Goal: Task Accomplishment & Management: Complete application form

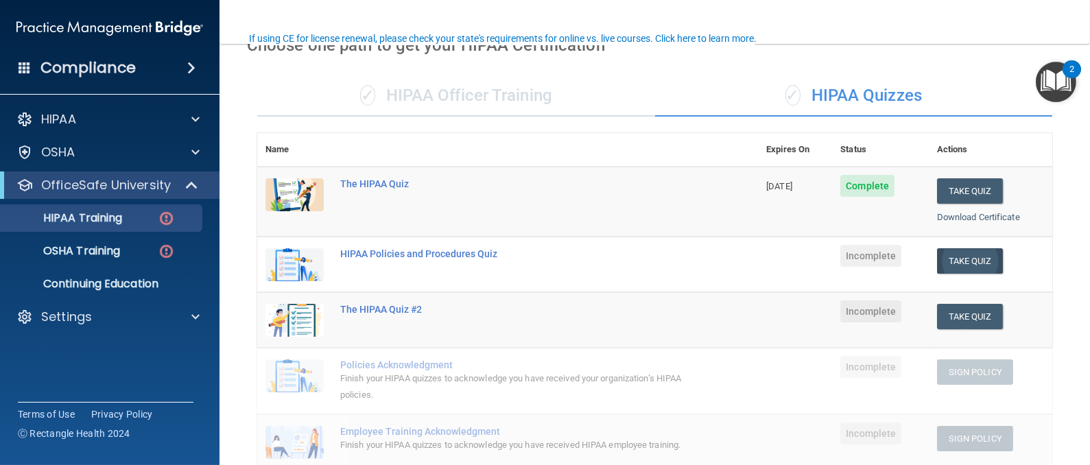
scroll to position [103, 0]
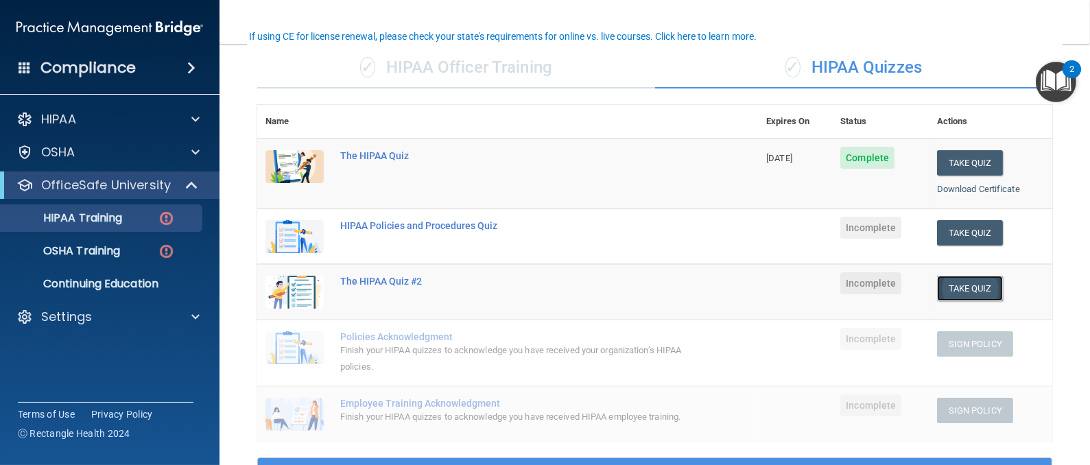
click at [963, 287] on button "Take Quiz" at bounding box center [970, 288] width 66 height 25
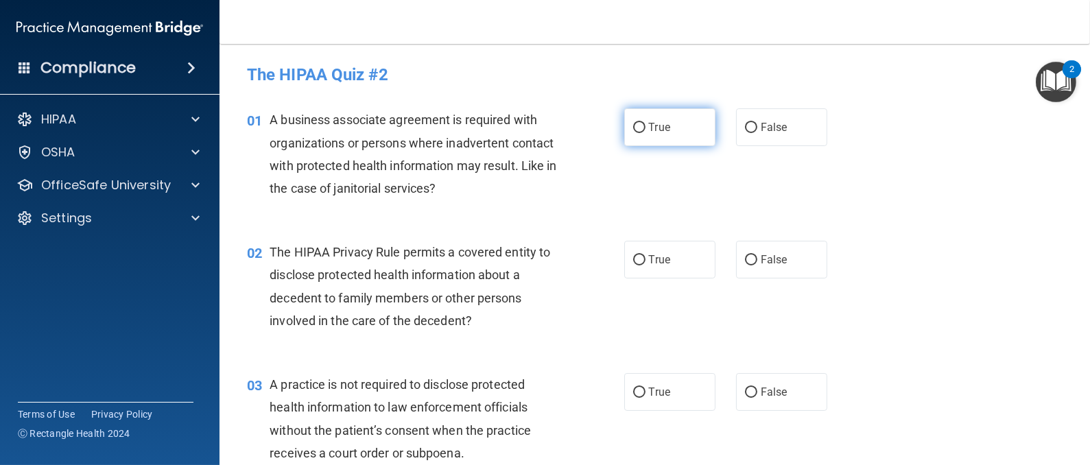
click at [649, 132] on span "True" at bounding box center [659, 127] width 21 height 13
click at [643, 132] on input "True" at bounding box center [639, 128] width 12 height 10
radio input "true"
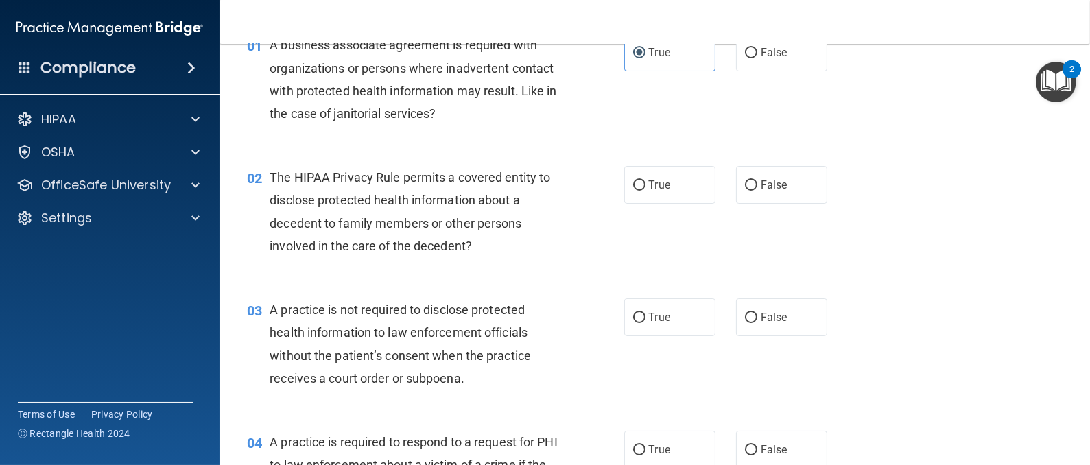
scroll to position [103, 0]
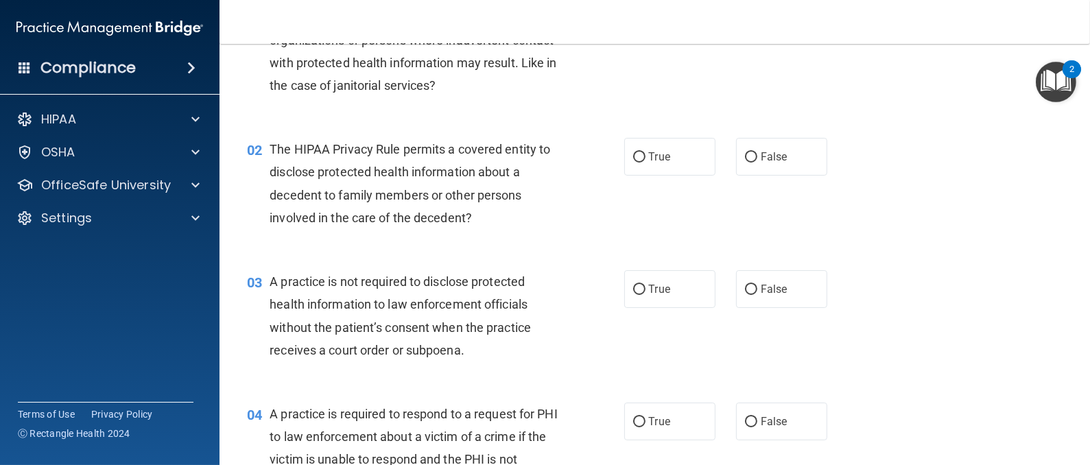
click at [696, 163] on label "True" at bounding box center [669, 157] width 91 height 38
click at [645, 163] on input "True" at bounding box center [639, 157] width 12 height 10
radio input "true"
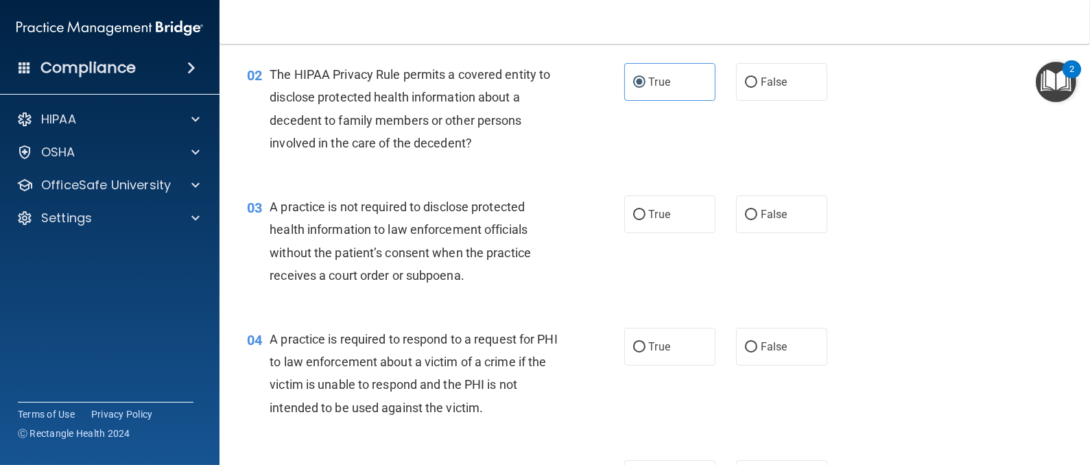
scroll to position [206, 0]
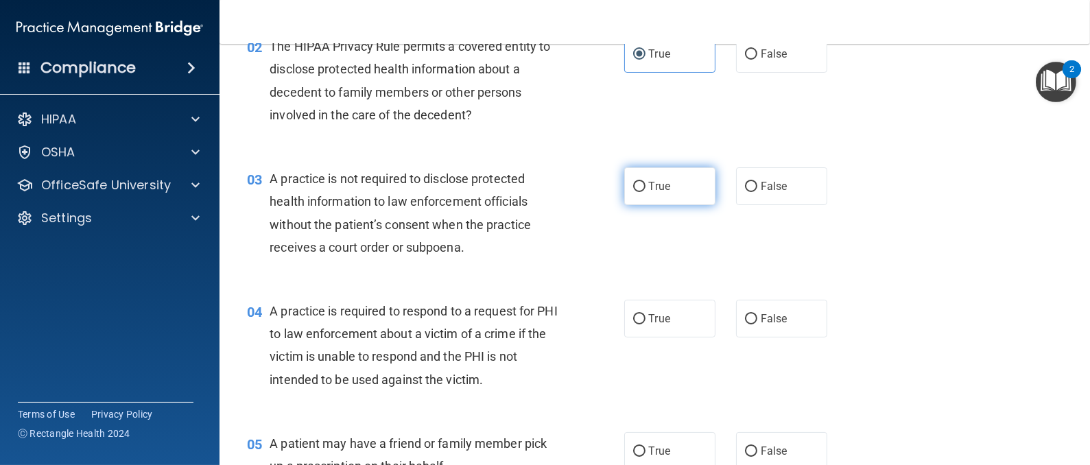
click at [660, 196] on label "True" at bounding box center [669, 186] width 91 height 38
click at [645, 192] on input "True" at bounding box center [639, 187] width 12 height 10
radio input "true"
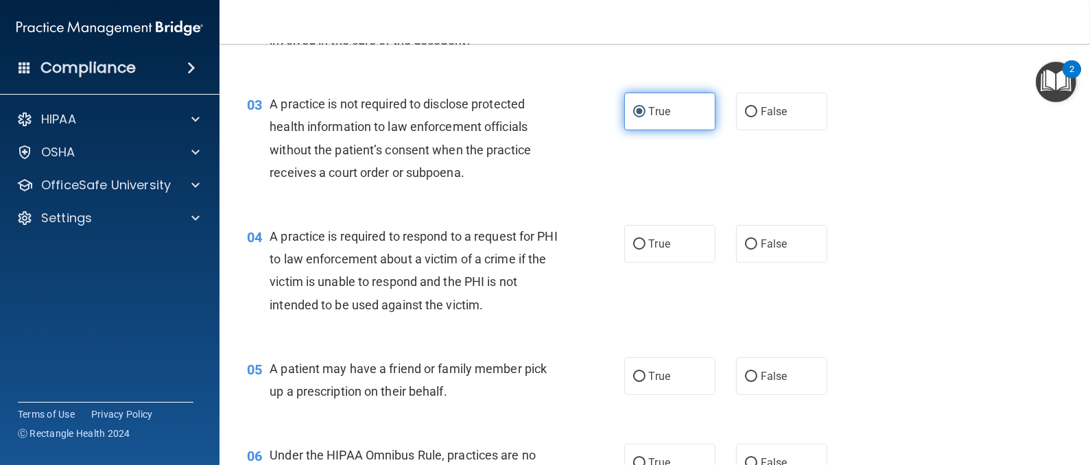
scroll to position [308, 0]
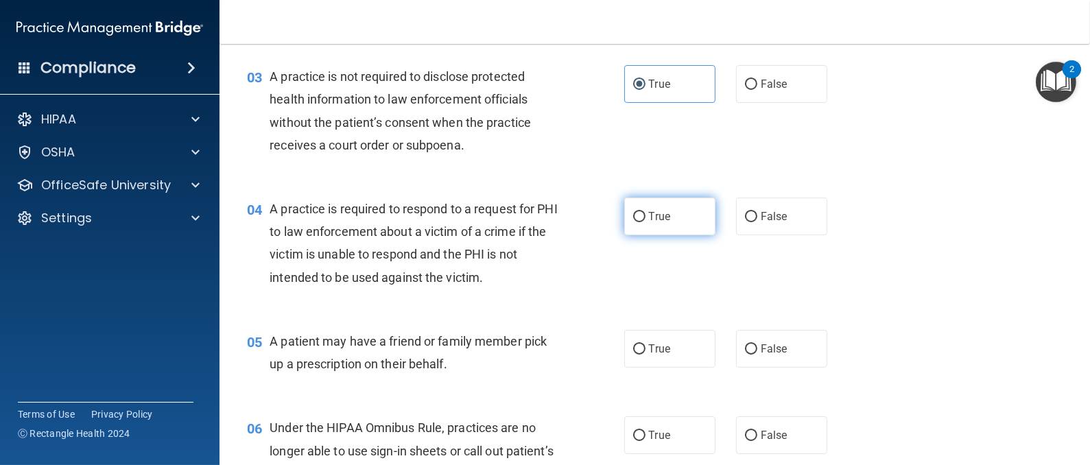
click at [652, 211] on span "True" at bounding box center [659, 216] width 21 height 13
click at [645, 212] on input "True" at bounding box center [639, 217] width 12 height 10
radio input "true"
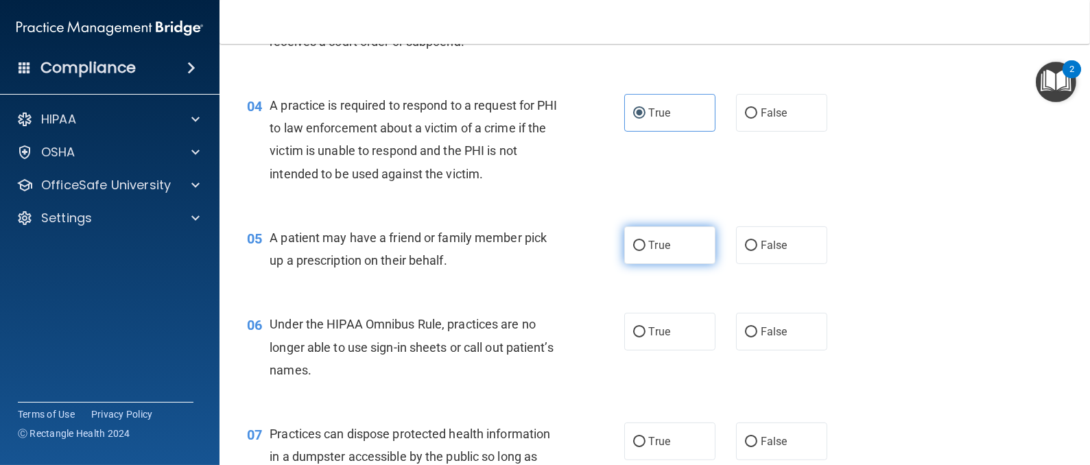
click at [653, 236] on label "True" at bounding box center [669, 245] width 91 height 38
click at [645, 241] on input "True" at bounding box center [639, 246] width 12 height 10
radio input "true"
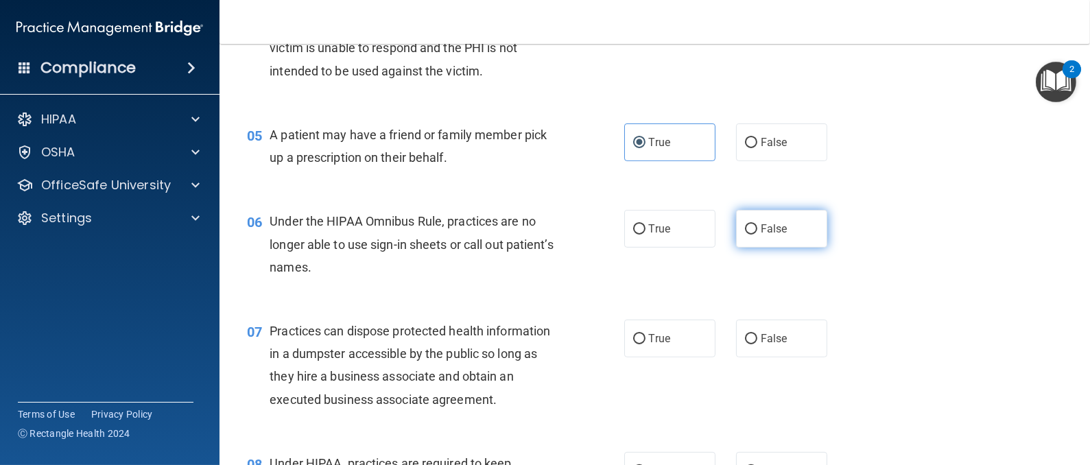
click at [762, 235] on label "False" at bounding box center [781, 229] width 91 height 38
click at [757, 235] on input "False" at bounding box center [751, 229] width 12 height 10
radio input "true"
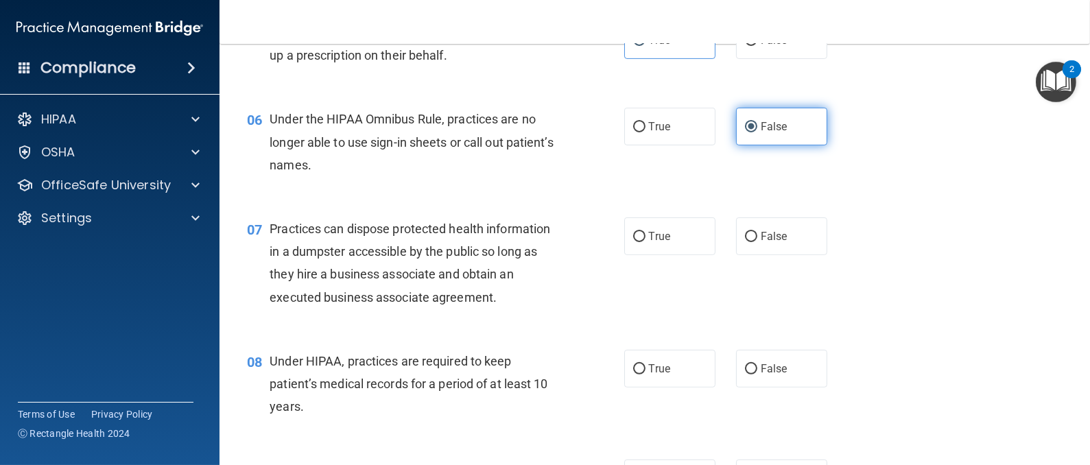
click at [762, 235] on span "False" at bounding box center [774, 236] width 27 height 13
click at [757, 235] on input "False" at bounding box center [751, 237] width 12 height 10
radio input "true"
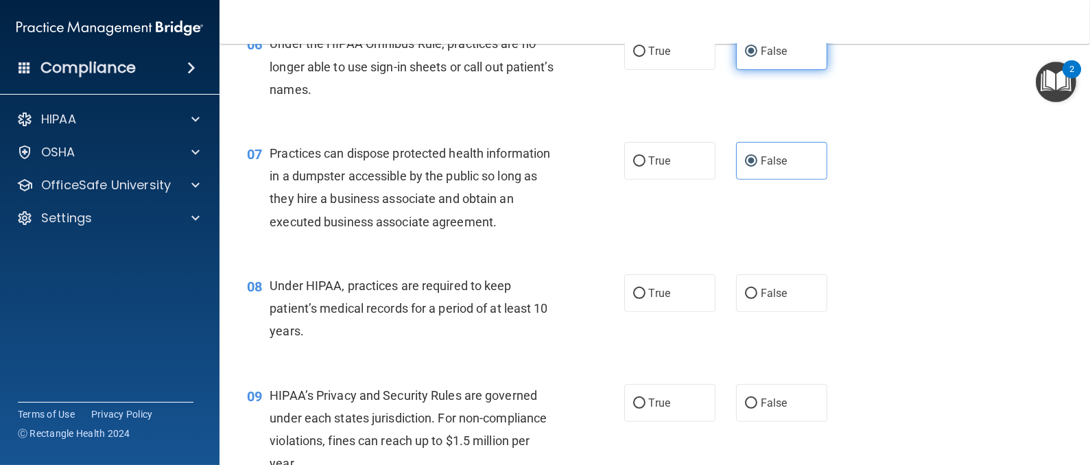
scroll to position [720, 0]
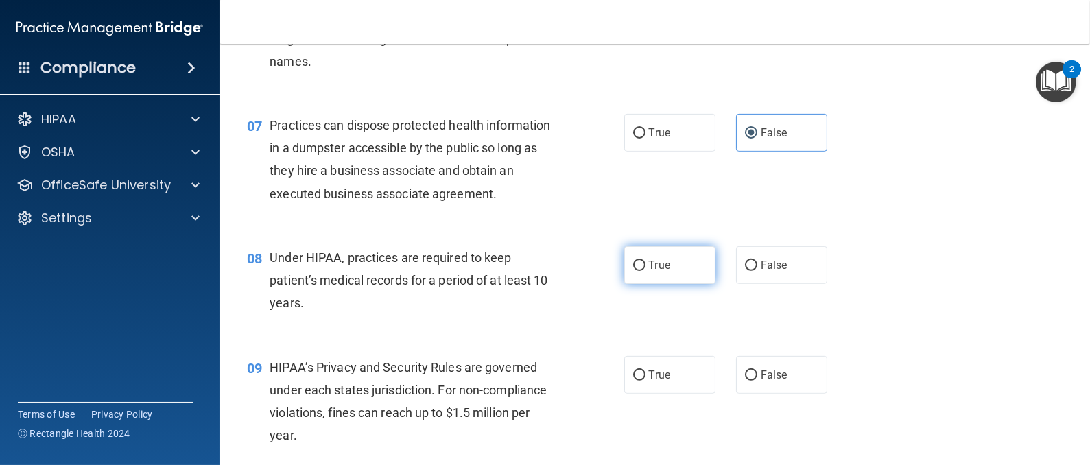
click at [652, 267] on span "True" at bounding box center [659, 265] width 21 height 13
click at [645, 267] on input "True" at bounding box center [639, 266] width 12 height 10
radio input "true"
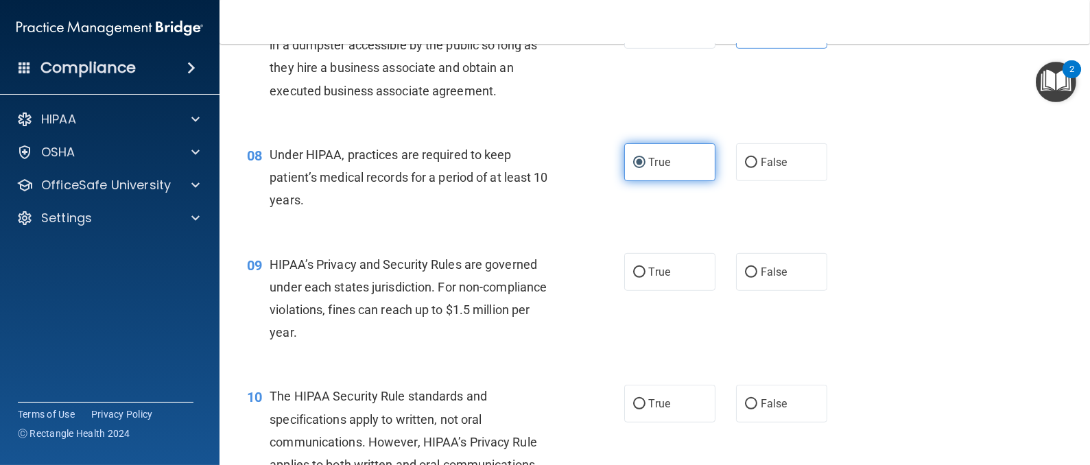
click at [652, 267] on span "True" at bounding box center [659, 271] width 21 height 13
click at [645, 267] on input "True" at bounding box center [639, 272] width 12 height 10
radio input "true"
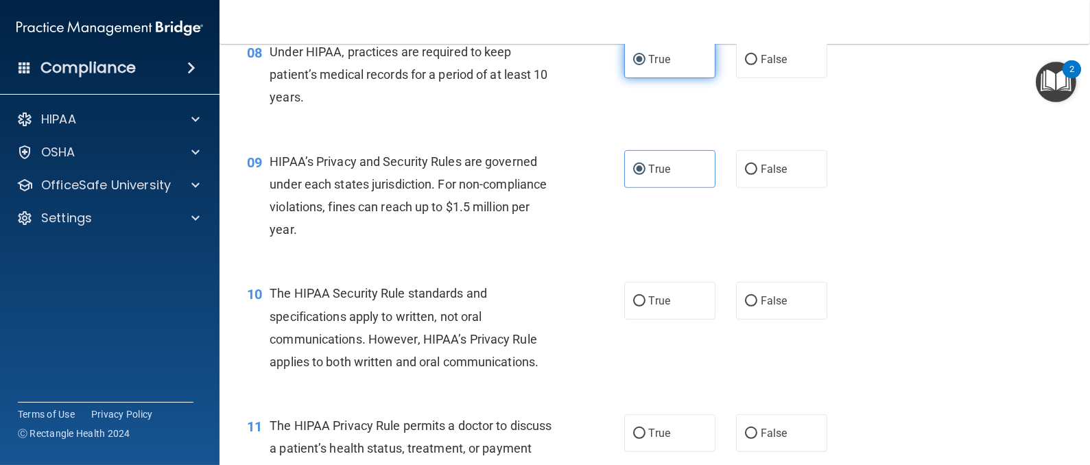
scroll to position [1029, 0]
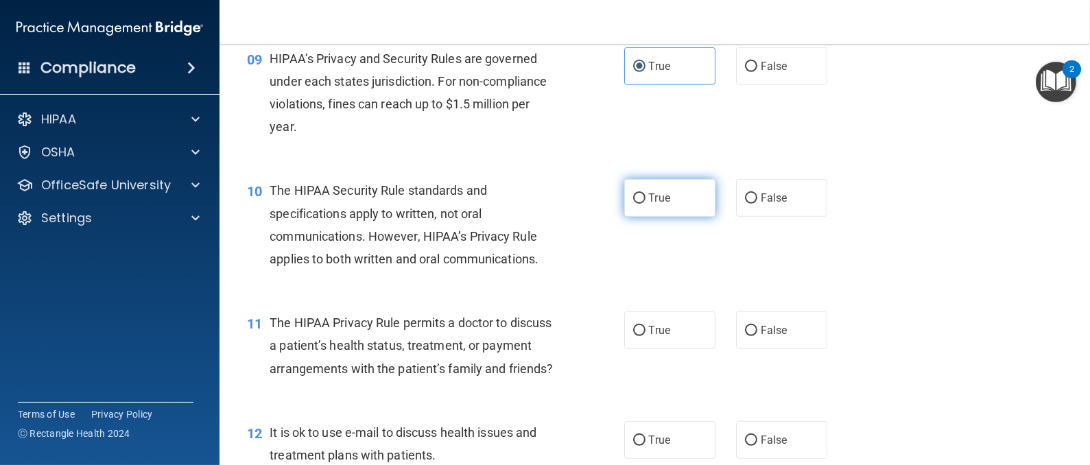
click at [649, 195] on span "True" at bounding box center [659, 197] width 21 height 13
click at [645, 195] on input "True" at bounding box center [639, 198] width 12 height 10
radio input "true"
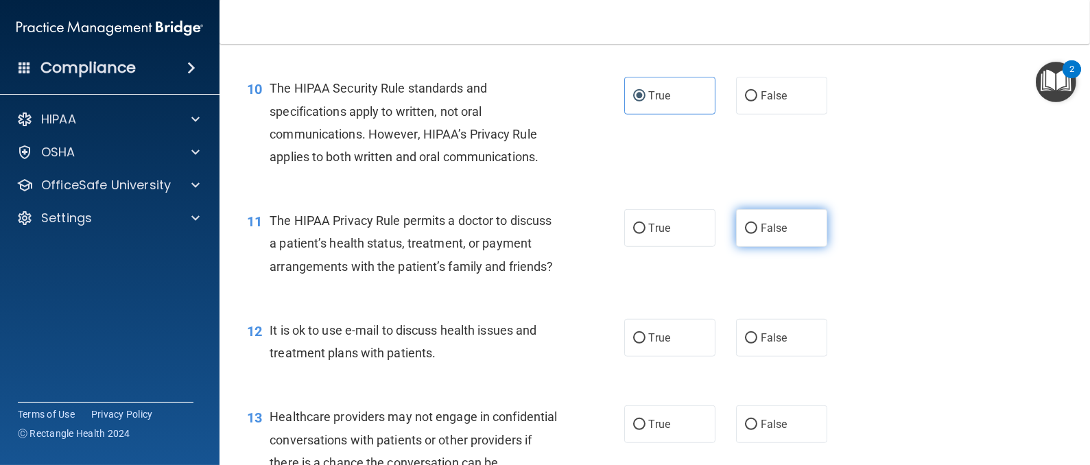
click at [789, 228] on label "False" at bounding box center [781, 228] width 91 height 38
click at [757, 228] on input "False" at bounding box center [751, 229] width 12 height 10
radio input "true"
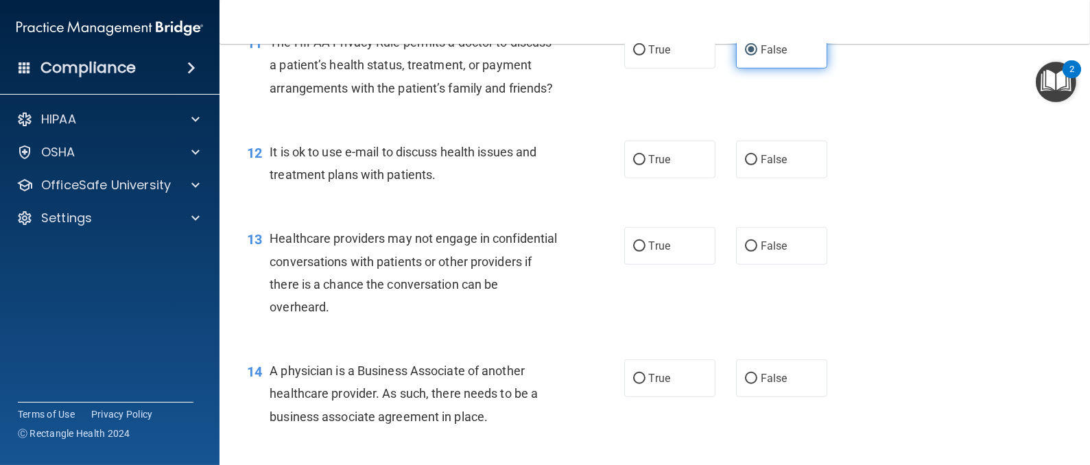
scroll to position [1337, 0]
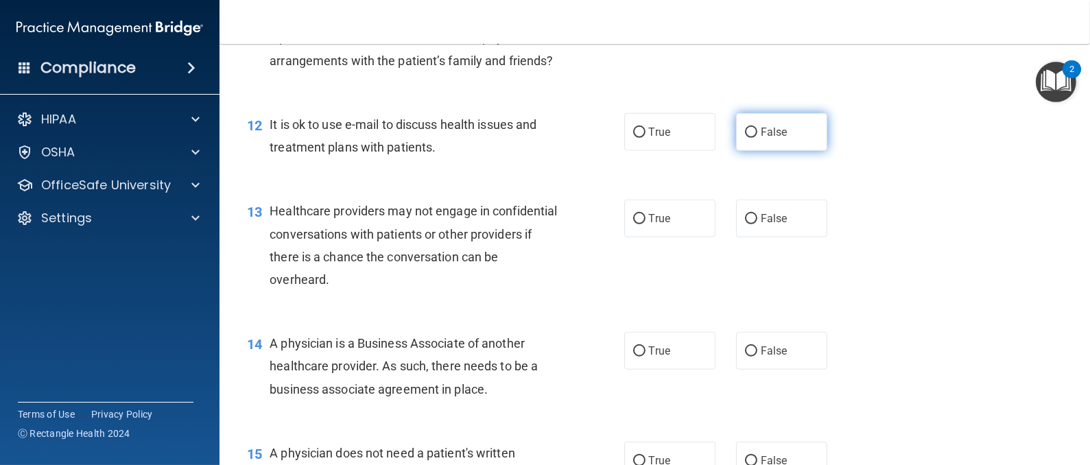
click at [745, 138] on input "False" at bounding box center [751, 133] width 12 height 10
radio input "true"
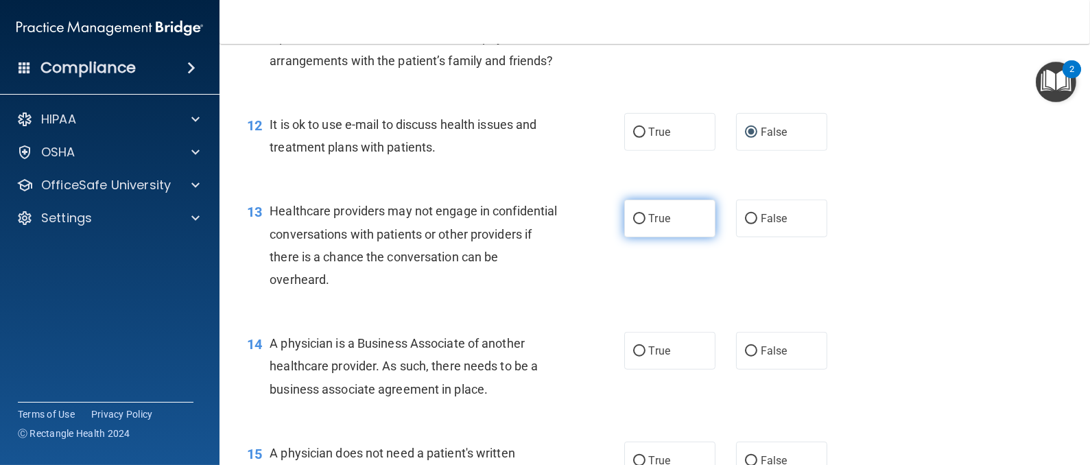
click at [657, 225] on span "True" at bounding box center [659, 218] width 21 height 13
click at [645, 224] on input "True" at bounding box center [639, 219] width 12 height 10
radio input "true"
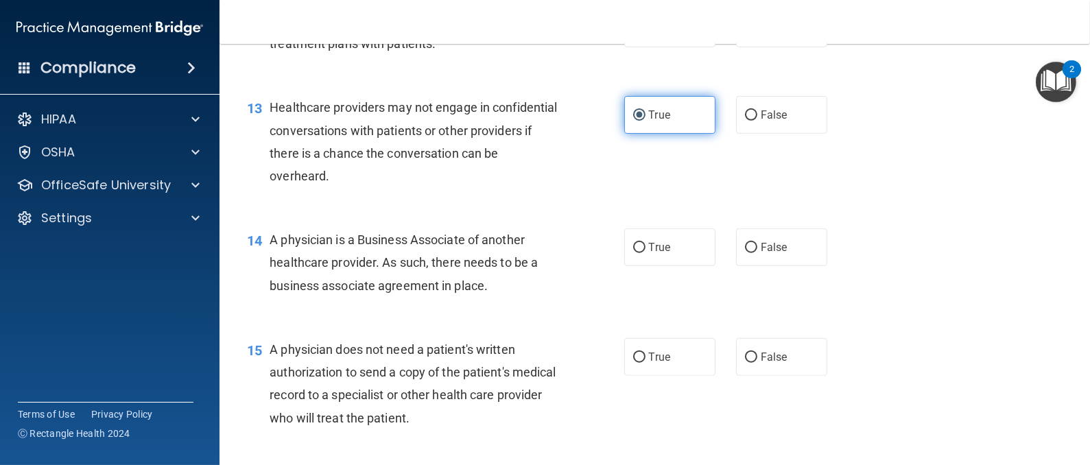
click at [657, 246] on div "14 A physician is a Business Associate of another healthcare provider. As such,…" at bounding box center [655, 266] width 836 height 110
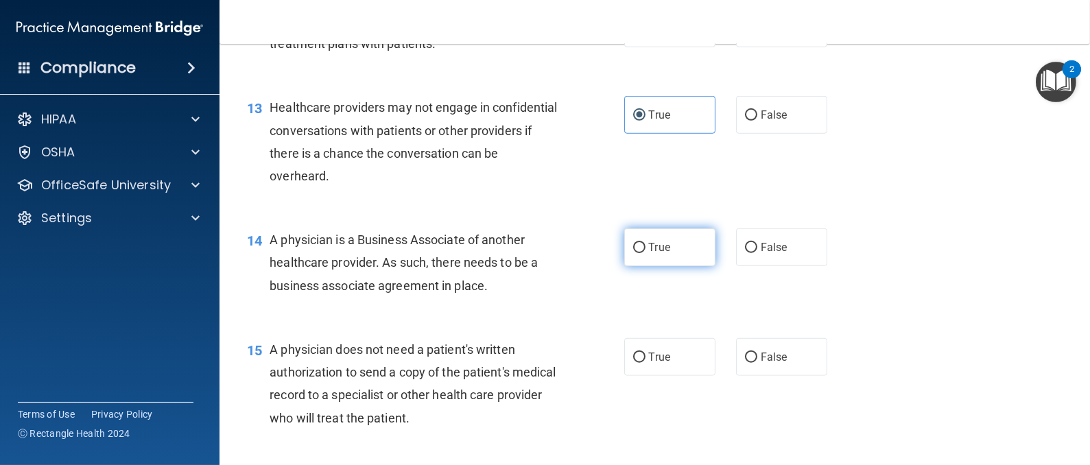
click at [657, 256] on label "True" at bounding box center [669, 247] width 91 height 38
click at [645, 253] on input "True" at bounding box center [639, 248] width 12 height 10
radio input "true"
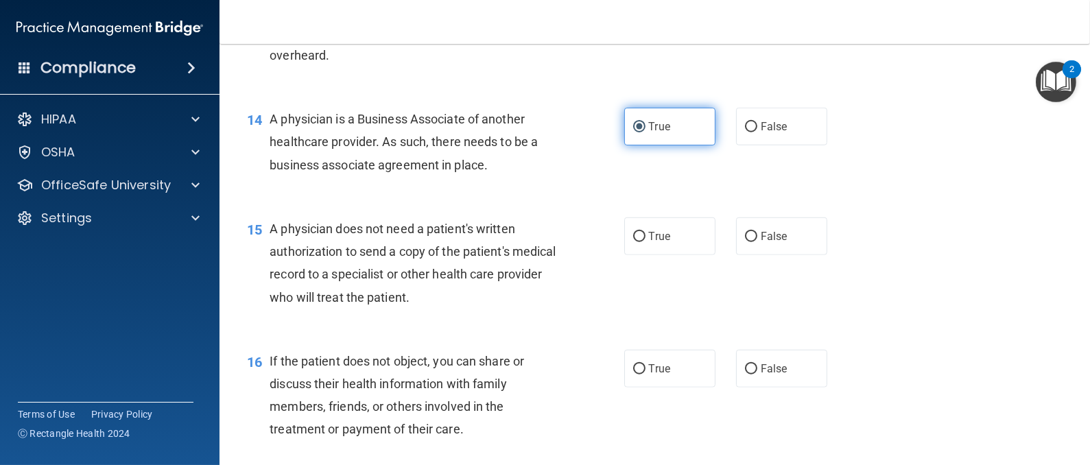
scroll to position [1646, 0]
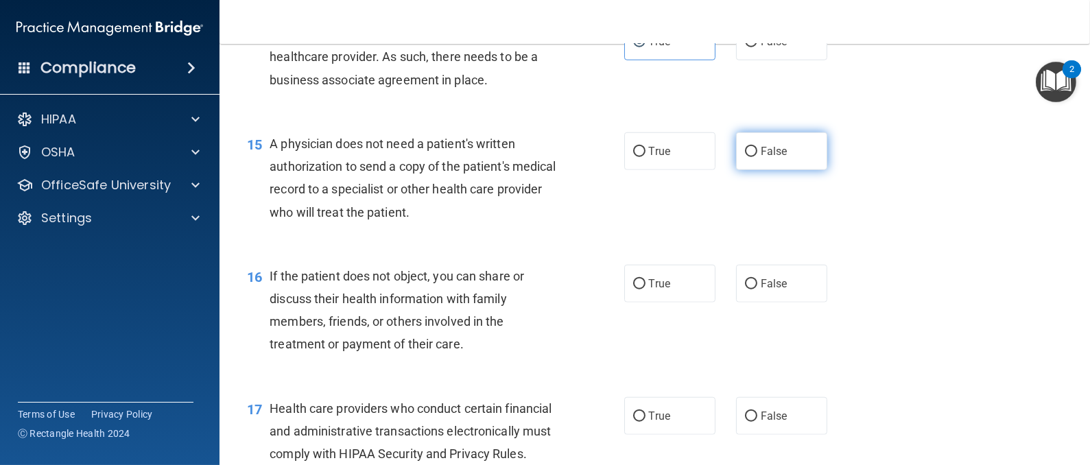
click at [745, 157] on input "False" at bounding box center [751, 152] width 12 height 10
radio input "true"
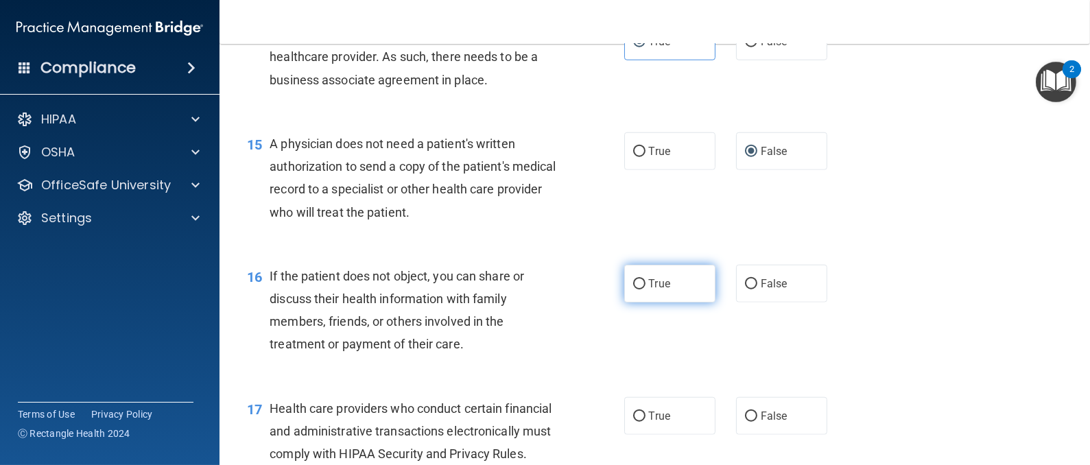
click at [655, 290] on span "True" at bounding box center [659, 283] width 21 height 13
click at [645, 289] on input "True" at bounding box center [639, 284] width 12 height 10
radio input "true"
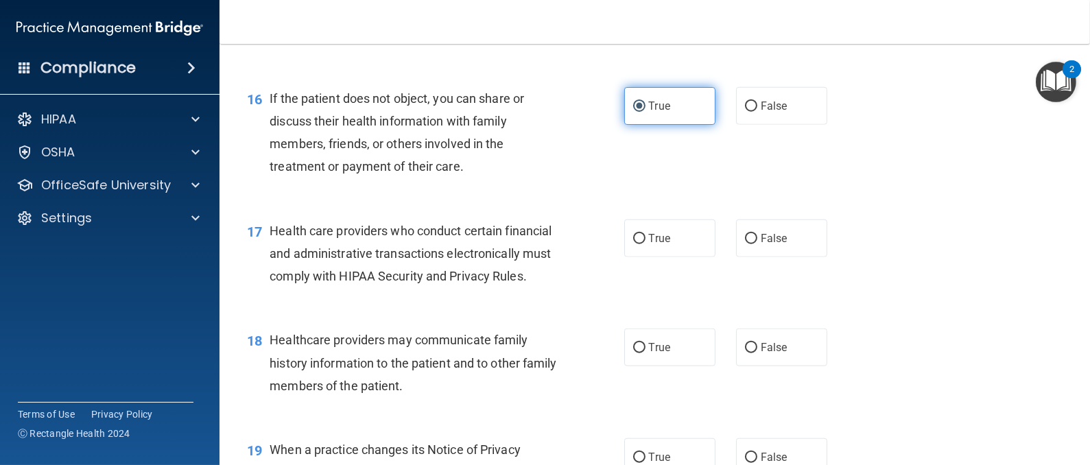
scroll to position [1852, 0]
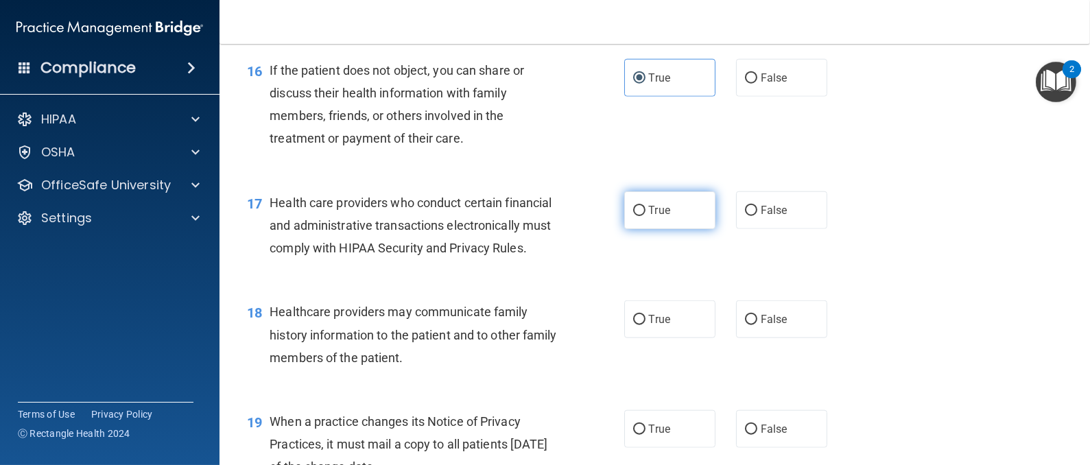
click at [668, 222] on label "True" at bounding box center [669, 210] width 91 height 38
click at [645, 216] on input "True" at bounding box center [639, 211] width 12 height 10
radio input "true"
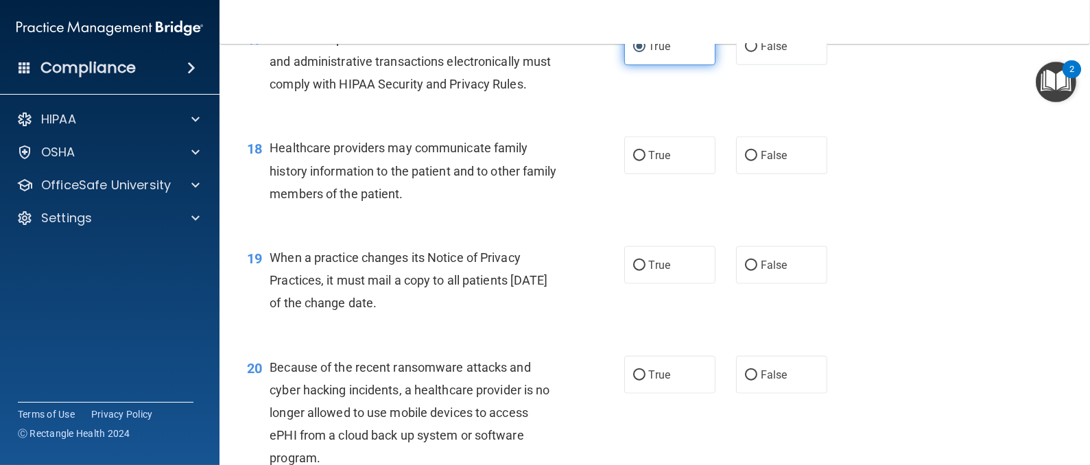
scroll to position [2058, 0]
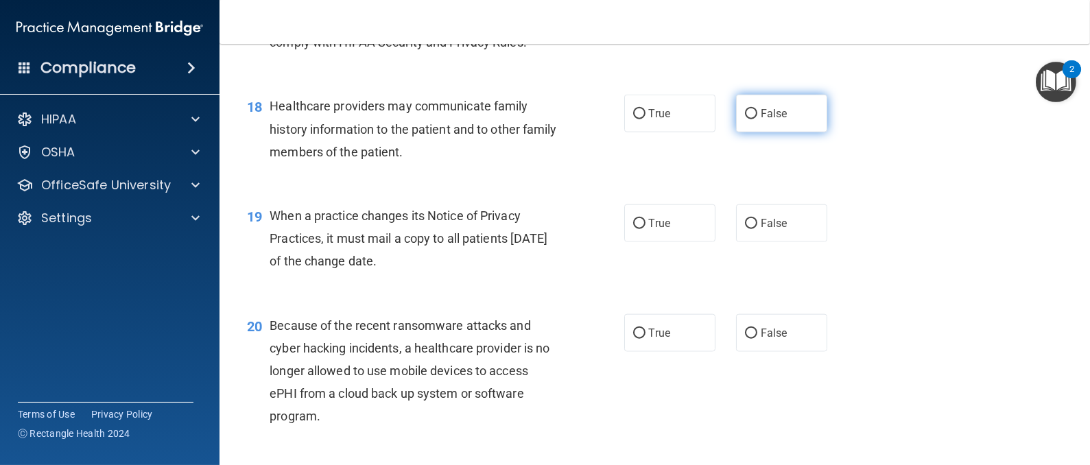
click at [767, 120] on span "False" at bounding box center [774, 113] width 27 height 13
click at [757, 119] on input "False" at bounding box center [751, 114] width 12 height 10
radio input "true"
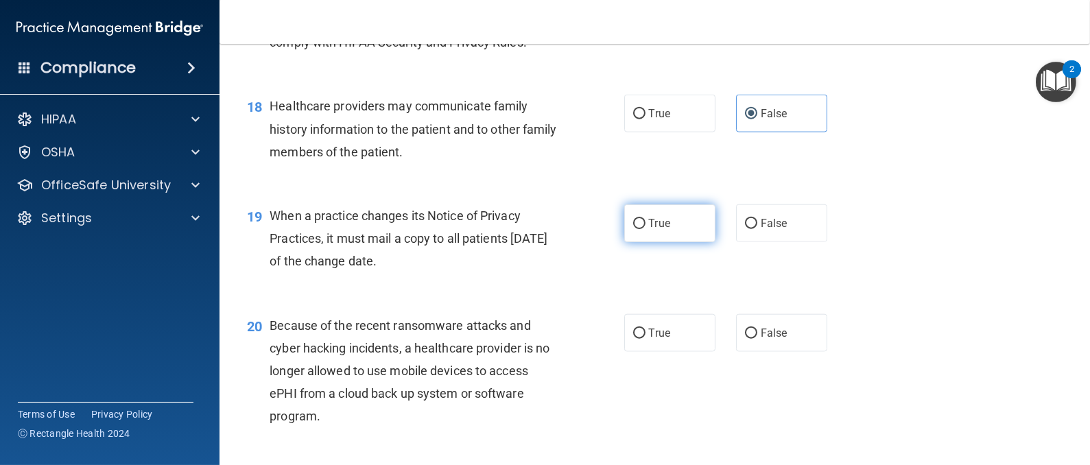
click at [633, 229] on input "True" at bounding box center [639, 224] width 12 height 10
radio input "true"
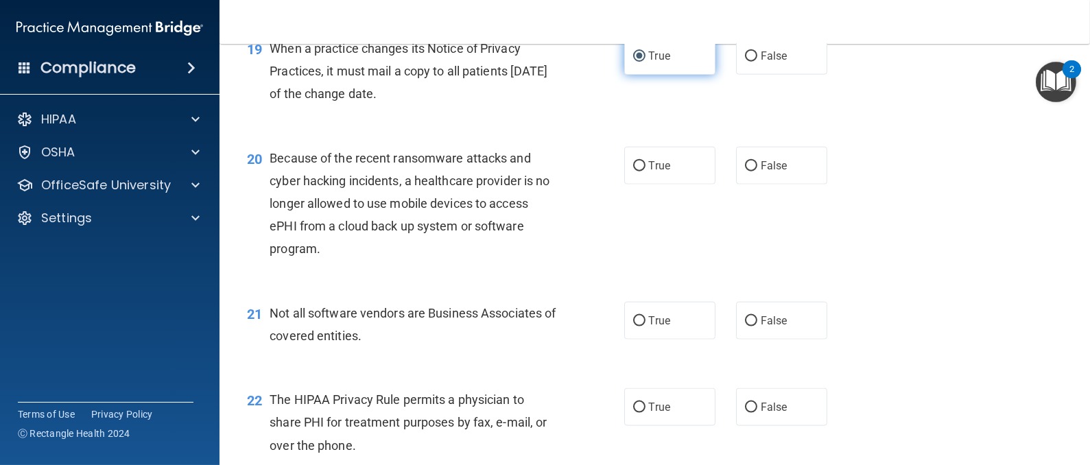
scroll to position [2263, 0]
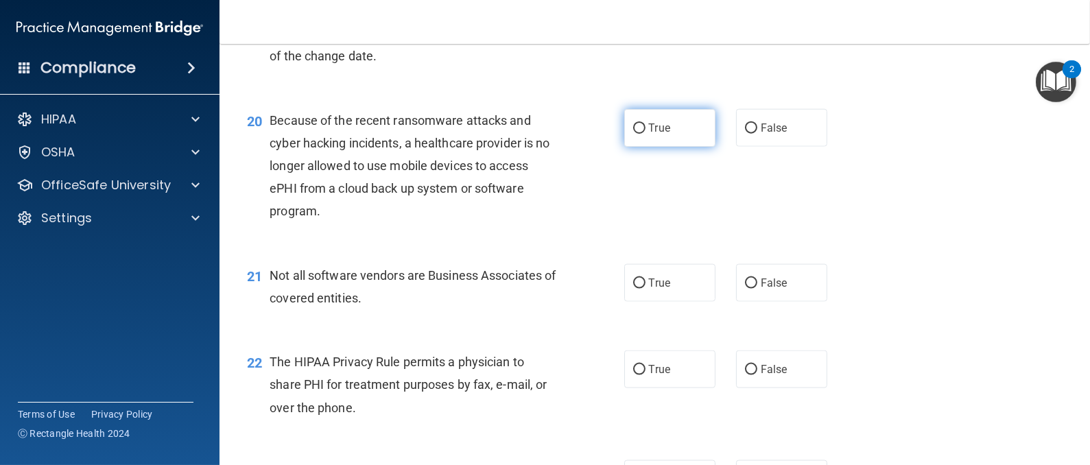
click at [643, 147] on label "True" at bounding box center [669, 128] width 91 height 38
click at [643, 134] on input "True" at bounding box center [639, 128] width 12 height 10
radio input "true"
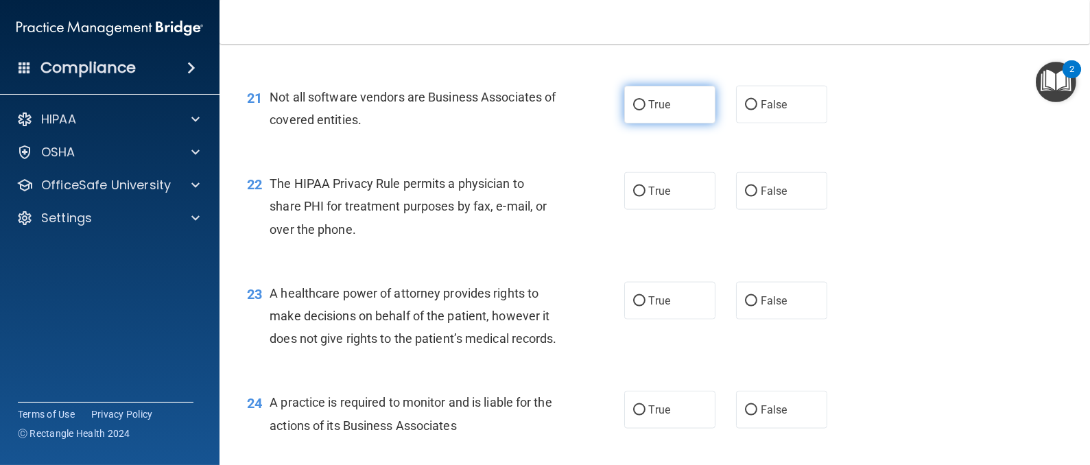
scroll to position [2468, 0]
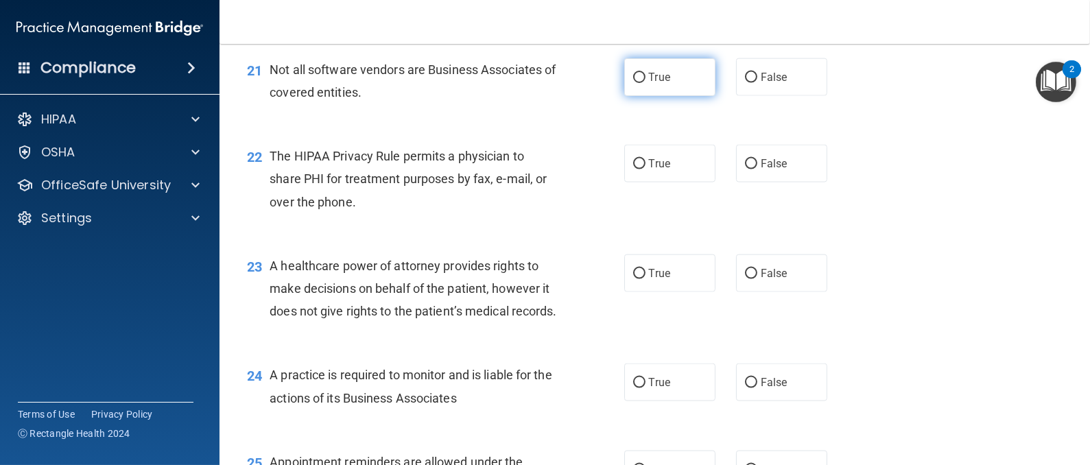
click at [650, 96] on label "True" at bounding box center [669, 77] width 91 height 38
click at [645, 83] on input "True" at bounding box center [639, 78] width 12 height 10
radio input "true"
click at [668, 182] on label "True" at bounding box center [669, 164] width 91 height 38
click at [645, 169] on input "True" at bounding box center [639, 164] width 12 height 10
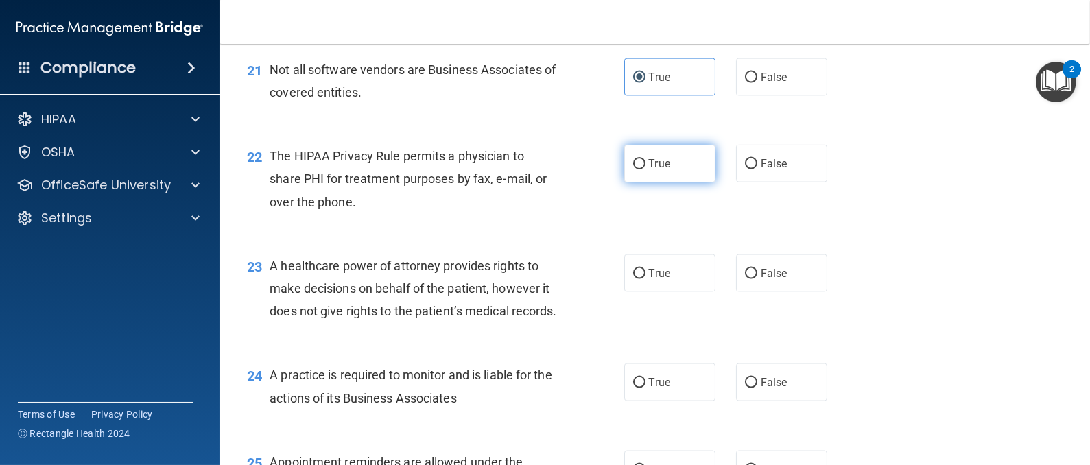
radio input "true"
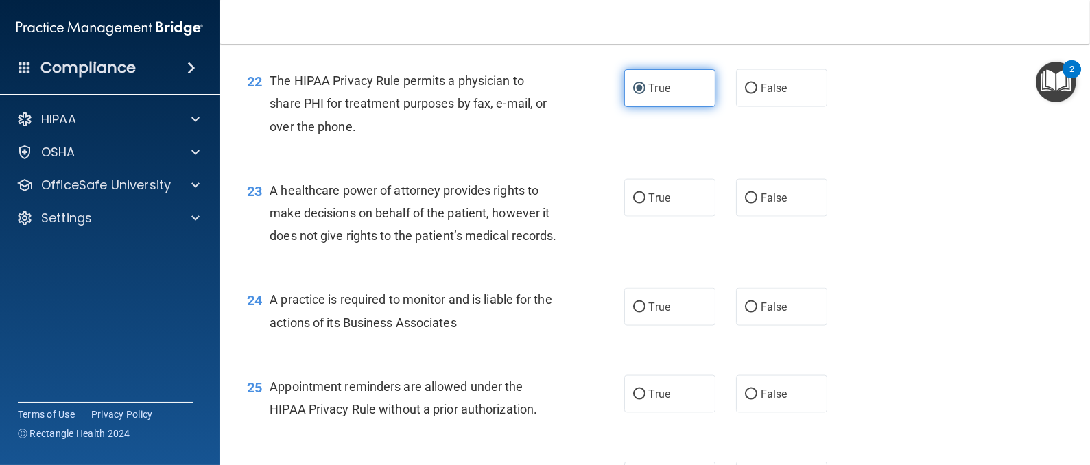
scroll to position [2571, 0]
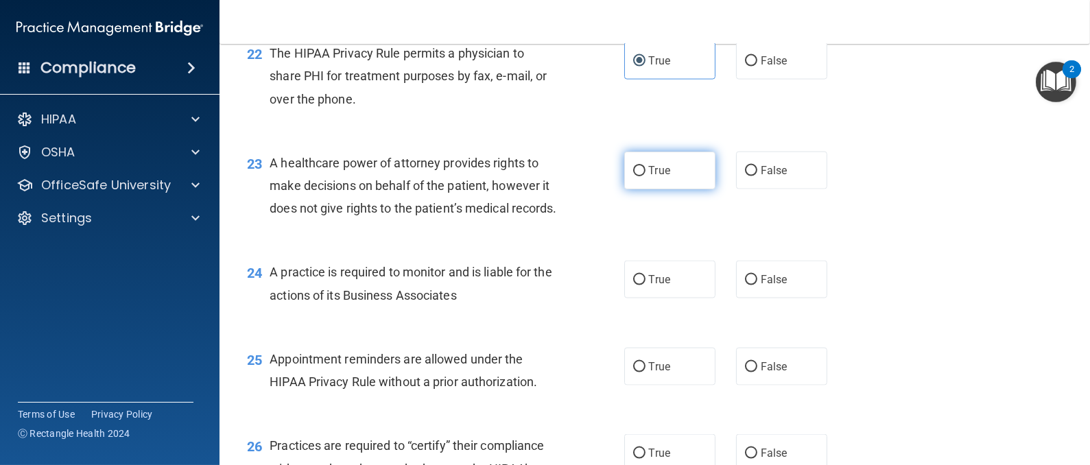
click at [667, 189] on label "True" at bounding box center [669, 171] width 91 height 38
click at [645, 176] on input "True" at bounding box center [639, 171] width 12 height 10
radio input "true"
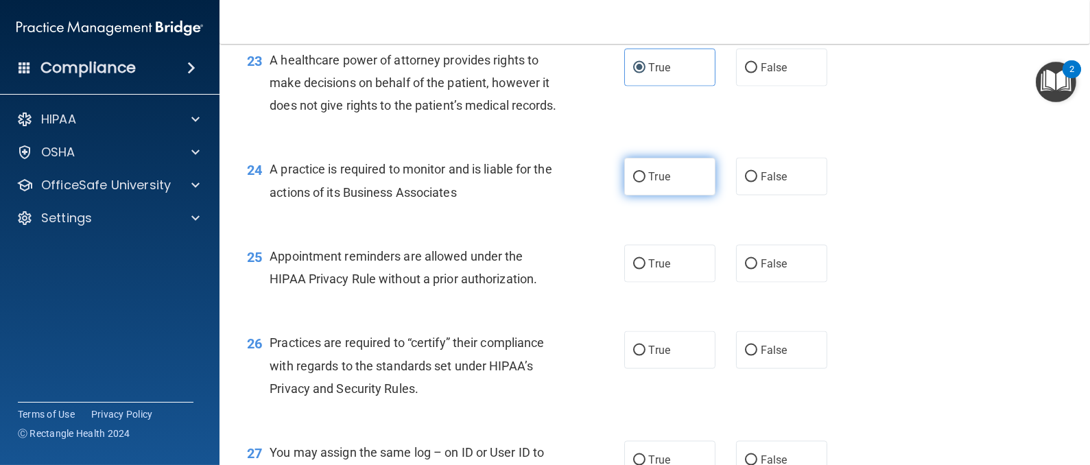
click at [667, 195] on label "True" at bounding box center [669, 177] width 91 height 38
click at [645, 182] on input "True" at bounding box center [639, 177] width 12 height 10
radio input "true"
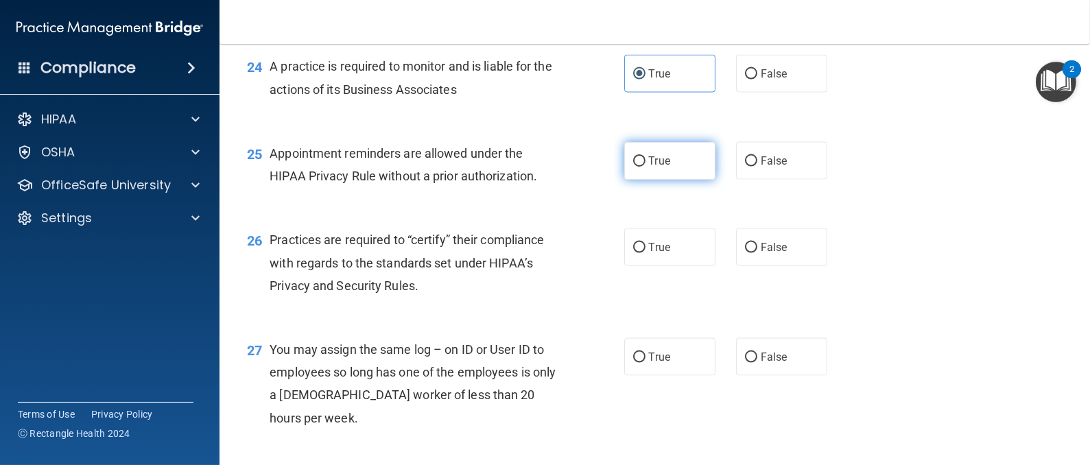
click at [657, 167] on span "True" at bounding box center [659, 160] width 21 height 13
click at [645, 167] on input "True" at bounding box center [639, 161] width 12 height 10
radio input "true"
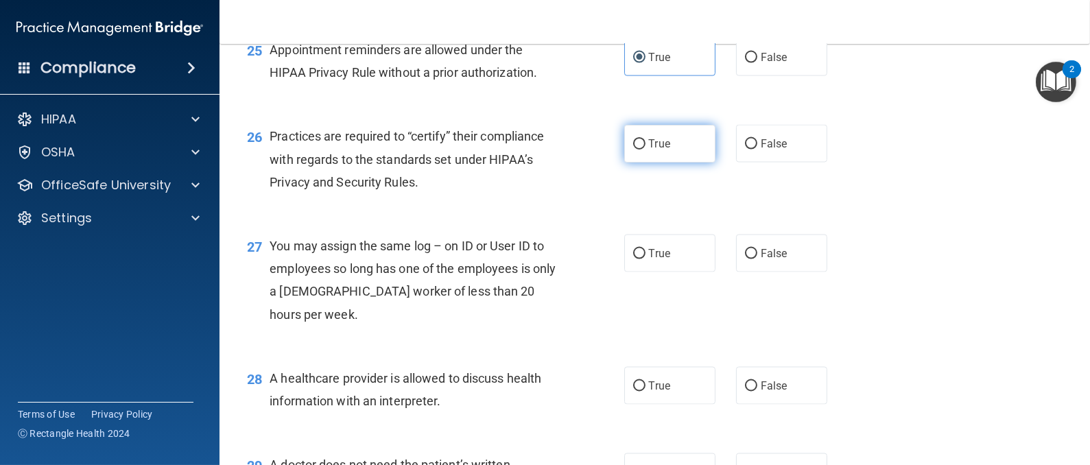
click at [657, 163] on label "True" at bounding box center [669, 144] width 91 height 38
click at [645, 150] on input "True" at bounding box center [639, 144] width 12 height 10
radio input "true"
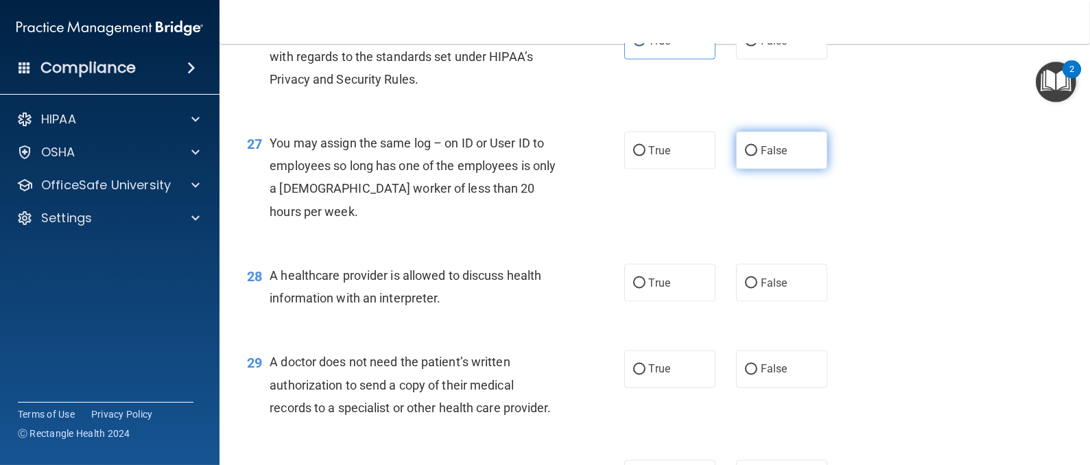
click at [745, 156] on input "False" at bounding box center [751, 151] width 12 height 10
radio input "true"
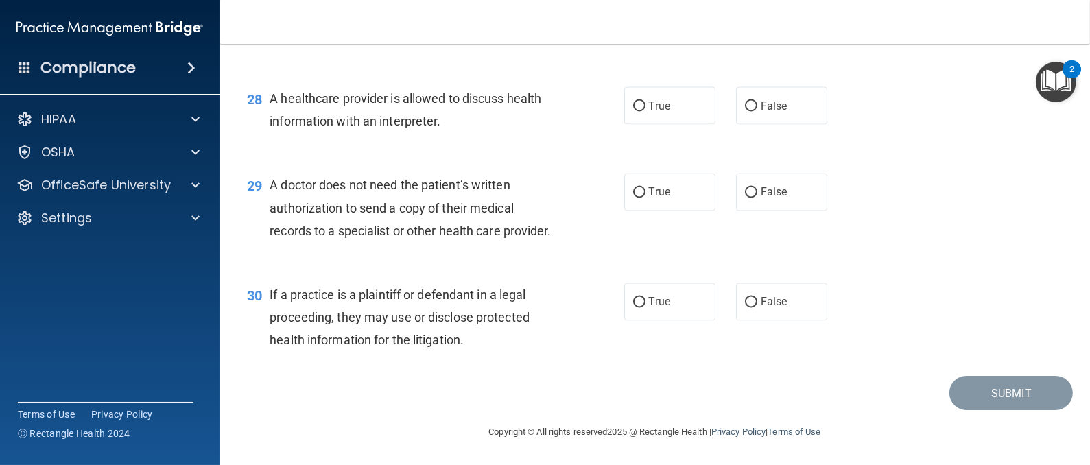
scroll to position [3189, 0]
click at [652, 112] on span "True" at bounding box center [659, 105] width 21 height 13
click at [645, 112] on input "True" at bounding box center [639, 107] width 12 height 10
radio input "true"
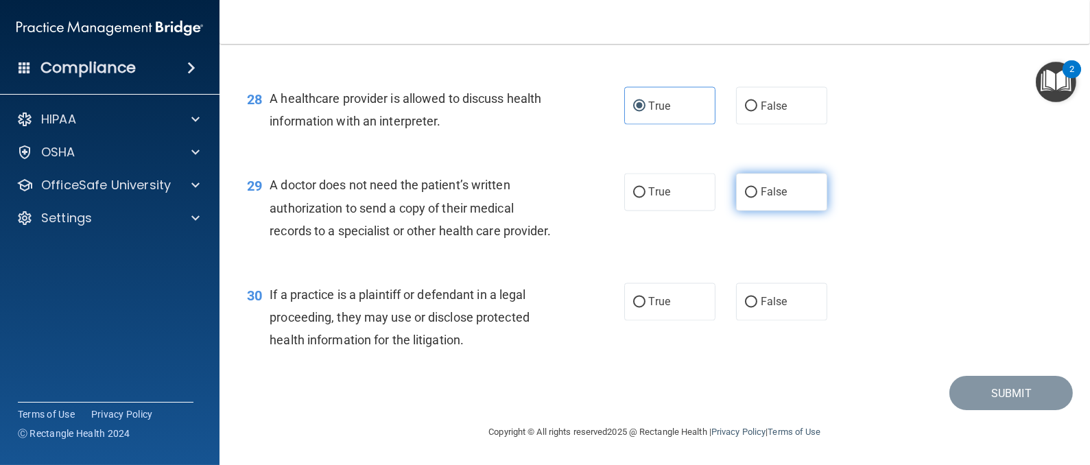
click at [745, 188] on input "False" at bounding box center [751, 193] width 12 height 10
radio input "true"
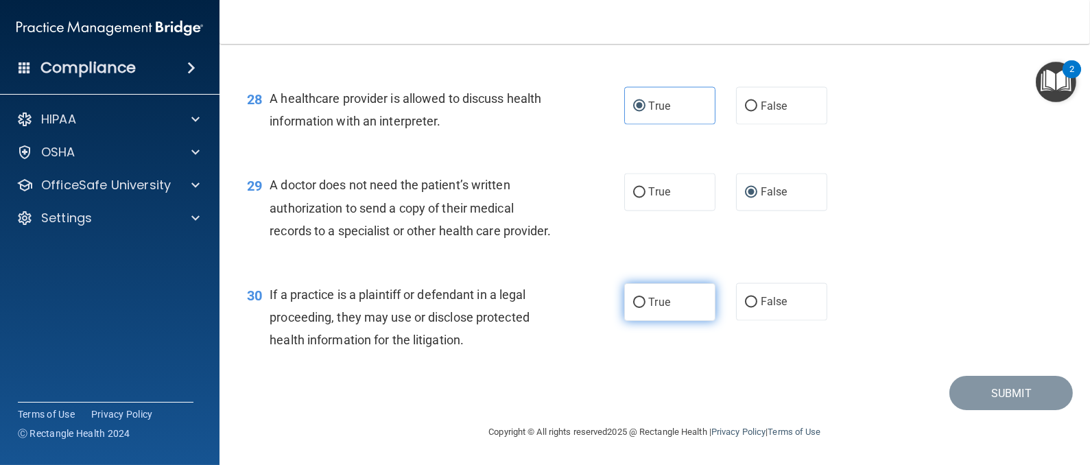
click at [638, 318] on label "True" at bounding box center [669, 302] width 91 height 38
click at [638, 308] on input "True" at bounding box center [639, 303] width 12 height 10
radio input "true"
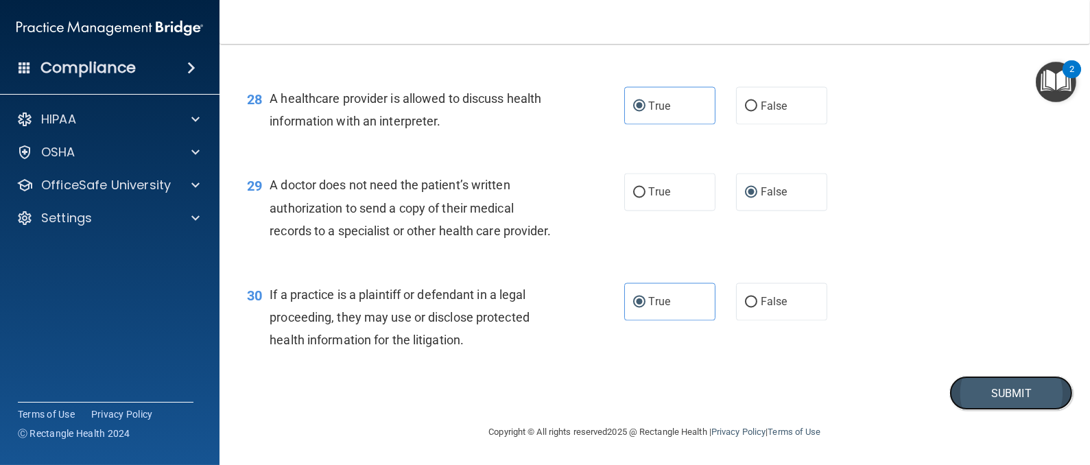
click at [955, 388] on button "Submit" at bounding box center [1010, 393] width 123 height 35
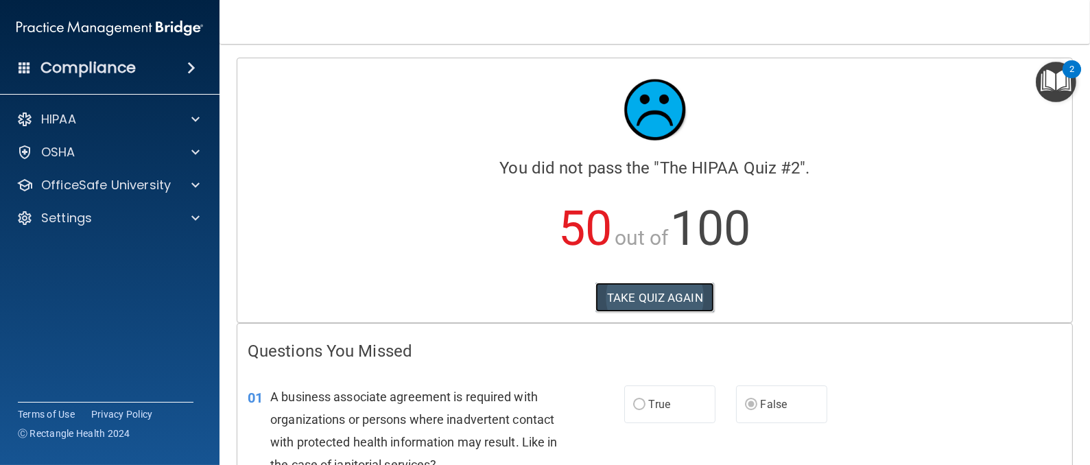
click at [638, 288] on button "TAKE QUIZ AGAIN" at bounding box center [654, 298] width 119 height 30
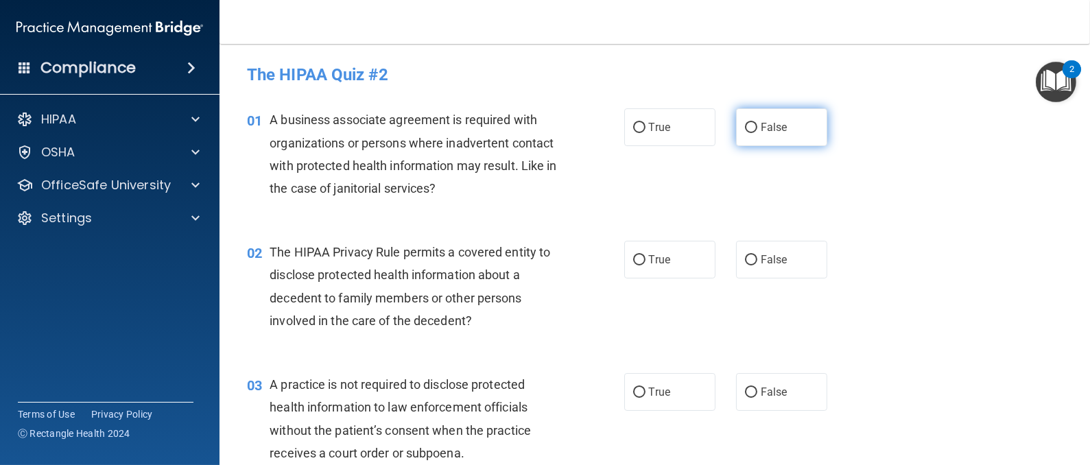
click at [745, 128] on input "False" at bounding box center [751, 128] width 12 height 10
radio input "true"
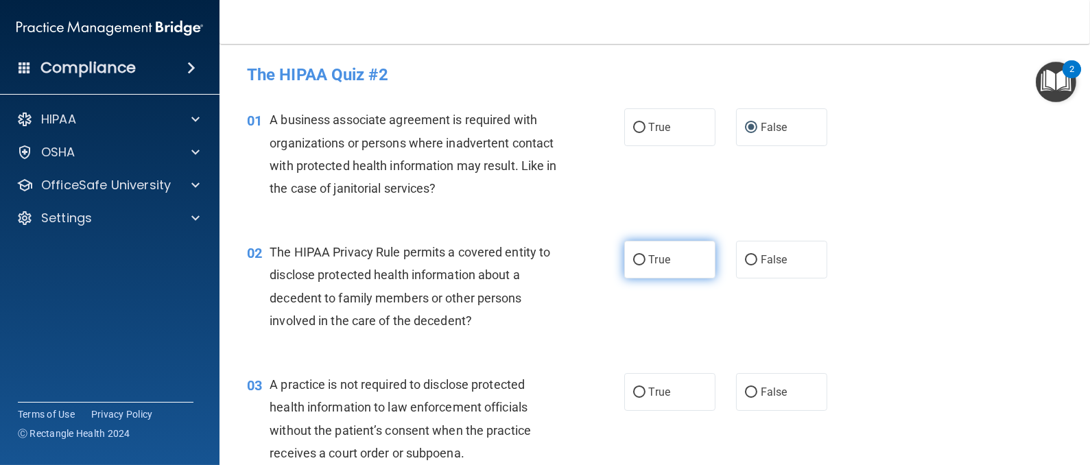
click at [633, 256] on input "True" at bounding box center [639, 260] width 12 height 10
radio input "true"
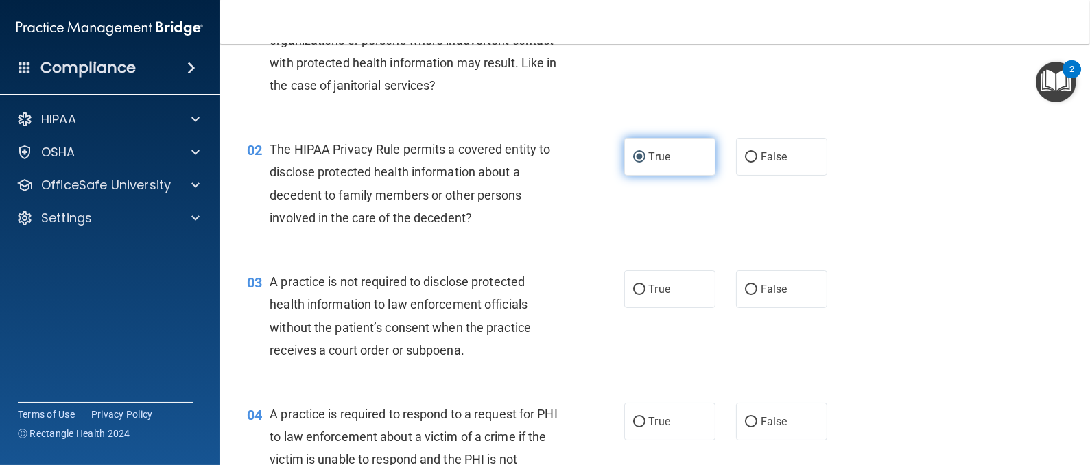
scroll to position [206, 0]
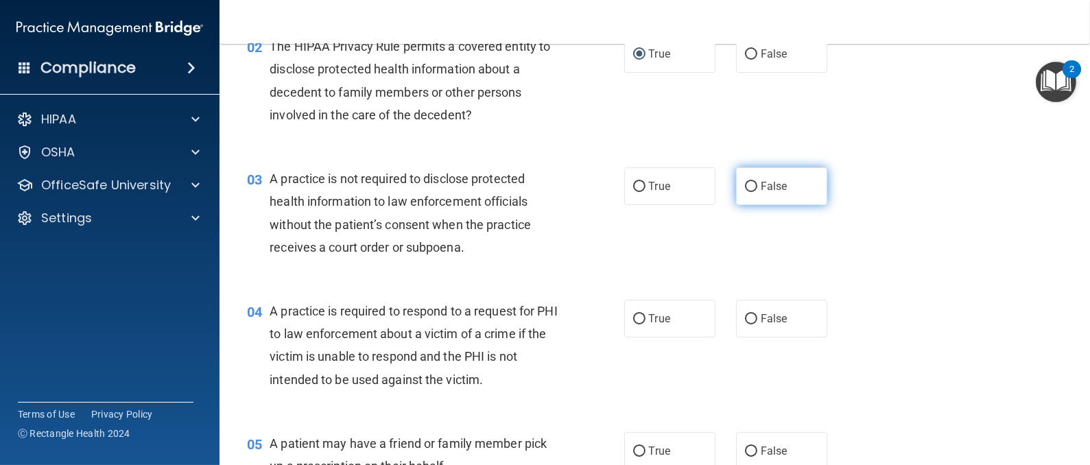
click at [739, 193] on label "False" at bounding box center [781, 186] width 91 height 38
click at [745, 192] on input "False" at bounding box center [751, 187] width 12 height 10
radio input "true"
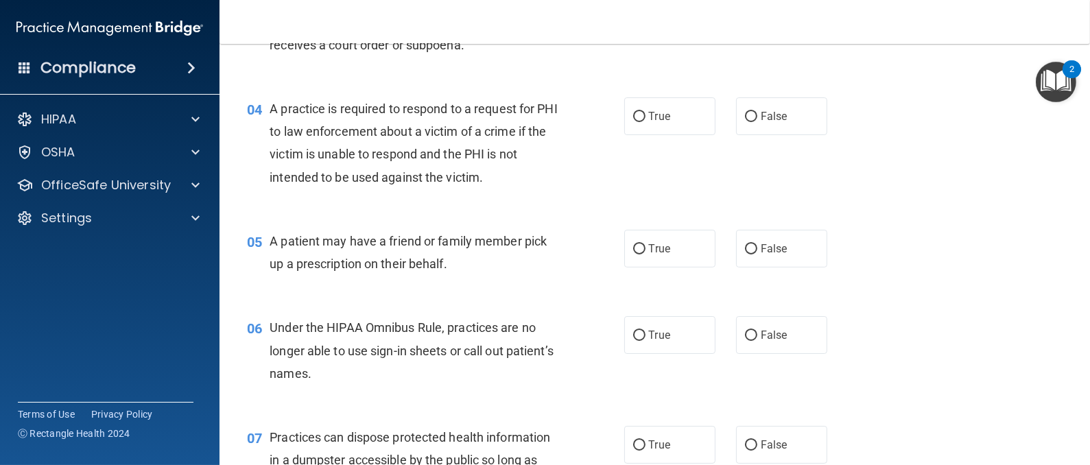
scroll to position [412, 0]
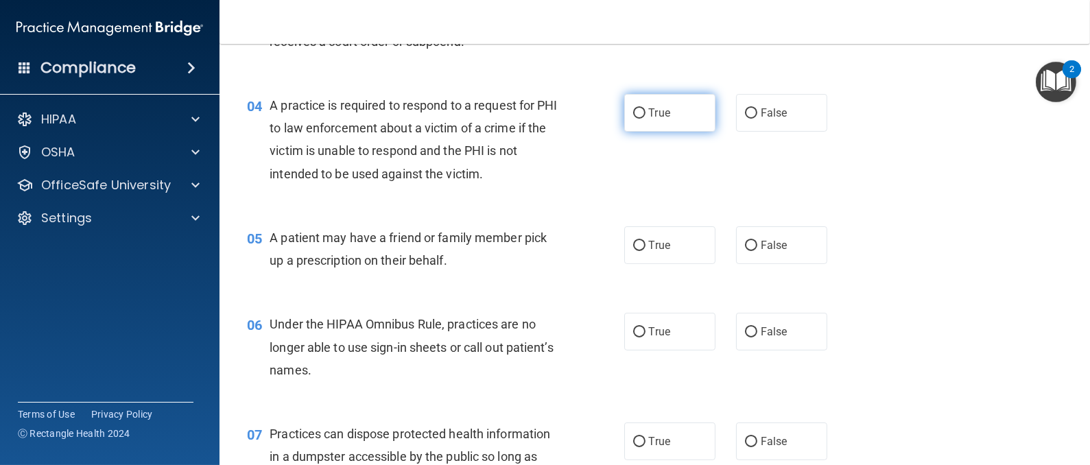
click at [636, 115] on input "True" at bounding box center [639, 113] width 12 height 10
radio input "true"
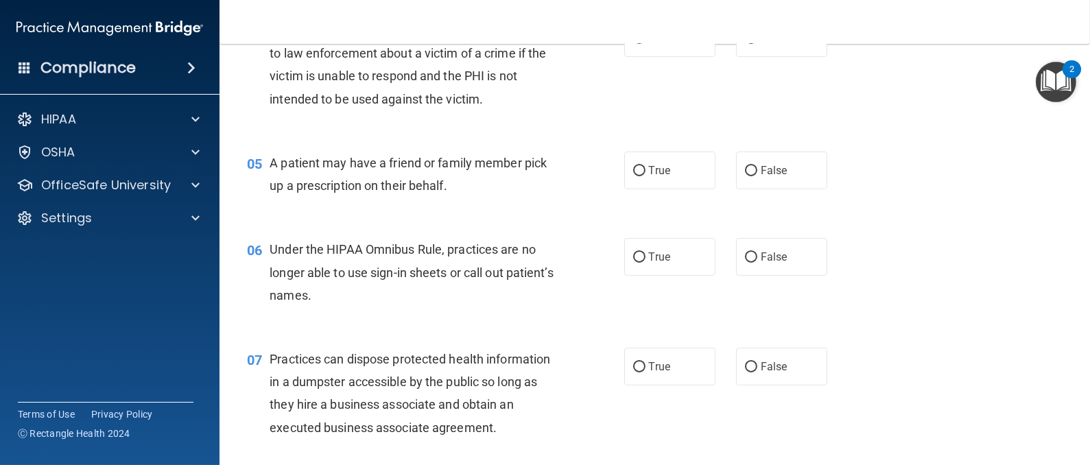
scroll to position [514, 0]
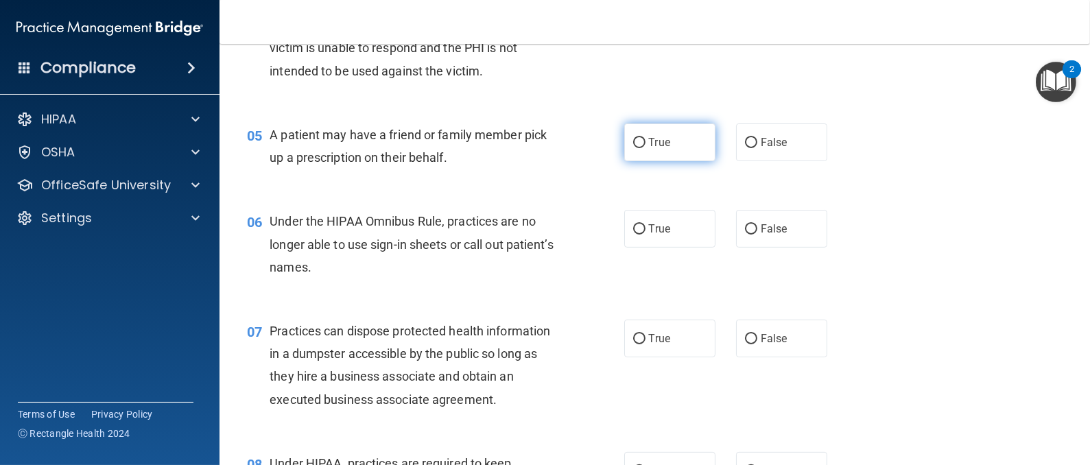
click at [633, 140] on input "True" at bounding box center [639, 143] width 12 height 10
radio input "true"
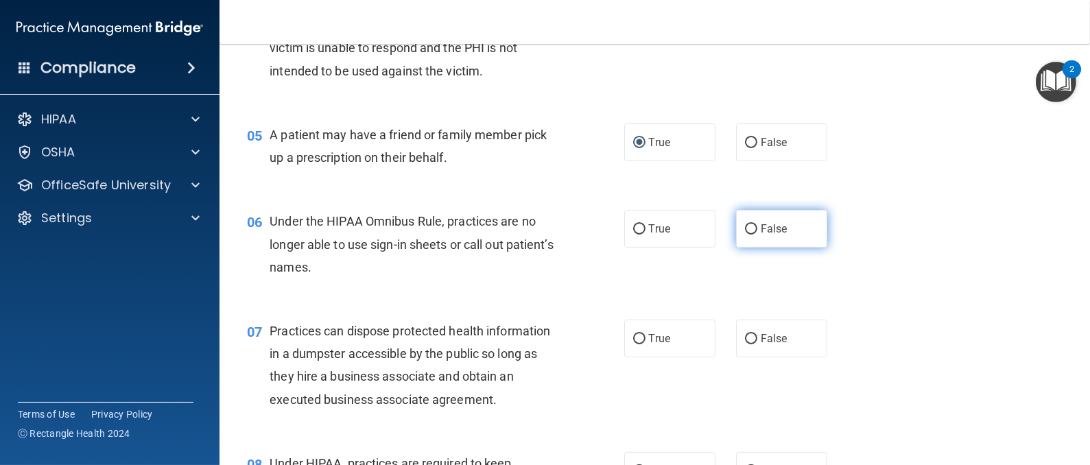
click at [745, 228] on input "False" at bounding box center [751, 229] width 12 height 10
radio input "true"
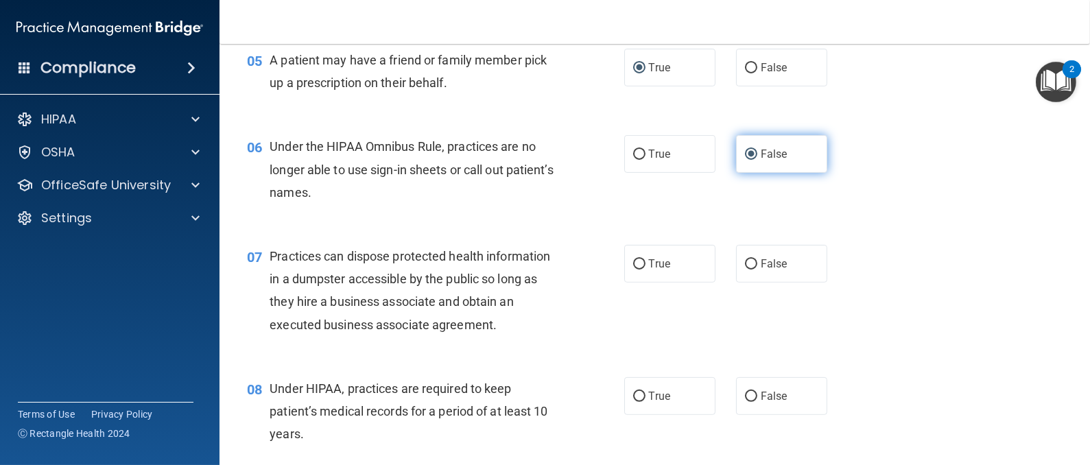
scroll to position [617, 0]
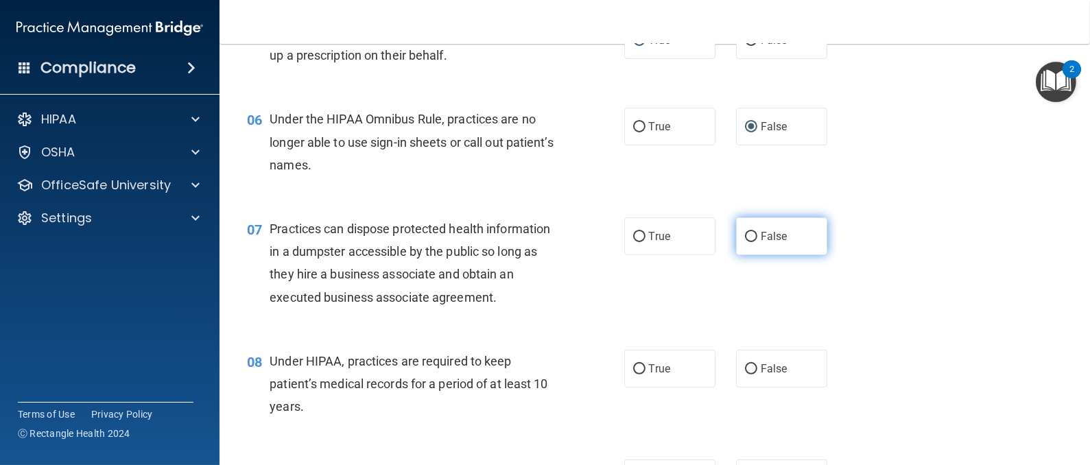
click at [745, 237] on input "False" at bounding box center [751, 237] width 12 height 10
radio input "true"
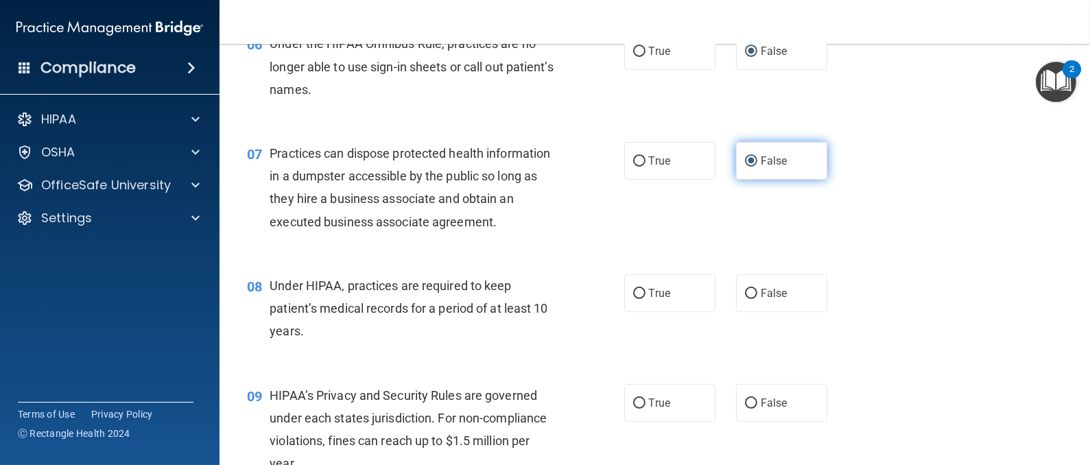
scroll to position [720, 0]
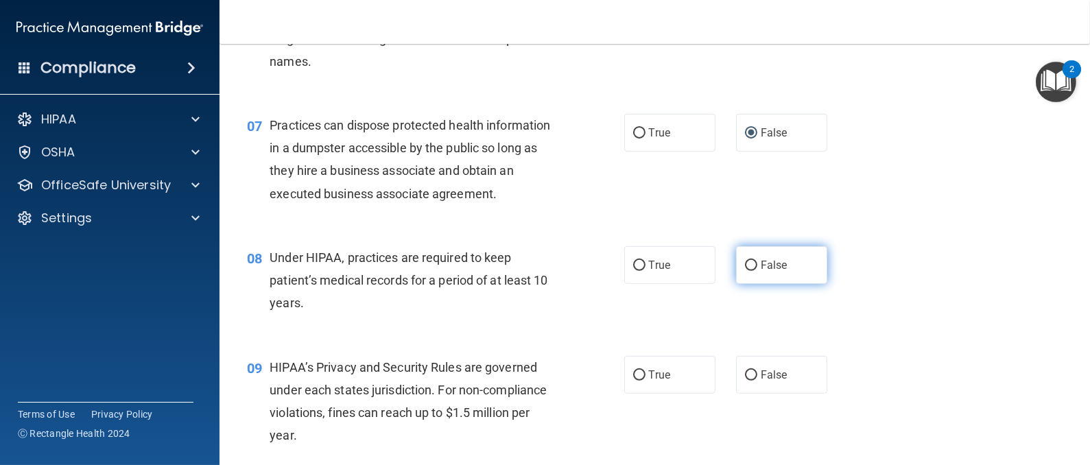
click at [741, 271] on label "False" at bounding box center [781, 265] width 91 height 38
click at [745, 271] on input "False" at bounding box center [751, 266] width 12 height 10
radio input "true"
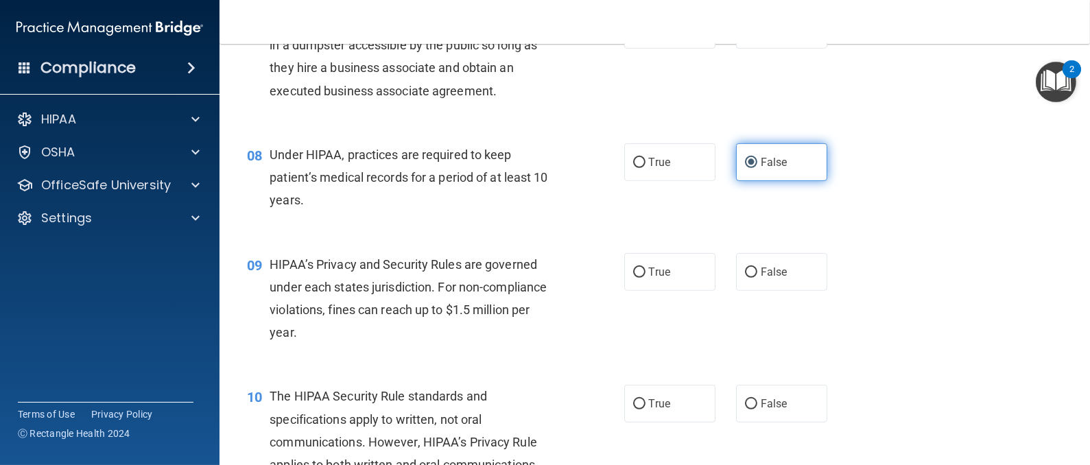
click at [745, 271] on input "False" at bounding box center [751, 272] width 12 height 10
radio input "true"
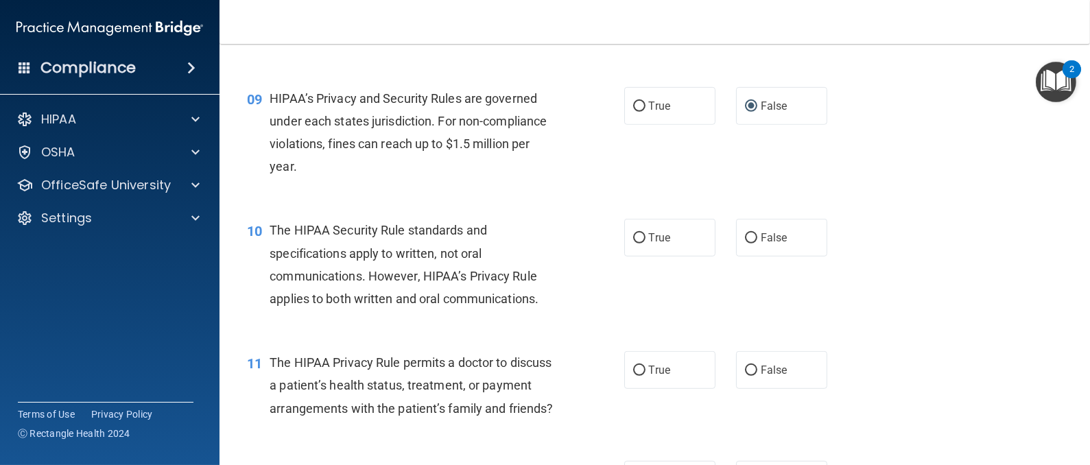
scroll to position [1029, 0]
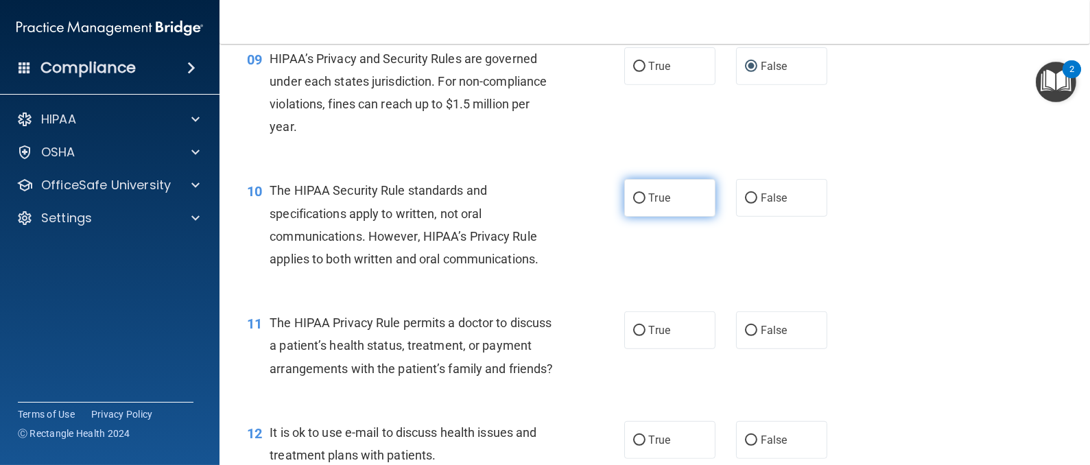
click at [633, 194] on input "True" at bounding box center [639, 198] width 12 height 10
radio input "true"
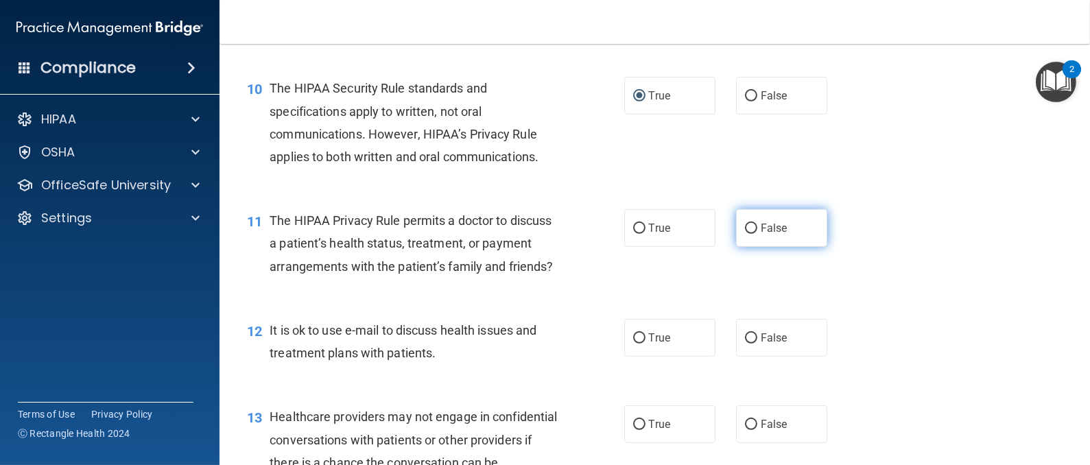
click at [745, 224] on input "False" at bounding box center [751, 229] width 12 height 10
radio input "true"
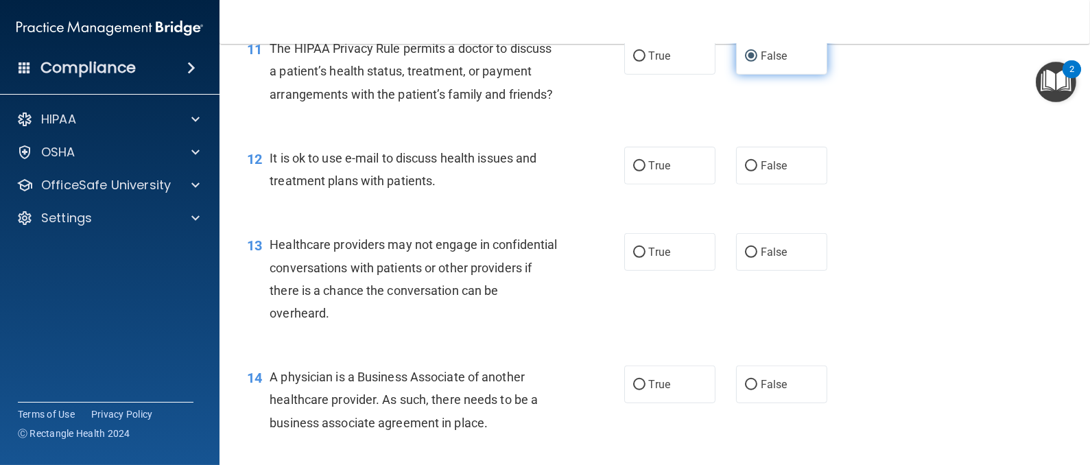
scroll to position [1337, 0]
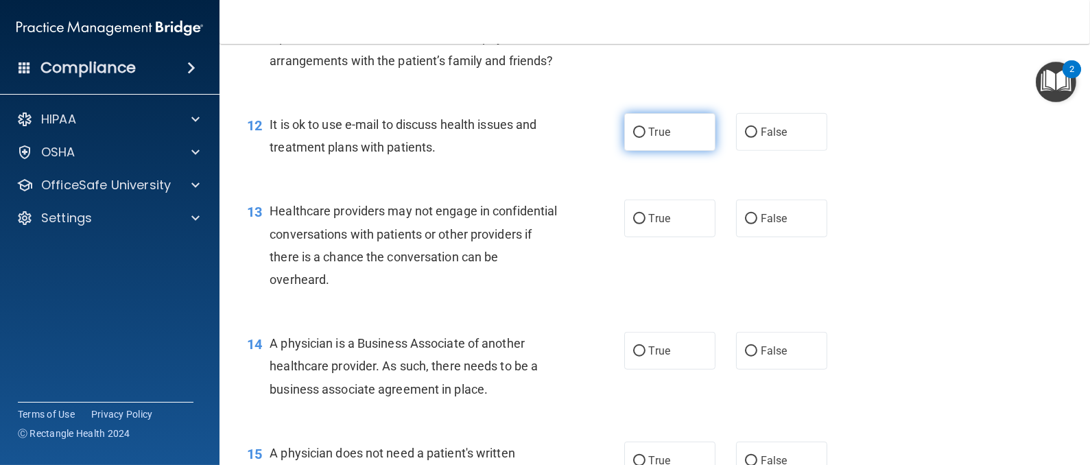
click at [624, 151] on label "True" at bounding box center [669, 132] width 91 height 38
click at [633, 138] on input "True" at bounding box center [639, 133] width 12 height 10
radio input "true"
click at [736, 237] on label "False" at bounding box center [781, 219] width 91 height 38
click at [745, 224] on input "False" at bounding box center [751, 219] width 12 height 10
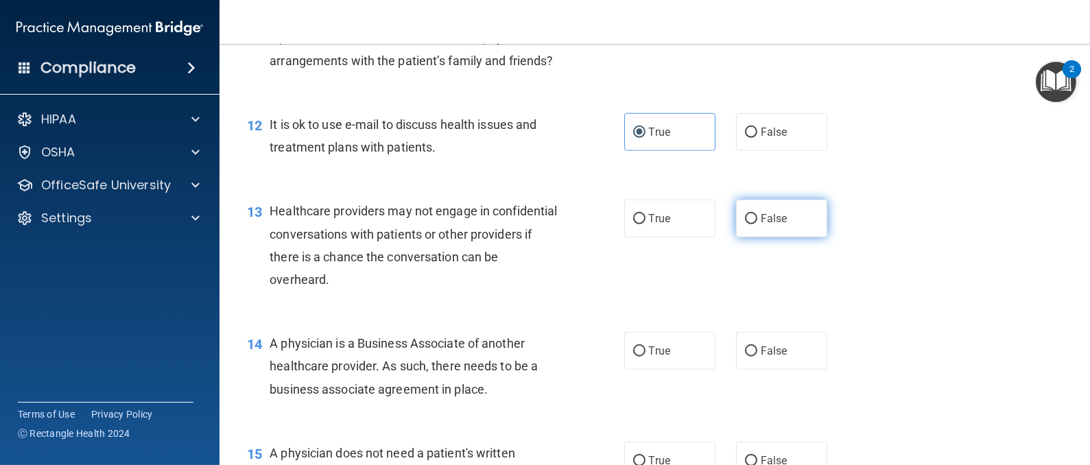
radio input "true"
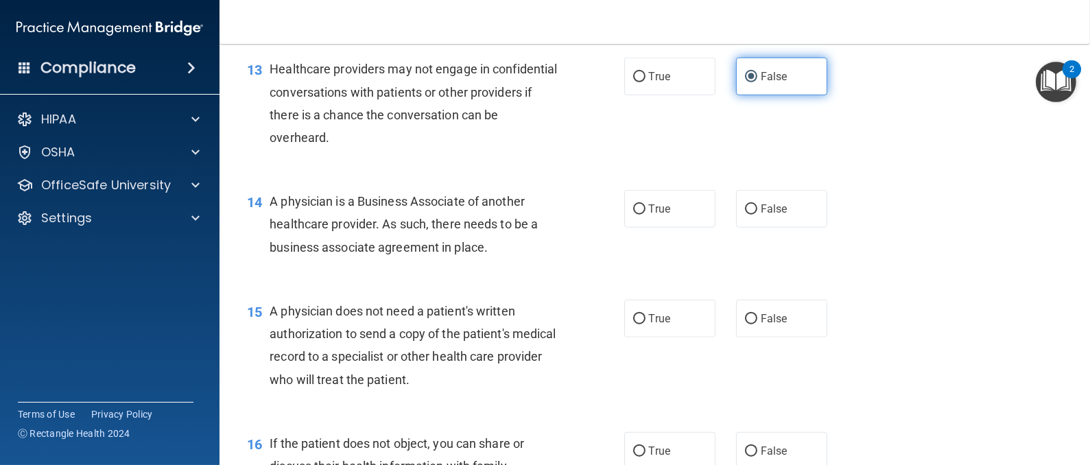
scroll to position [1543, 0]
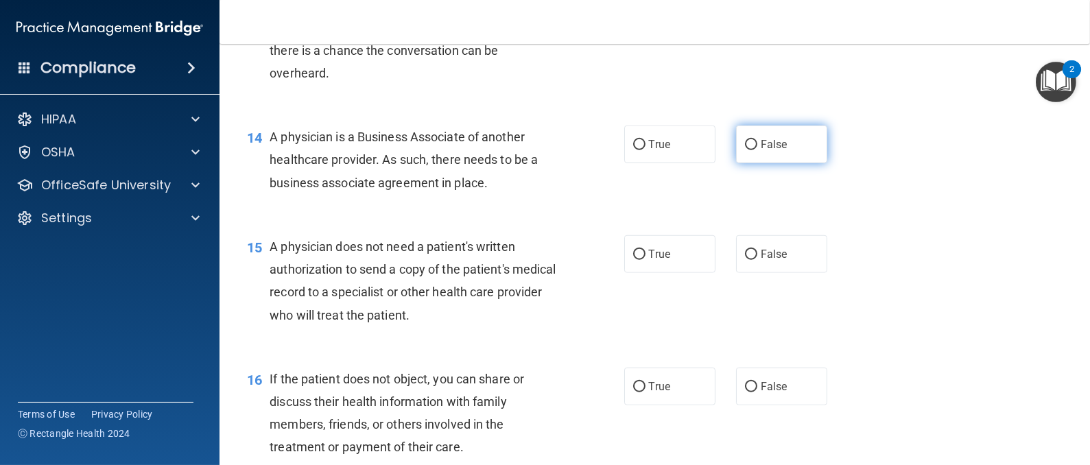
click at [738, 163] on label "False" at bounding box center [781, 145] width 91 height 38
click at [745, 150] on input "False" at bounding box center [751, 145] width 12 height 10
radio input "true"
click at [634, 260] on input "True" at bounding box center [639, 255] width 12 height 10
radio input "true"
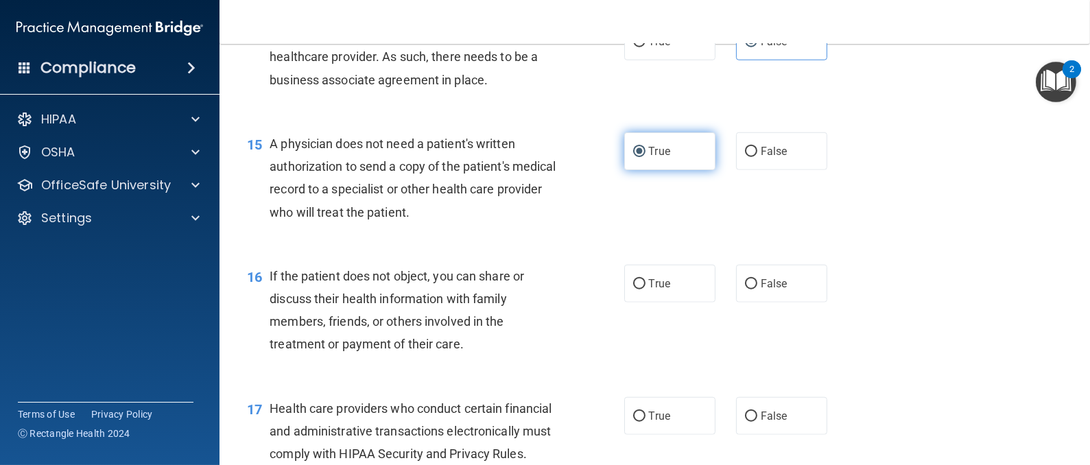
scroll to position [1749, 0]
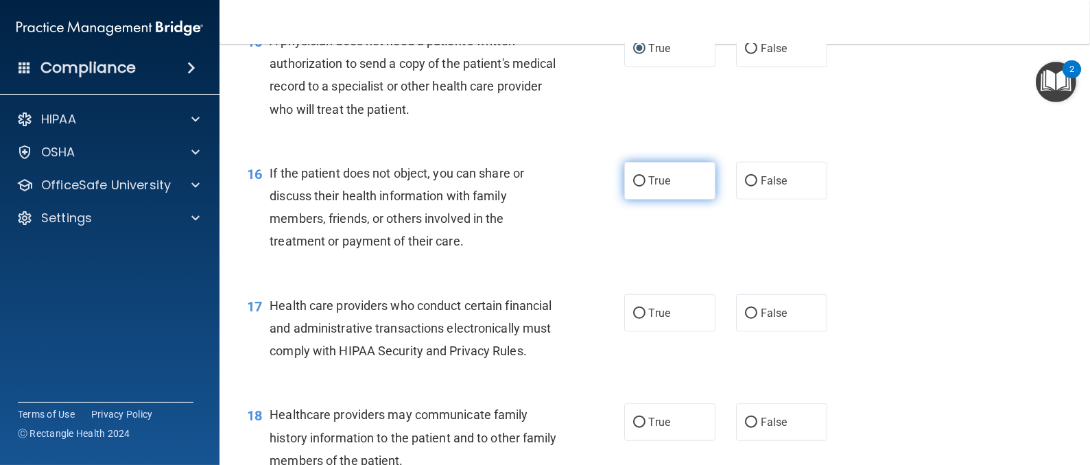
click at [636, 200] on label "True" at bounding box center [669, 181] width 91 height 38
click at [636, 187] on input "True" at bounding box center [639, 181] width 12 height 10
radio input "true"
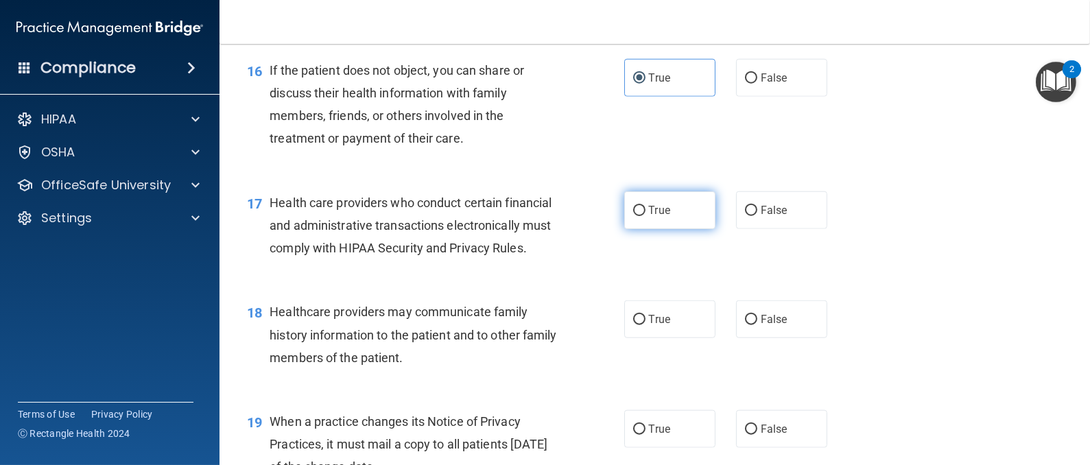
click at [633, 216] on input "True" at bounding box center [639, 211] width 12 height 10
radio input "true"
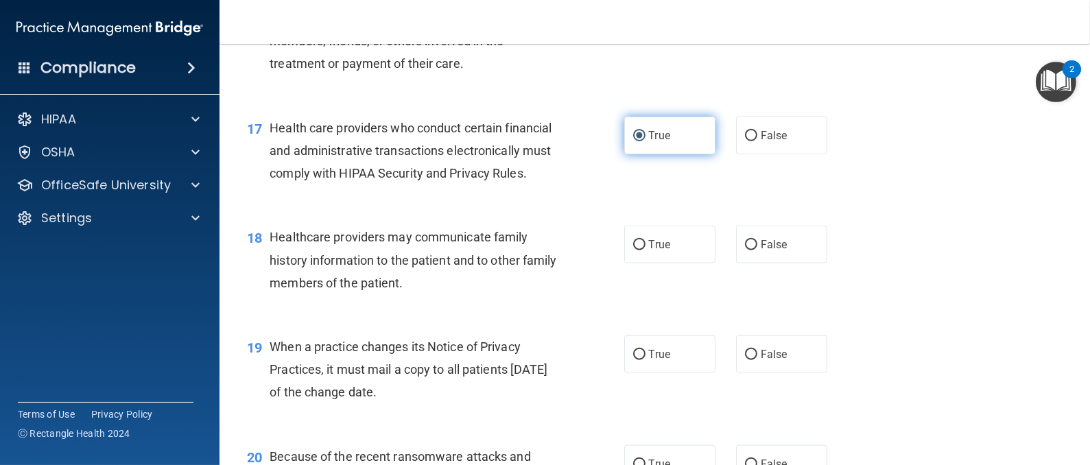
scroll to position [1955, 0]
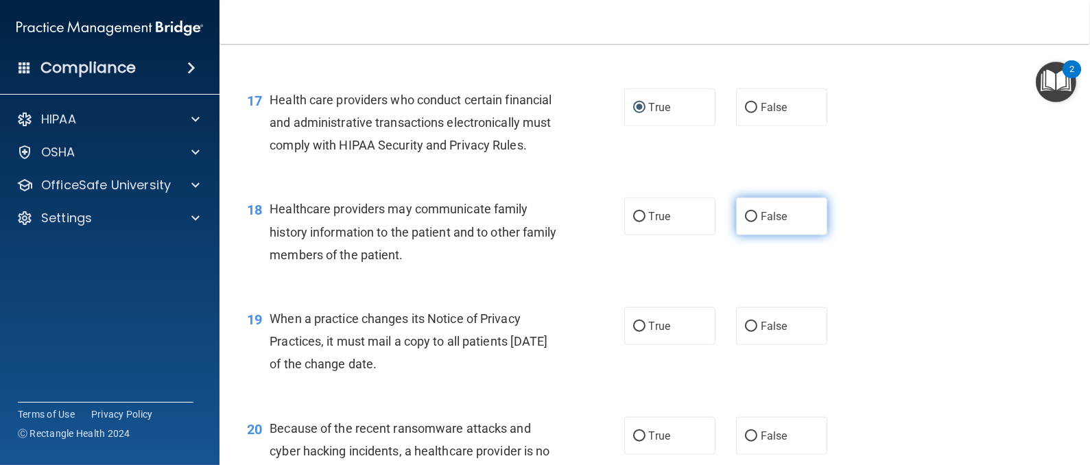
click at [736, 235] on label "False" at bounding box center [781, 217] width 91 height 38
click at [745, 222] on input "False" at bounding box center [751, 217] width 12 height 10
radio input "true"
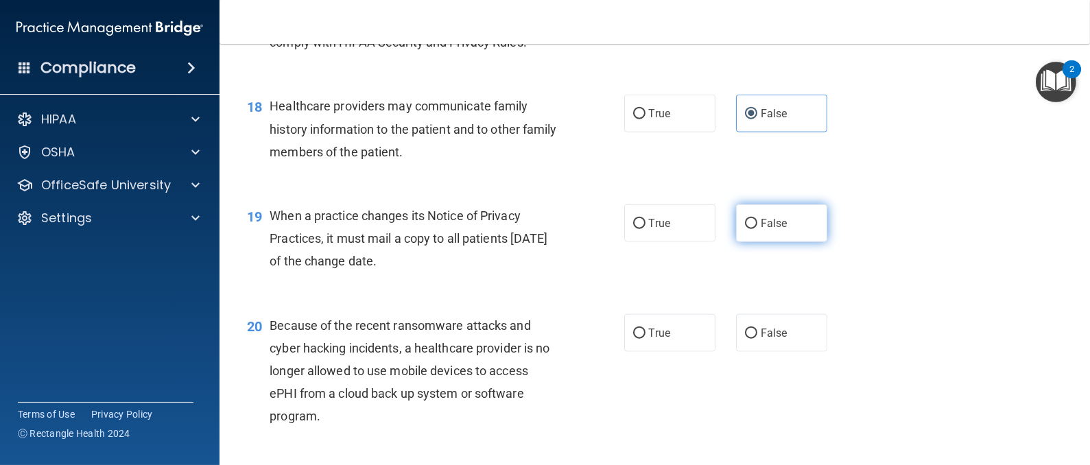
click at [745, 229] on input "False" at bounding box center [751, 224] width 12 height 10
radio input "true"
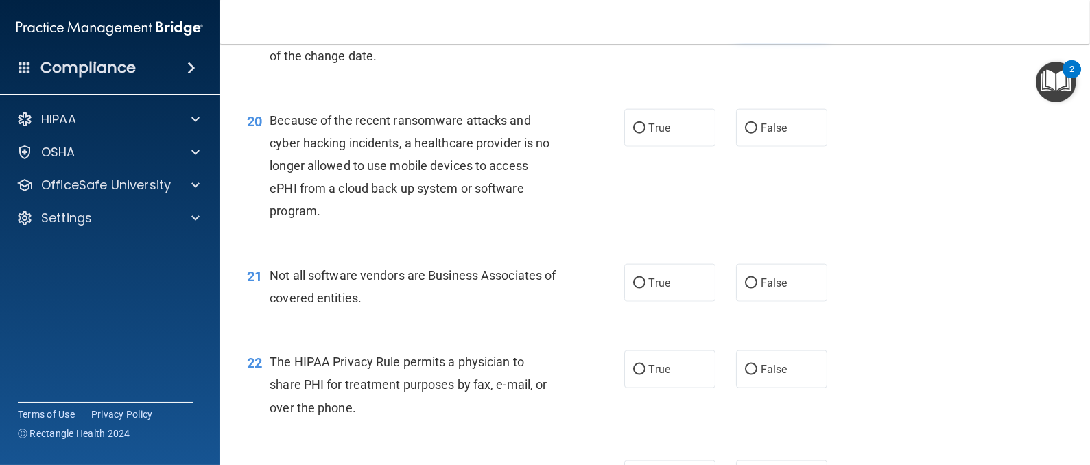
scroll to position [2263, 0]
click at [745, 134] on input "False" at bounding box center [751, 128] width 12 height 10
radio input "true"
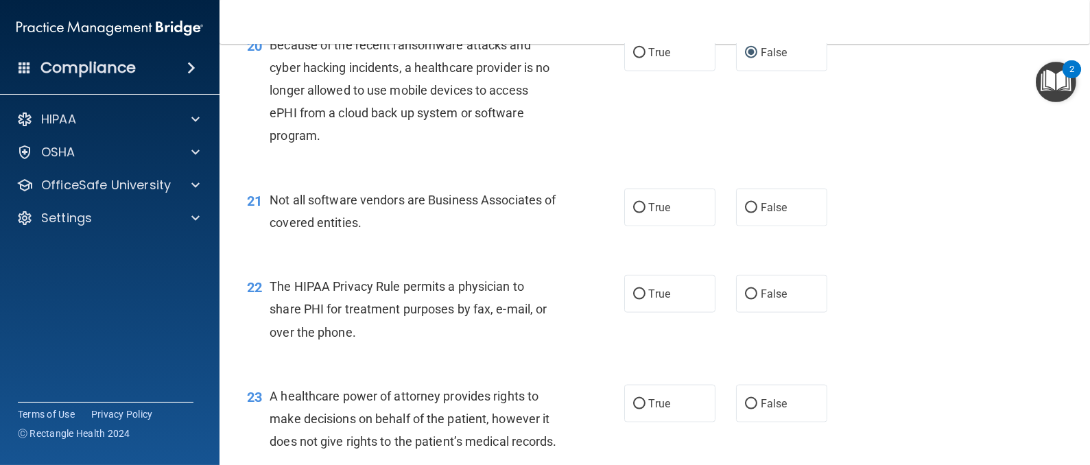
scroll to position [2366, 0]
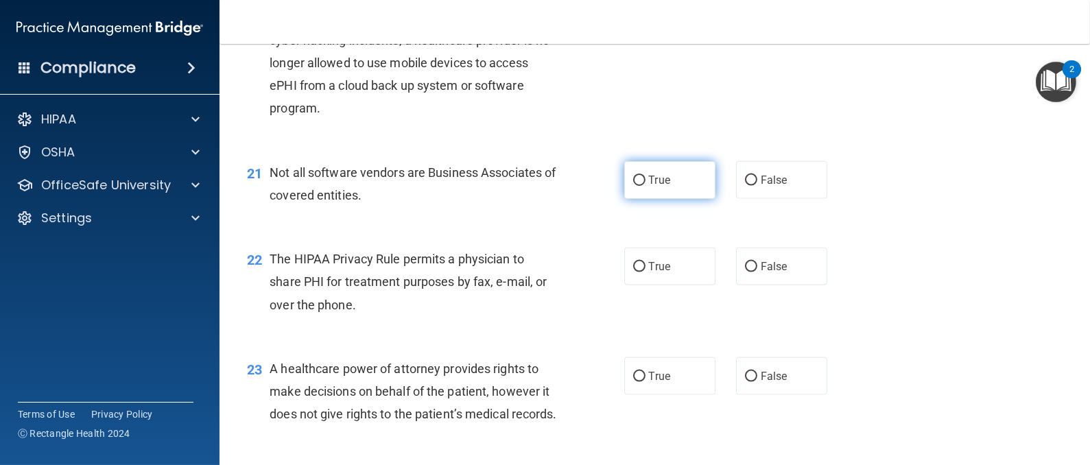
click at [633, 186] on input "True" at bounding box center [639, 181] width 12 height 10
radio input "true"
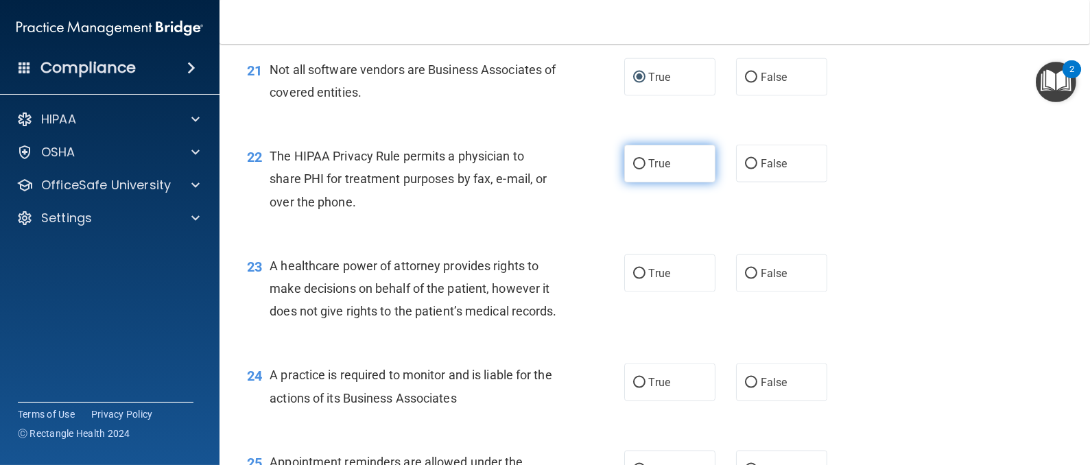
click at [631, 182] on label "True" at bounding box center [669, 164] width 91 height 38
click at [633, 169] on input "True" at bounding box center [639, 164] width 12 height 10
radio input "true"
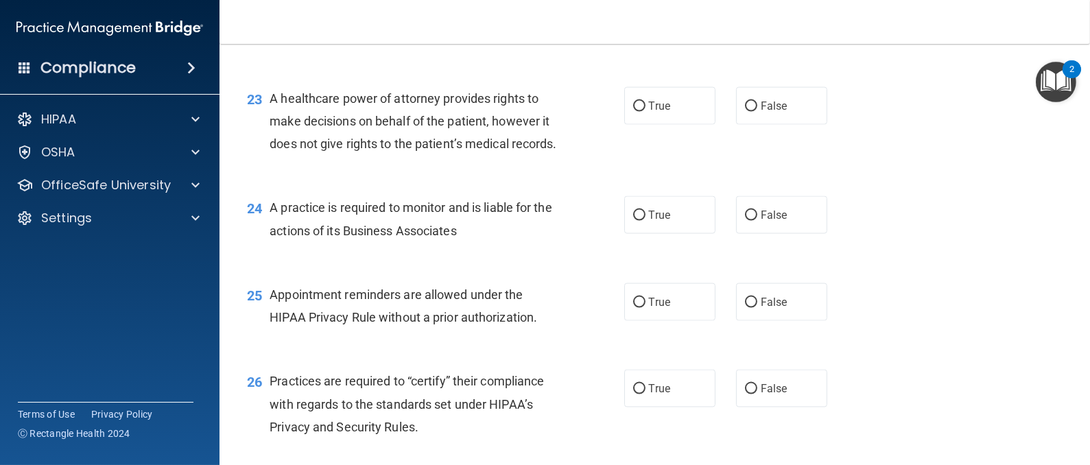
scroll to position [2674, 0]
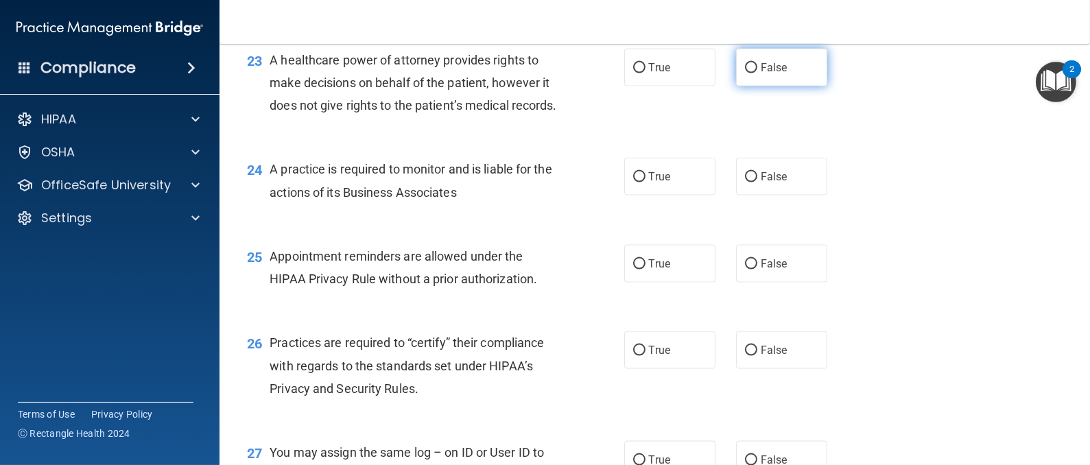
click at [746, 73] on input "False" at bounding box center [751, 68] width 12 height 10
radio input "true"
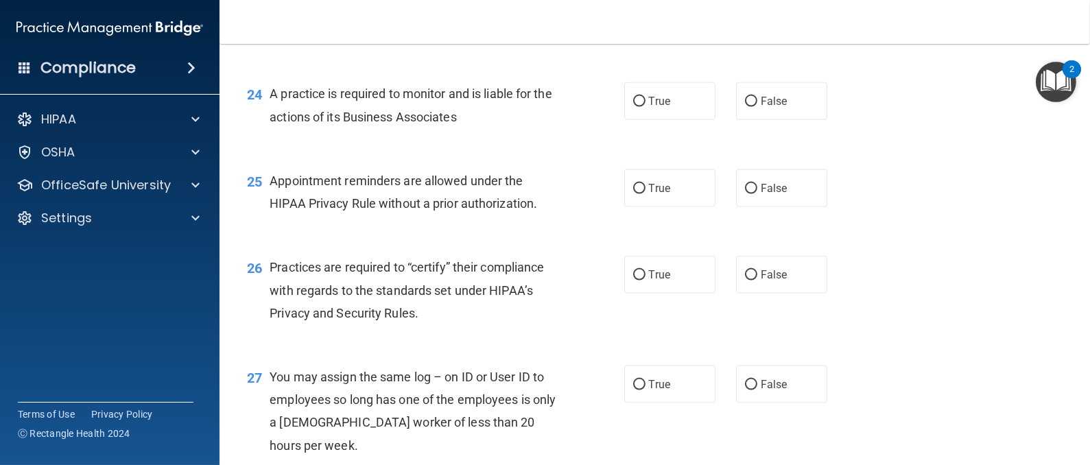
scroll to position [2777, 0]
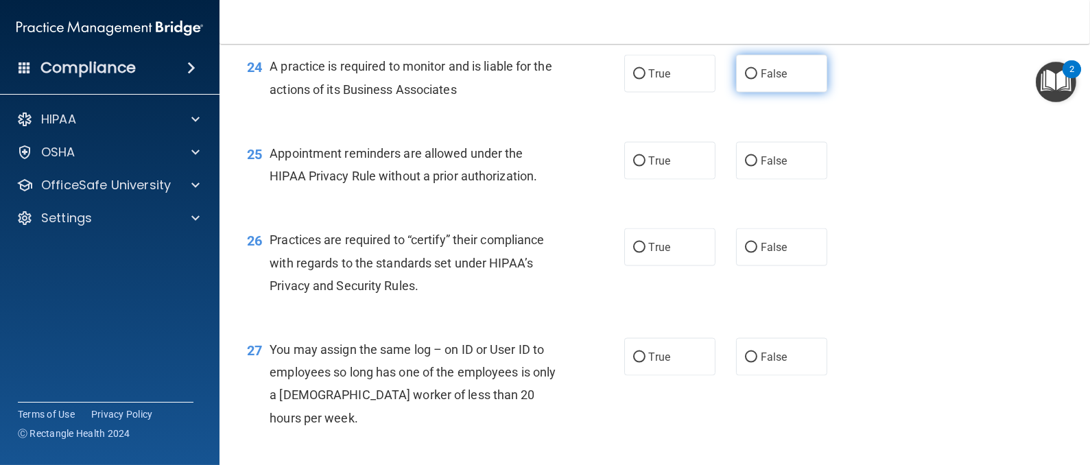
click at [745, 80] on input "False" at bounding box center [751, 74] width 12 height 10
radio input "true"
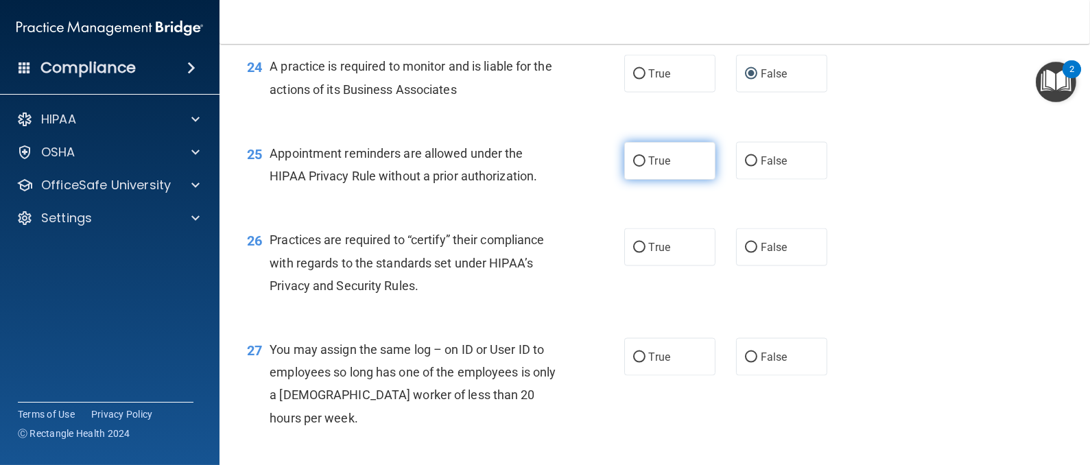
click at [633, 167] on input "True" at bounding box center [639, 161] width 12 height 10
radio input "true"
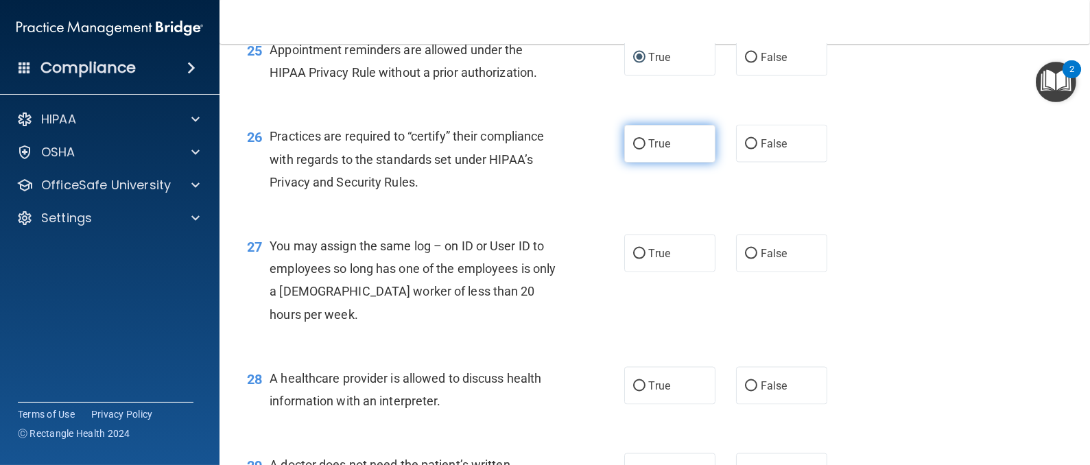
click at [633, 150] on input "True" at bounding box center [639, 144] width 12 height 10
radio input "true"
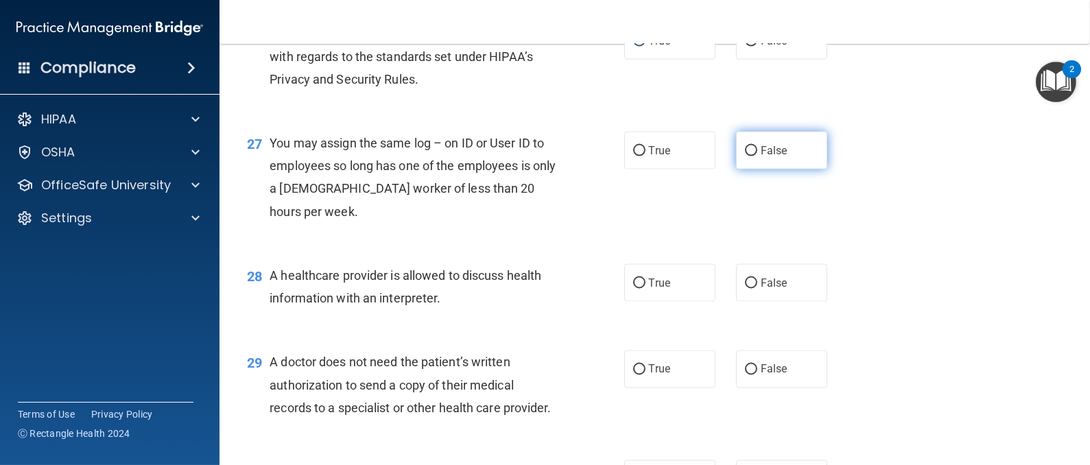
click at [736, 169] on label "False" at bounding box center [781, 151] width 91 height 38
click at [745, 156] on input "False" at bounding box center [751, 151] width 12 height 10
radio input "true"
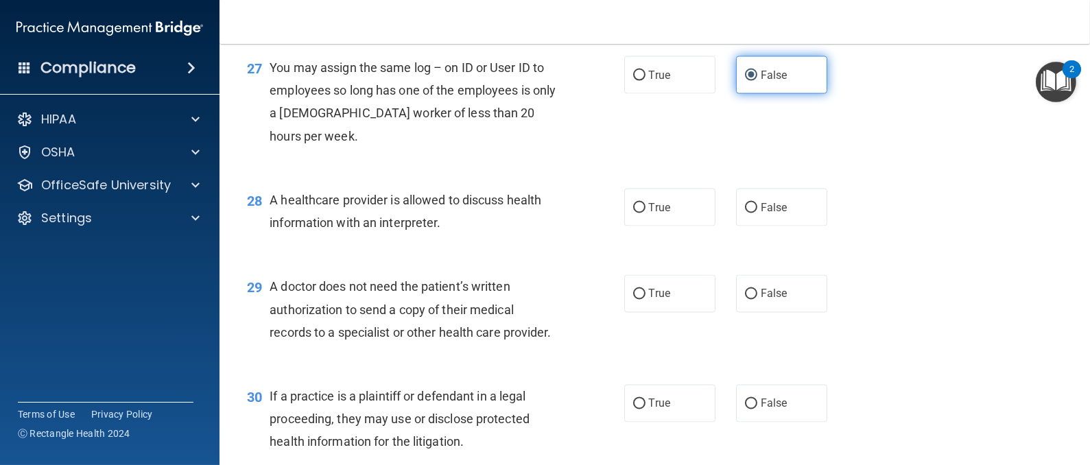
scroll to position [3086, 0]
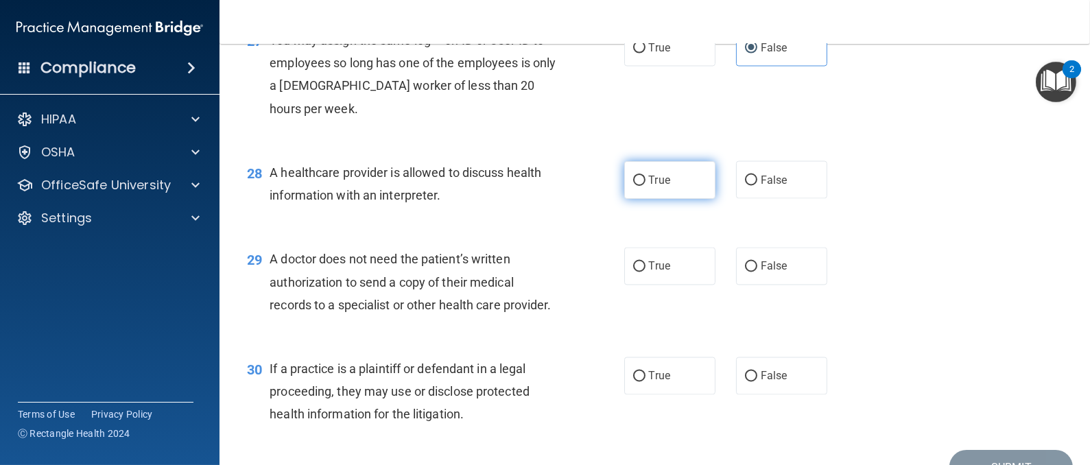
click at [633, 186] on input "True" at bounding box center [639, 181] width 12 height 10
radio input "true"
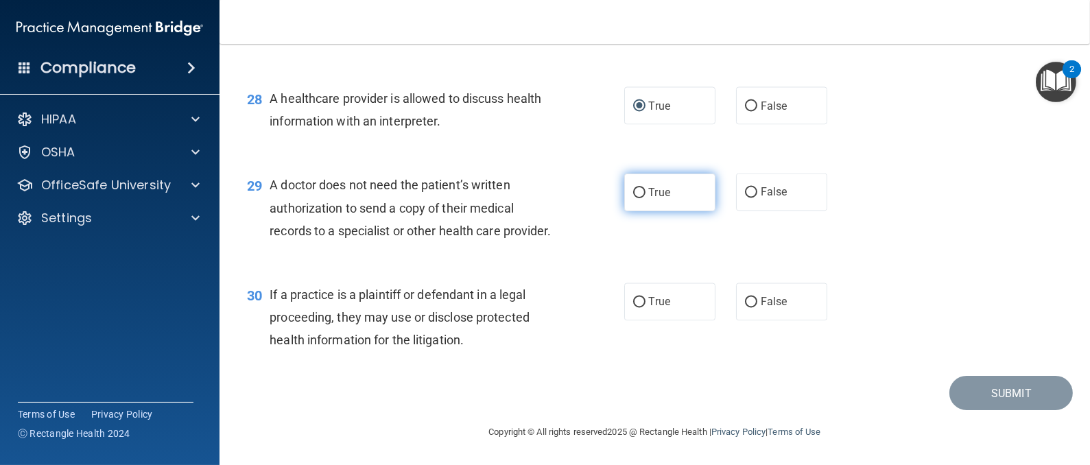
click at [633, 198] on input "True" at bounding box center [639, 193] width 12 height 10
radio input "true"
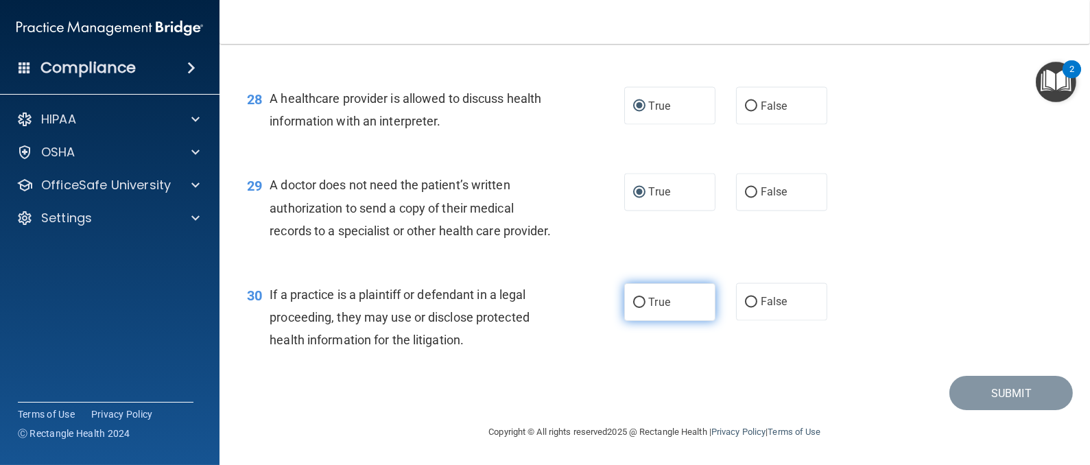
click at [633, 302] on input "True" at bounding box center [639, 303] width 12 height 10
radio input "true"
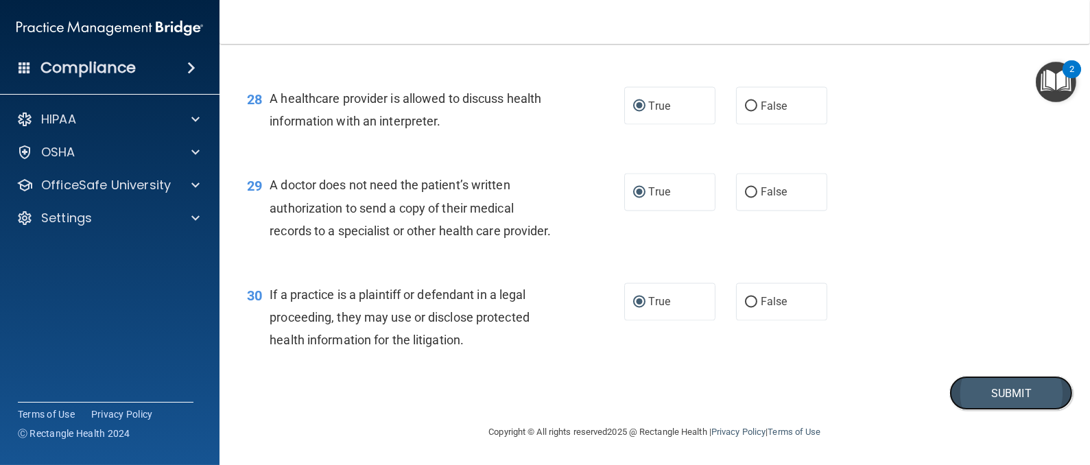
click at [986, 390] on button "Submit" at bounding box center [1010, 393] width 123 height 35
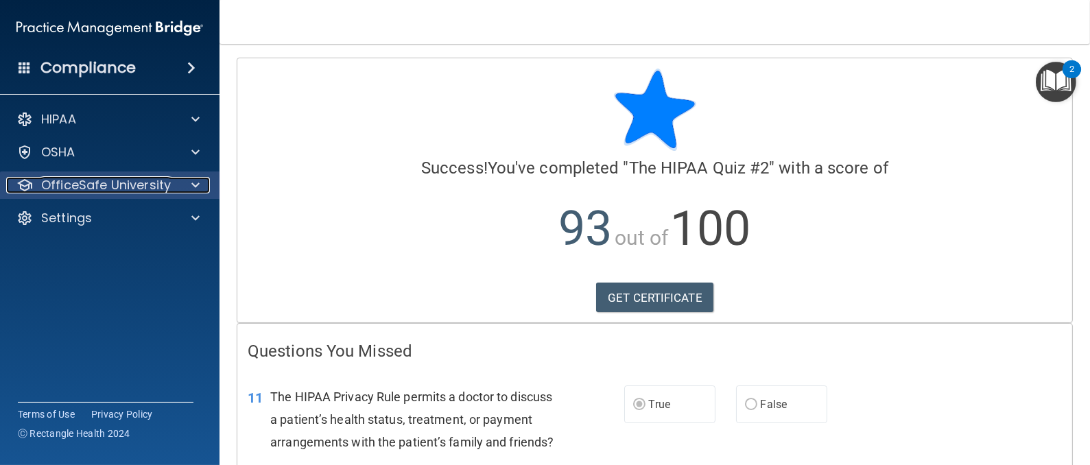
click at [198, 182] on span at bounding box center [195, 185] width 8 height 16
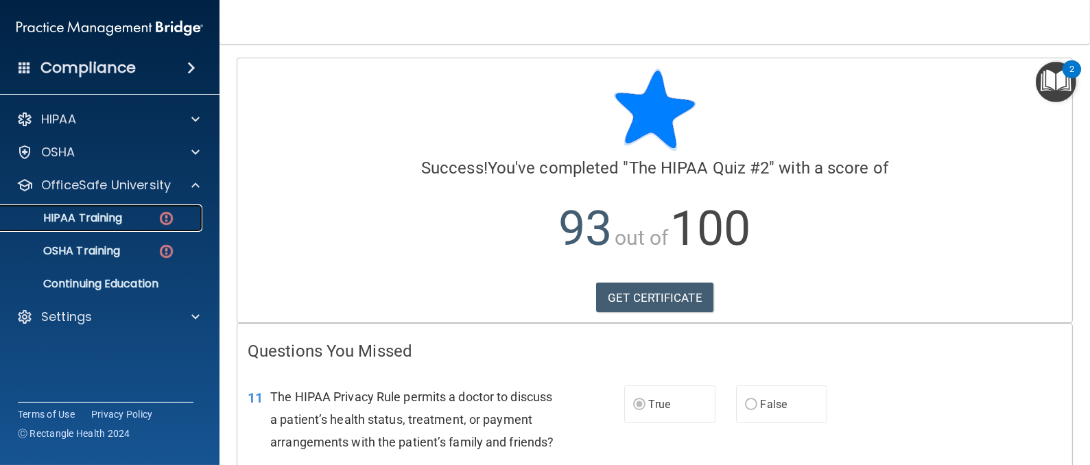
click at [143, 216] on div "HIPAA Training" at bounding box center [102, 218] width 187 height 14
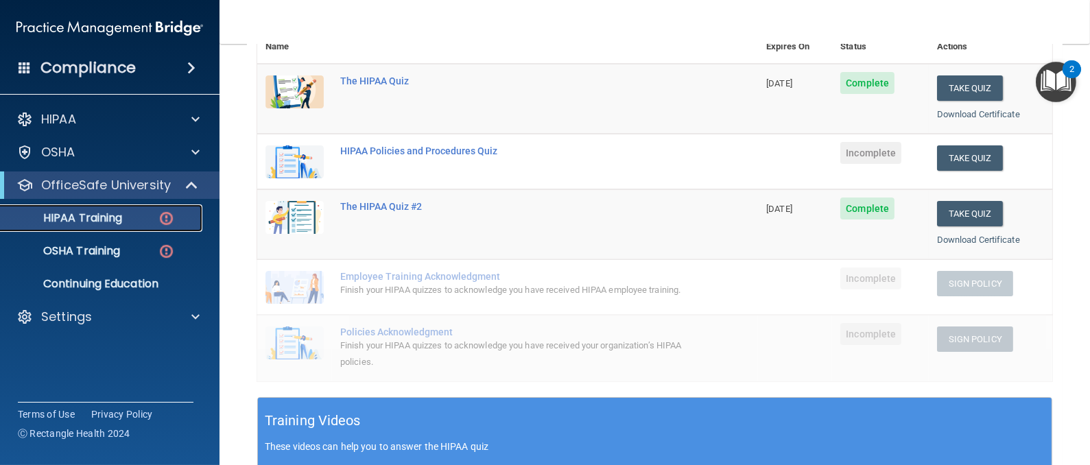
scroll to position [206, 0]
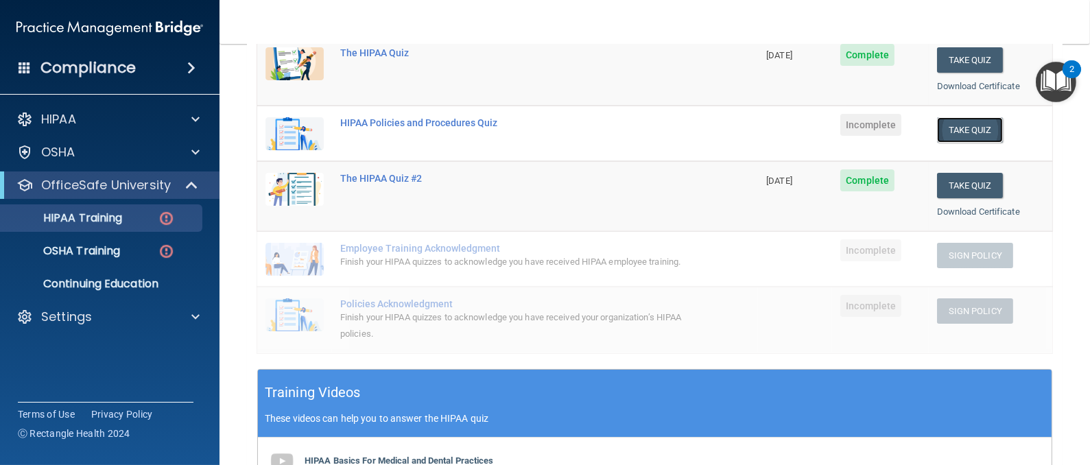
click at [949, 129] on button "Take Quiz" at bounding box center [970, 129] width 66 height 25
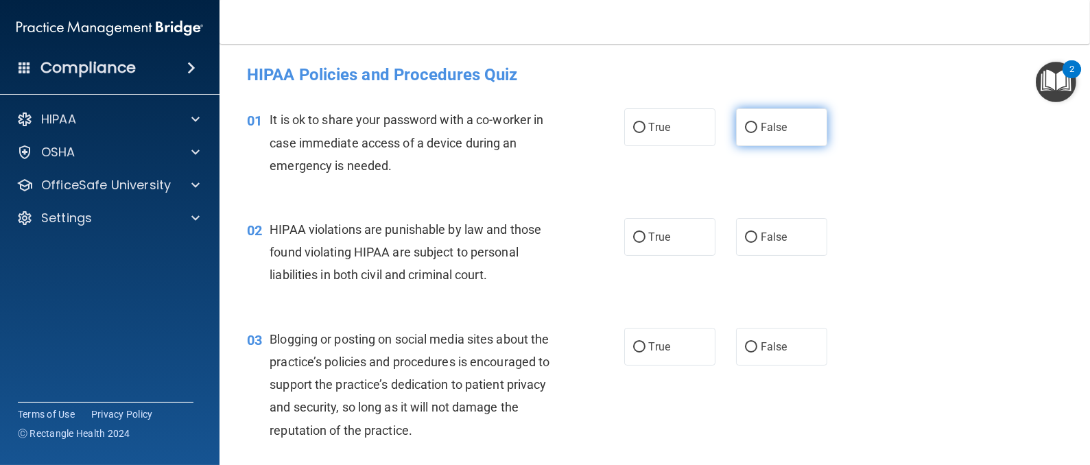
click at [745, 123] on input "False" at bounding box center [751, 128] width 12 height 10
radio input "true"
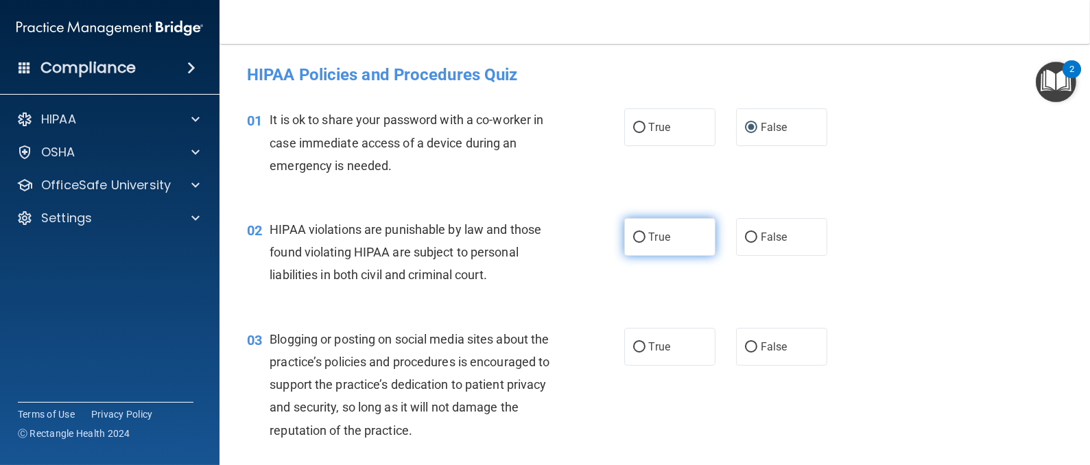
click at [633, 237] on input "True" at bounding box center [639, 238] width 12 height 10
radio input "true"
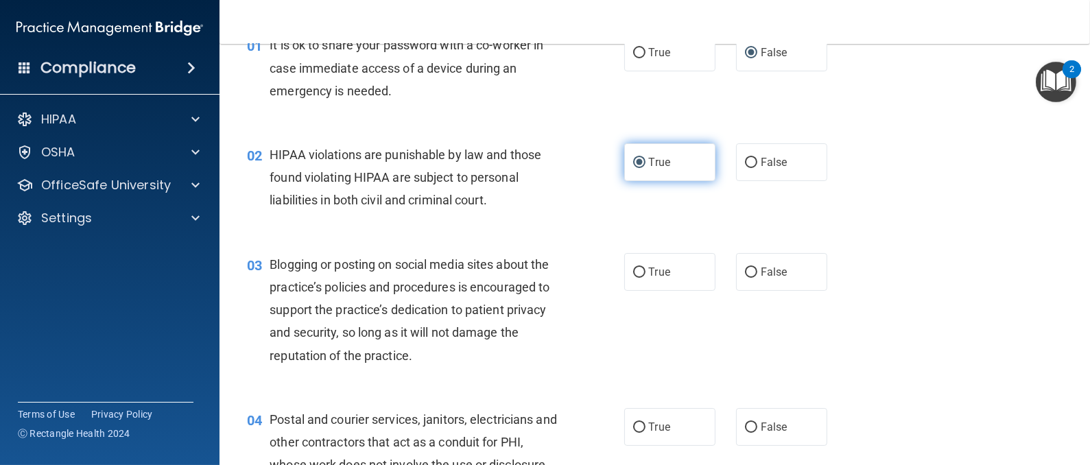
scroll to position [103, 0]
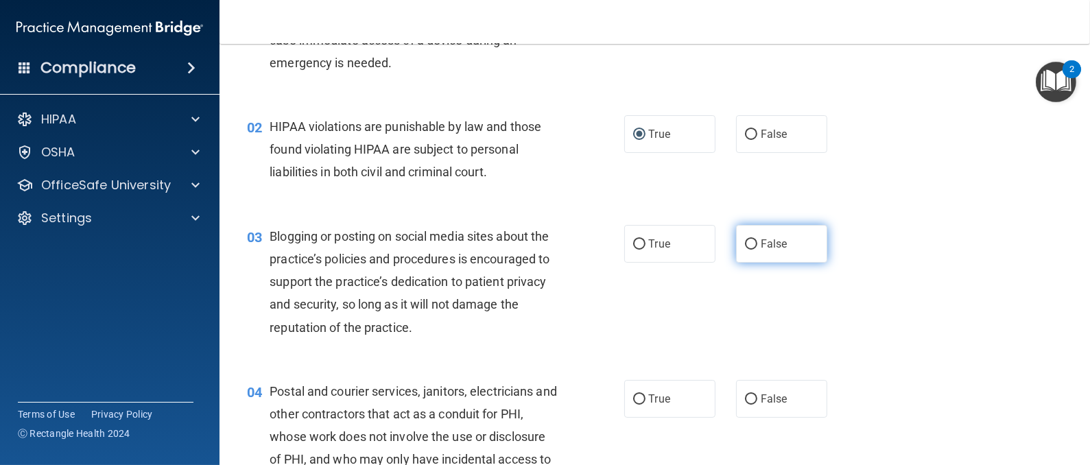
click at [745, 246] on input "False" at bounding box center [751, 244] width 12 height 10
radio input "true"
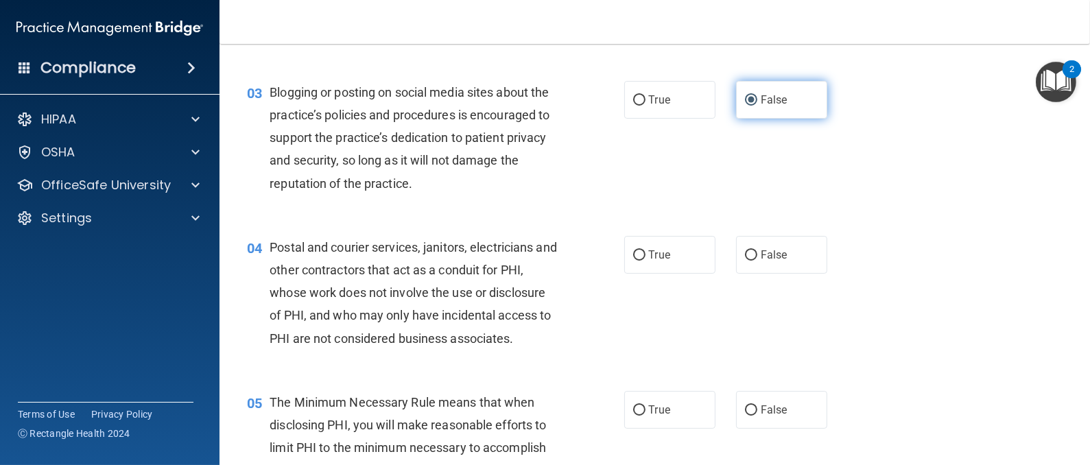
scroll to position [308, 0]
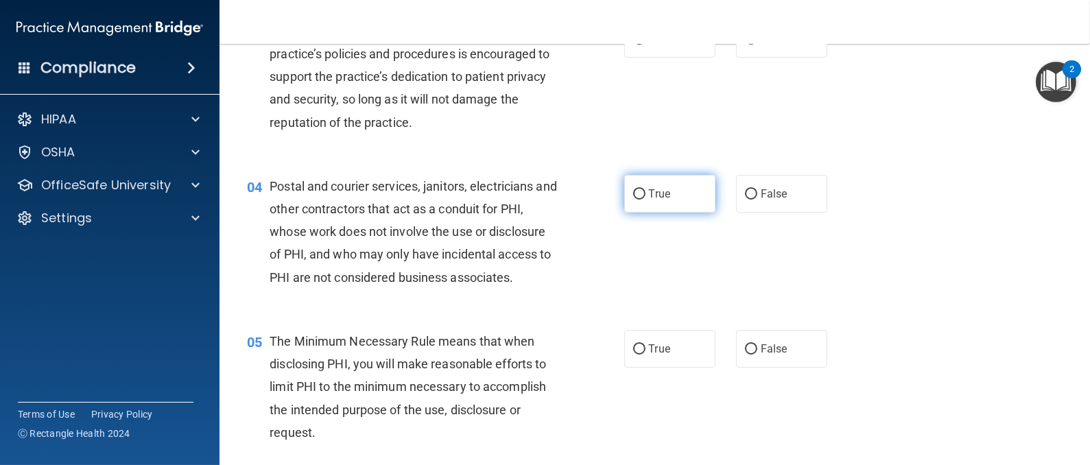
click at [633, 191] on input "True" at bounding box center [639, 194] width 12 height 10
radio input "true"
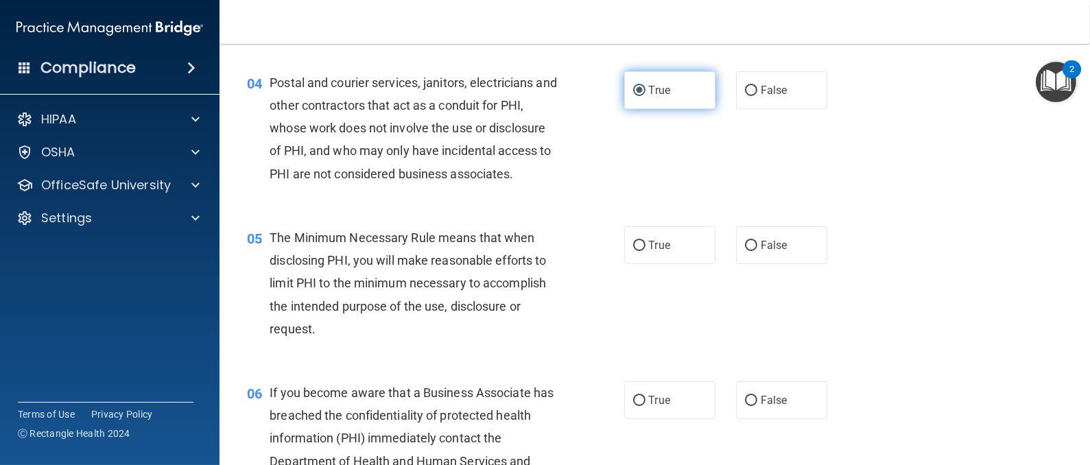
scroll to position [514, 0]
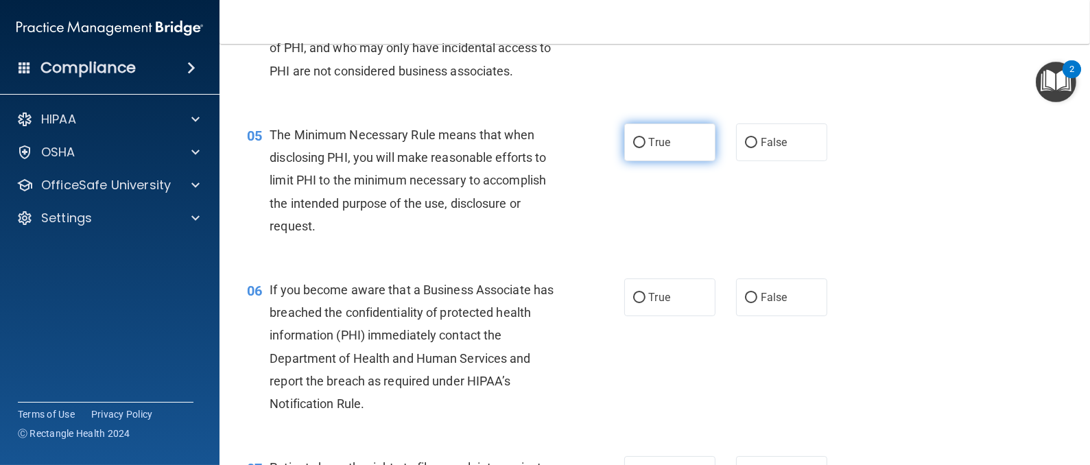
click at [633, 138] on input "True" at bounding box center [639, 143] width 12 height 10
radio input "true"
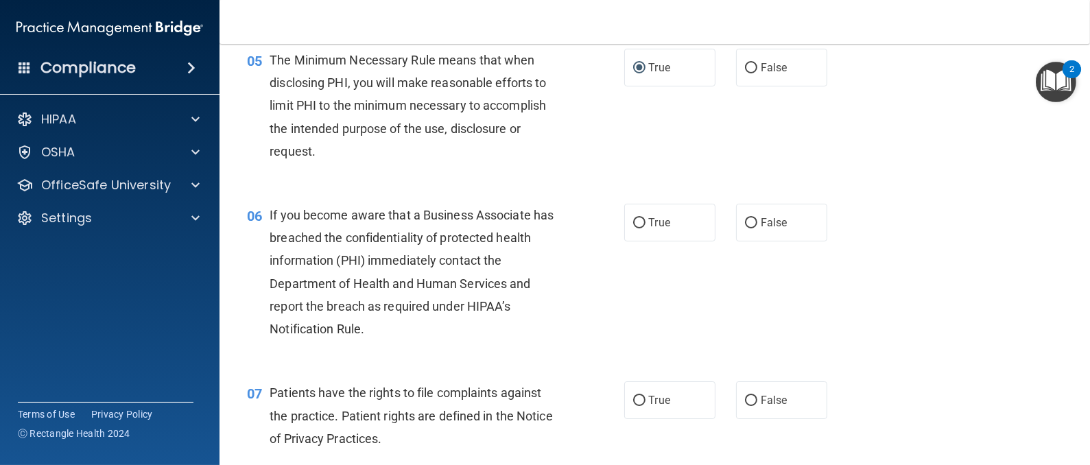
scroll to position [617, 0]
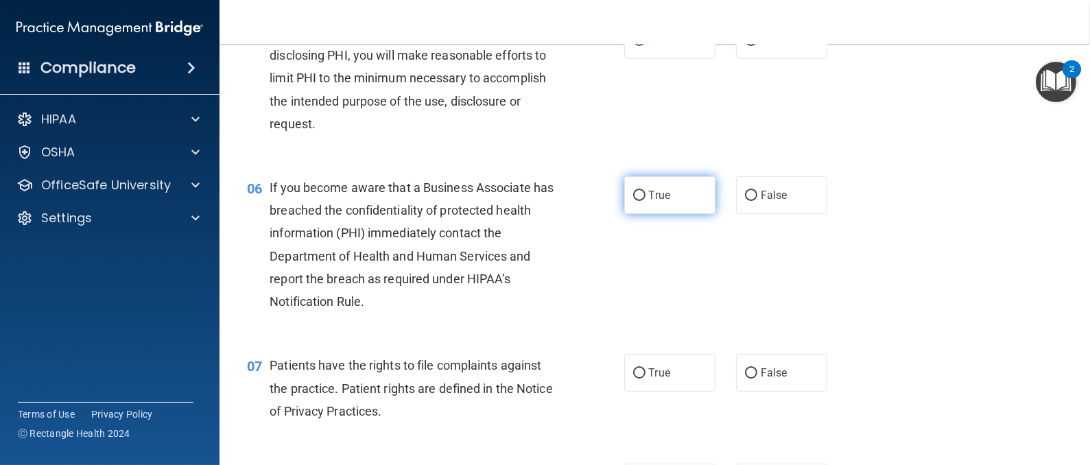
click at [636, 196] on input "True" at bounding box center [639, 196] width 12 height 10
radio input "true"
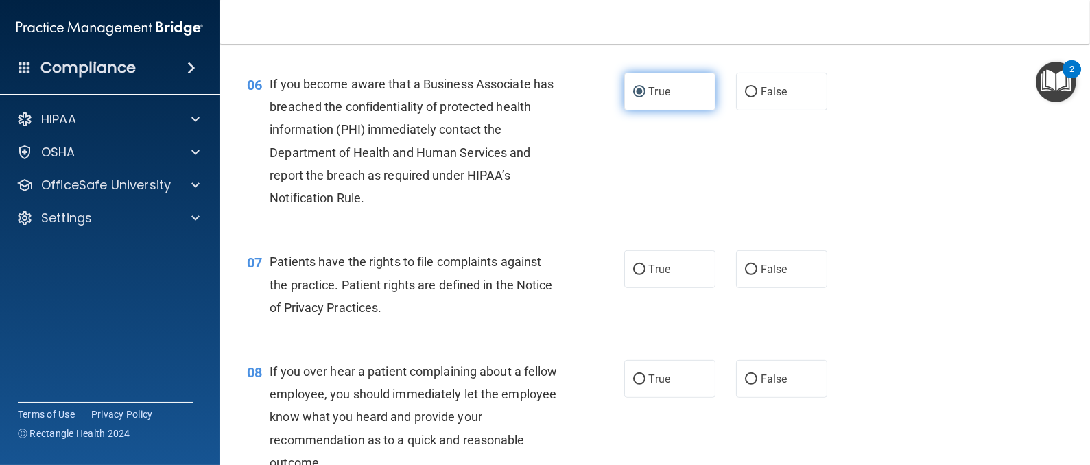
scroll to position [823, 0]
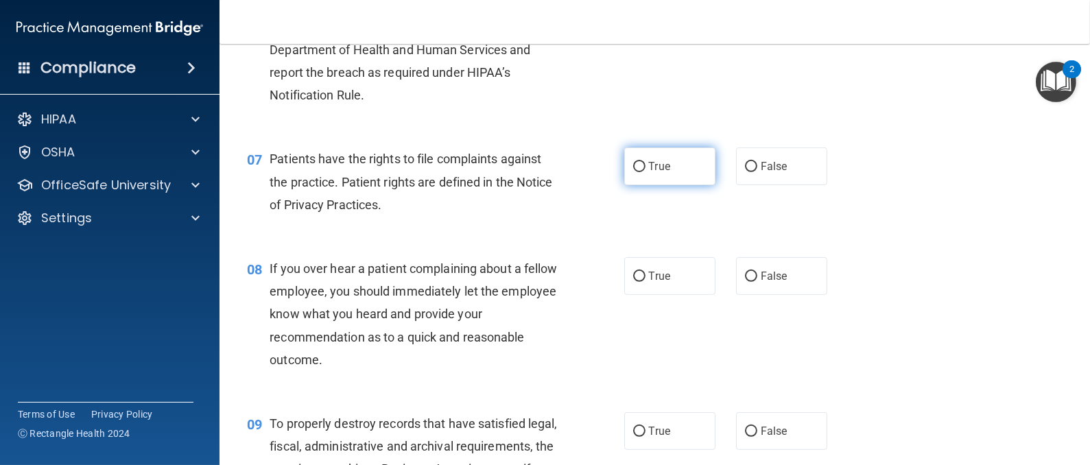
click at [634, 169] on input "True" at bounding box center [639, 167] width 12 height 10
radio input "true"
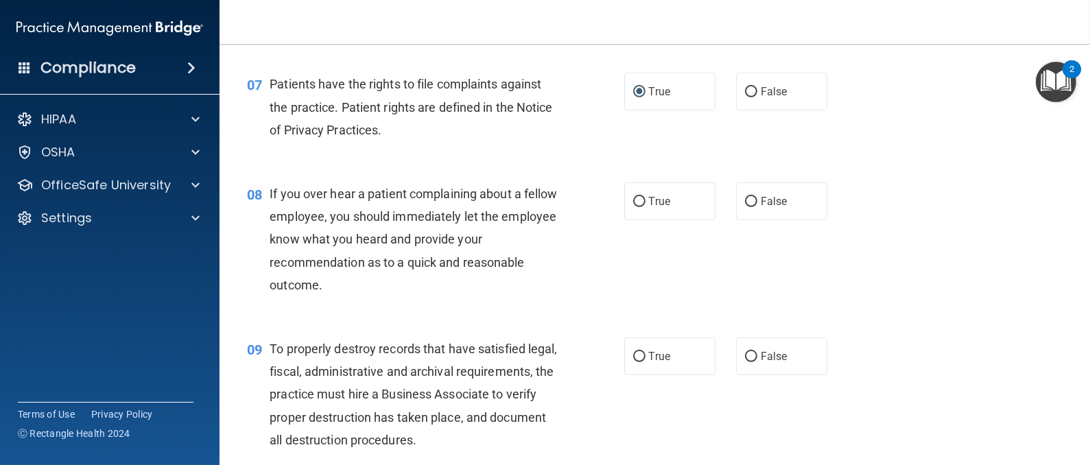
scroll to position [926, 0]
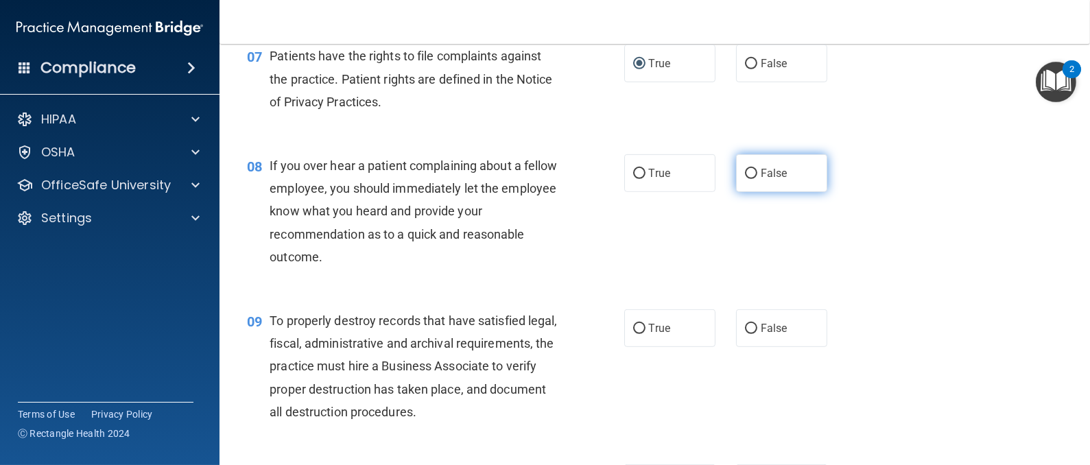
click at [745, 169] on input "False" at bounding box center [751, 174] width 12 height 10
radio input "true"
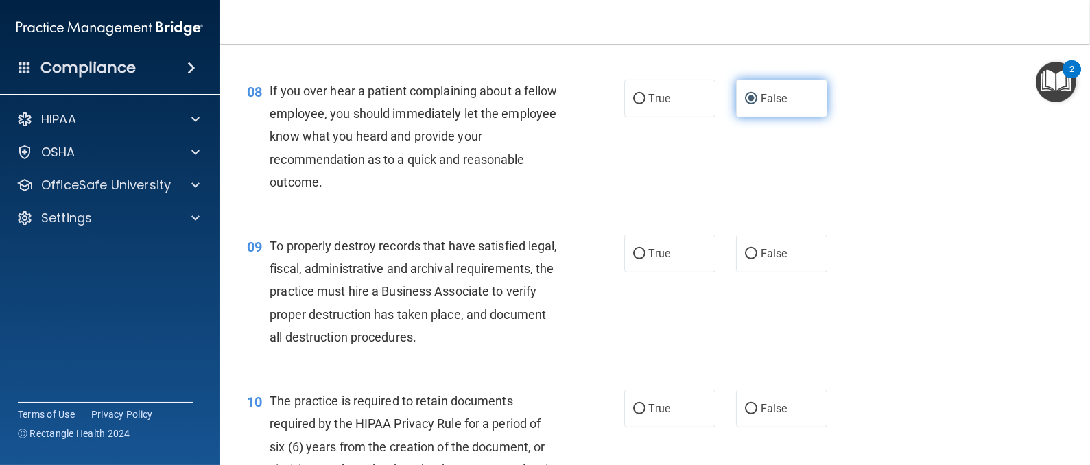
scroll to position [1029, 0]
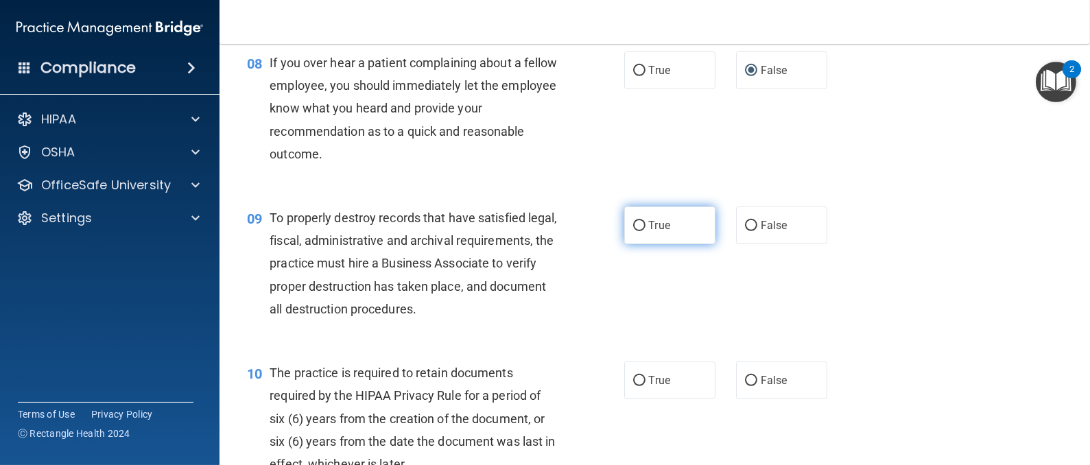
click at [624, 235] on label "True" at bounding box center [669, 225] width 91 height 38
click at [633, 231] on input "True" at bounding box center [639, 226] width 12 height 10
radio input "true"
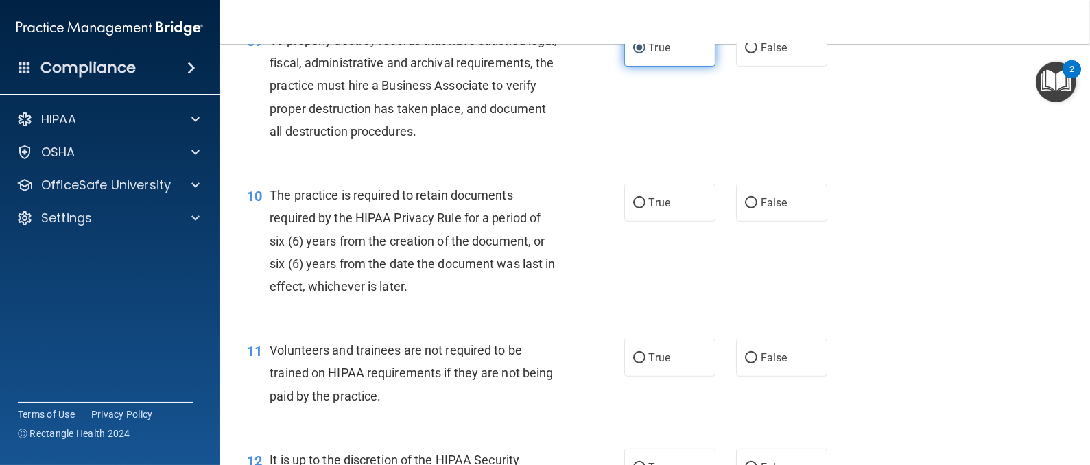
scroll to position [1234, 0]
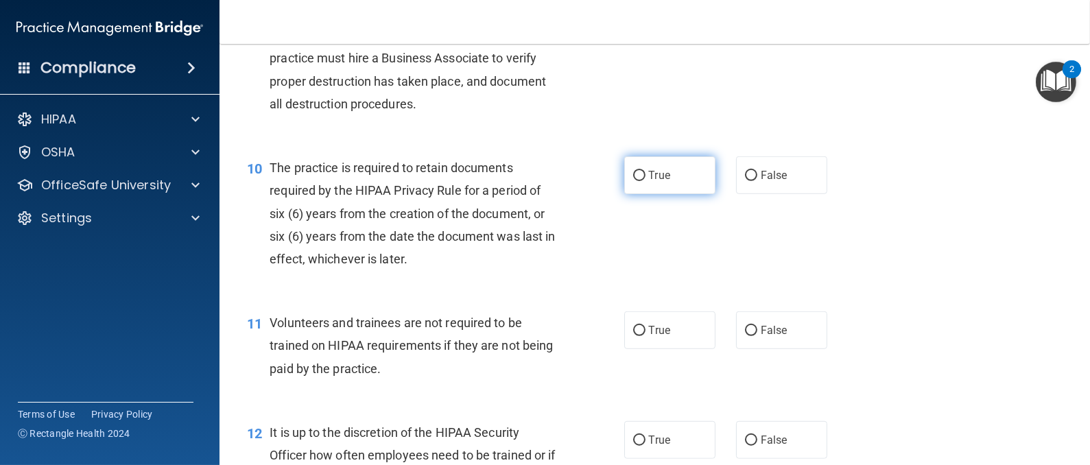
click at [633, 178] on input "True" at bounding box center [639, 176] width 12 height 10
radio input "true"
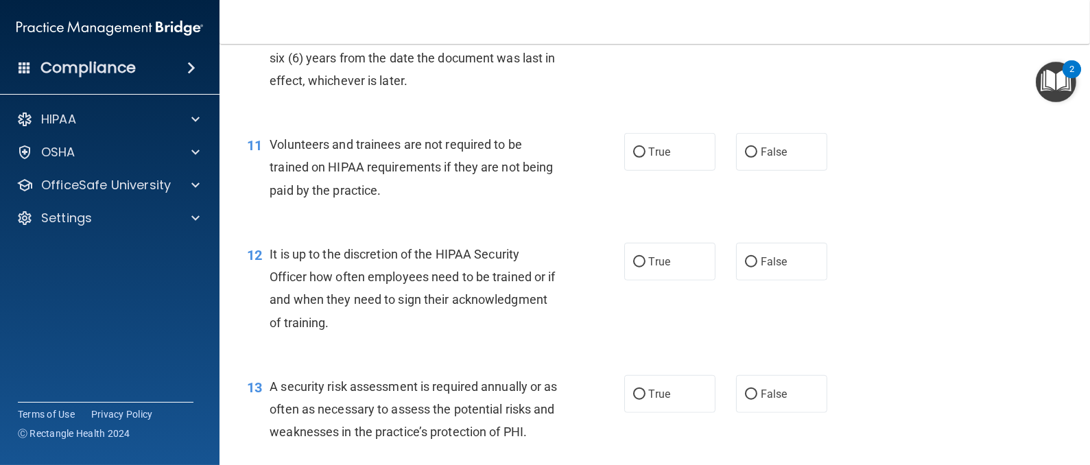
scroll to position [1440, 0]
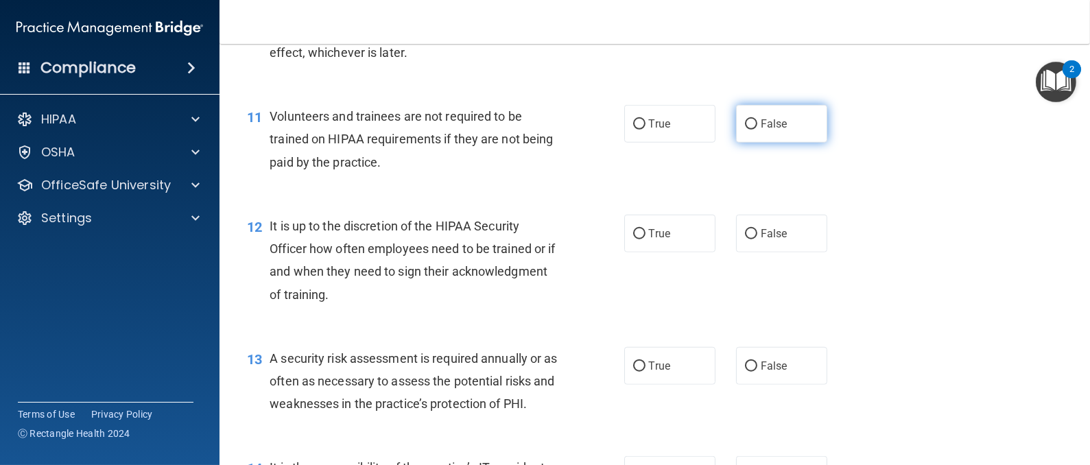
click at [736, 127] on label "False" at bounding box center [781, 124] width 91 height 38
click at [745, 127] on input "False" at bounding box center [751, 124] width 12 height 10
radio input "true"
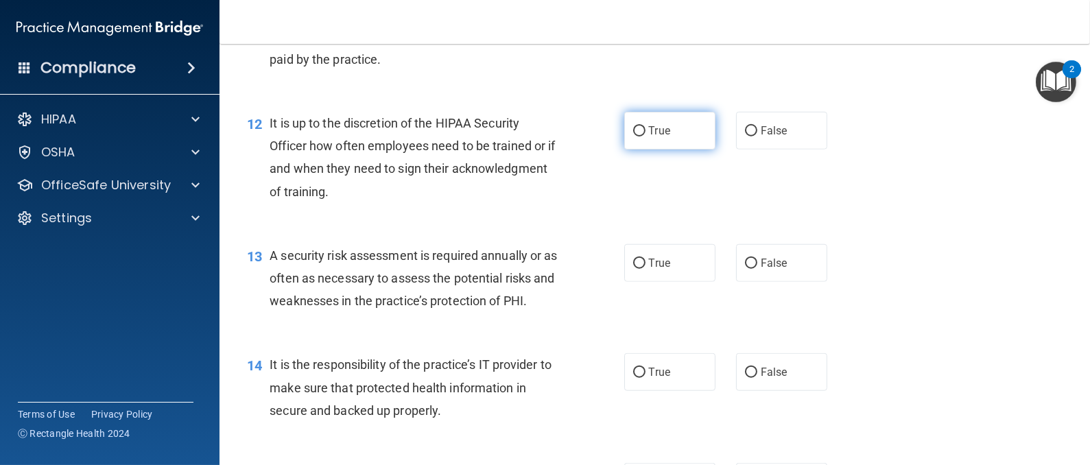
click at [633, 132] on input "True" at bounding box center [639, 131] width 12 height 10
radio input "true"
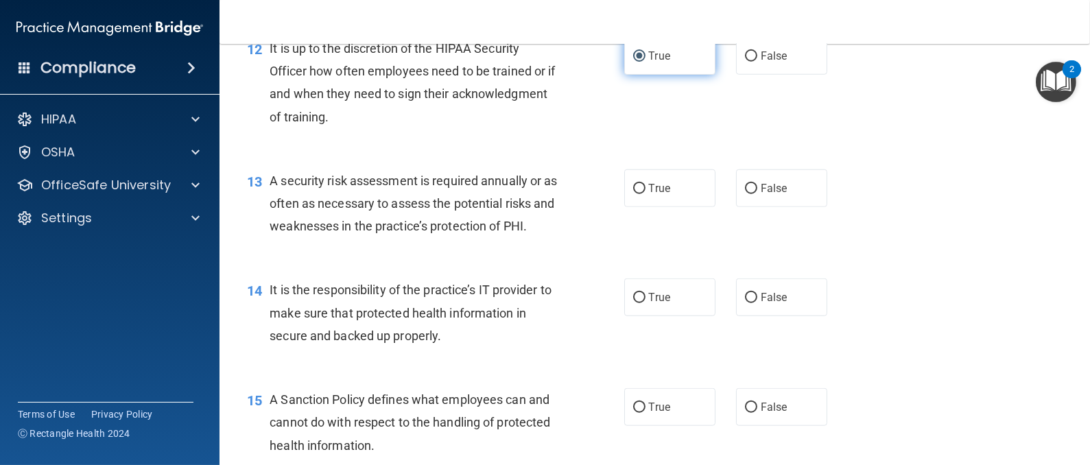
scroll to position [1646, 0]
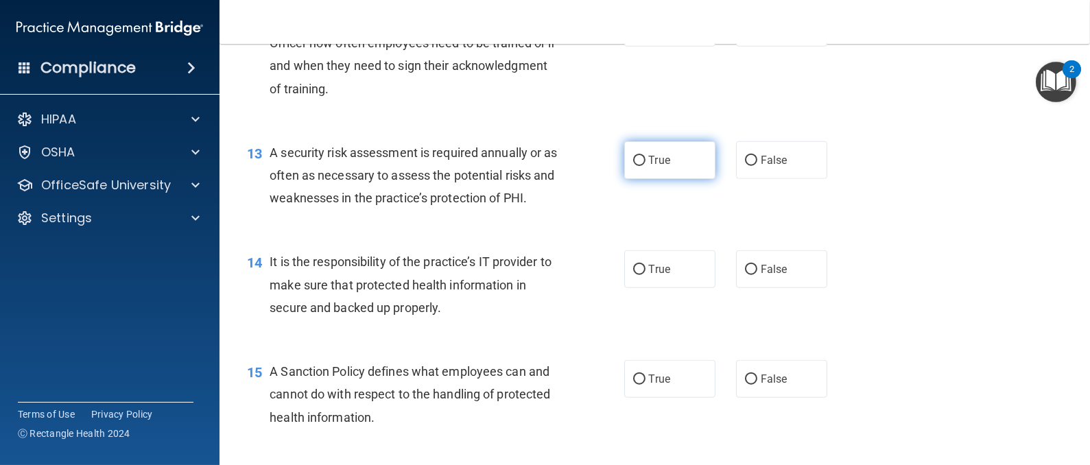
click at [633, 163] on input "True" at bounding box center [639, 161] width 12 height 10
radio input "true"
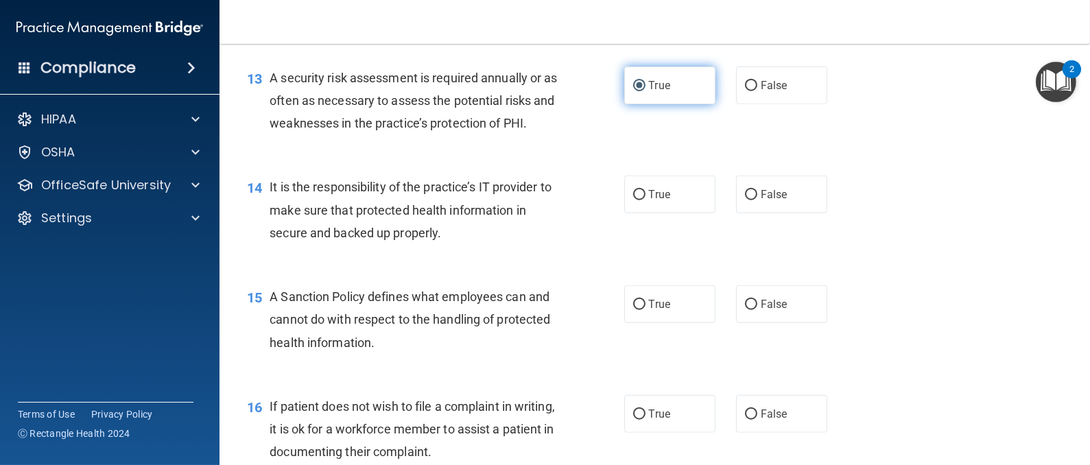
scroll to position [1749, 0]
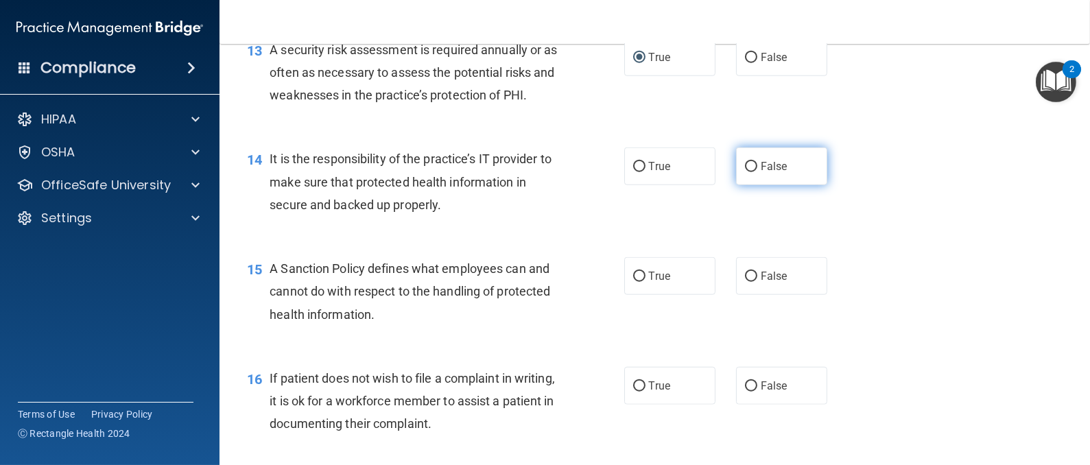
click at [736, 185] on label "False" at bounding box center [781, 166] width 91 height 38
click at [745, 172] on input "False" at bounding box center [751, 167] width 12 height 10
radio input "true"
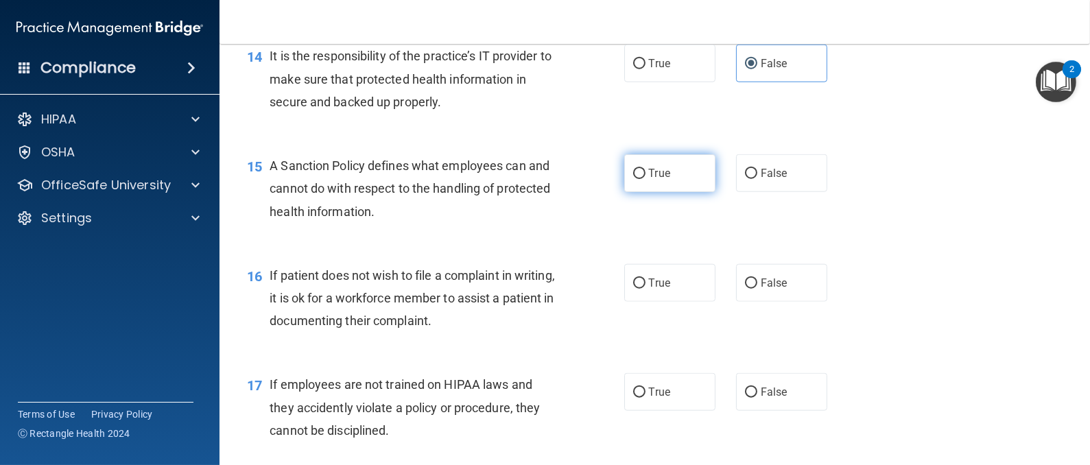
click at [627, 192] on label "True" at bounding box center [669, 173] width 91 height 38
click at [633, 179] on input "True" at bounding box center [639, 174] width 12 height 10
radio input "true"
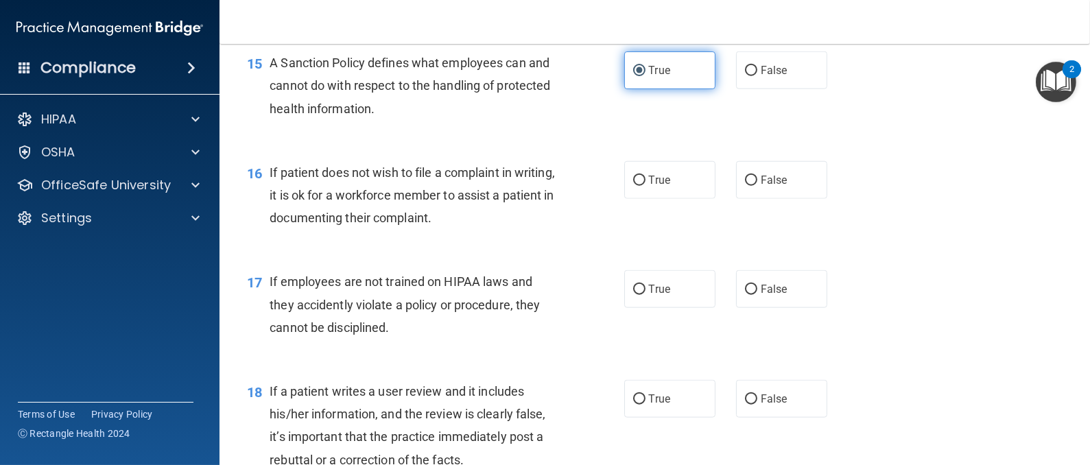
scroll to position [2058, 0]
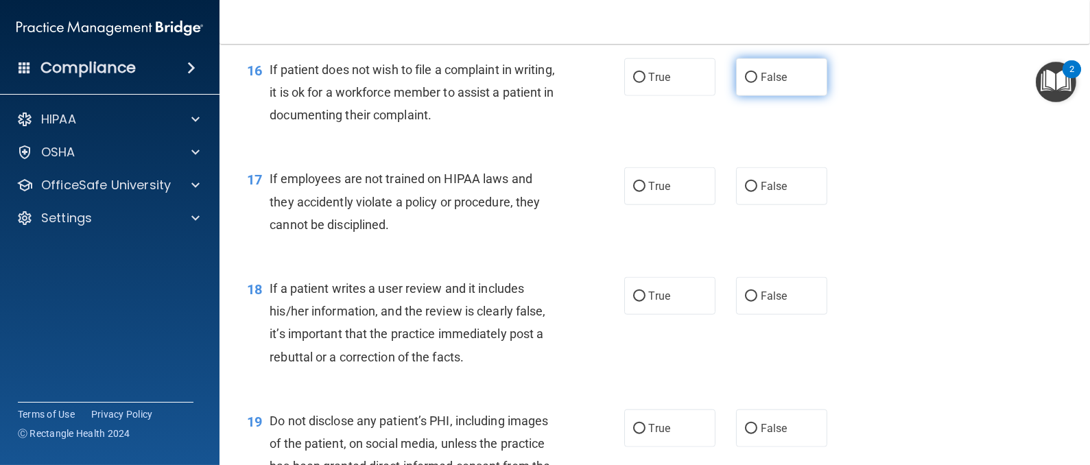
click at [745, 83] on input "False" at bounding box center [751, 78] width 12 height 10
radio input "true"
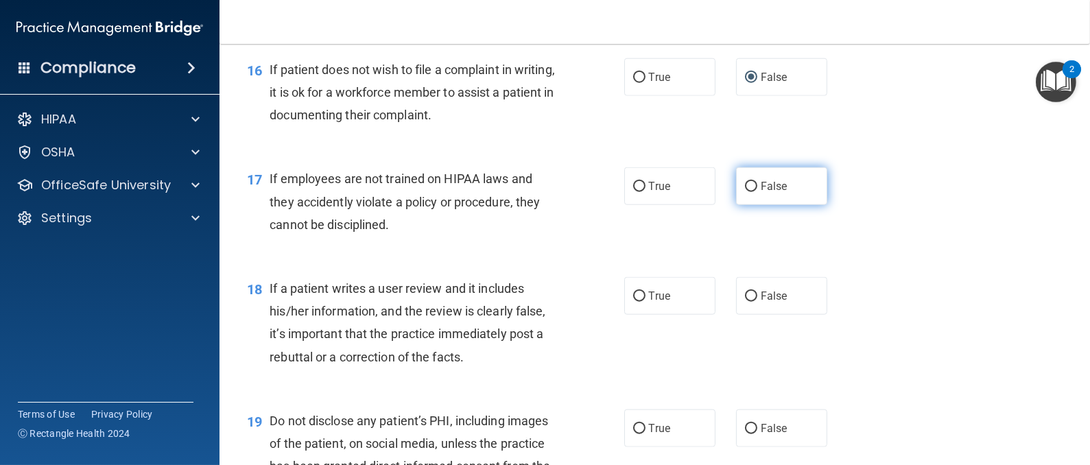
click at [745, 192] on input "False" at bounding box center [751, 187] width 12 height 10
radio input "true"
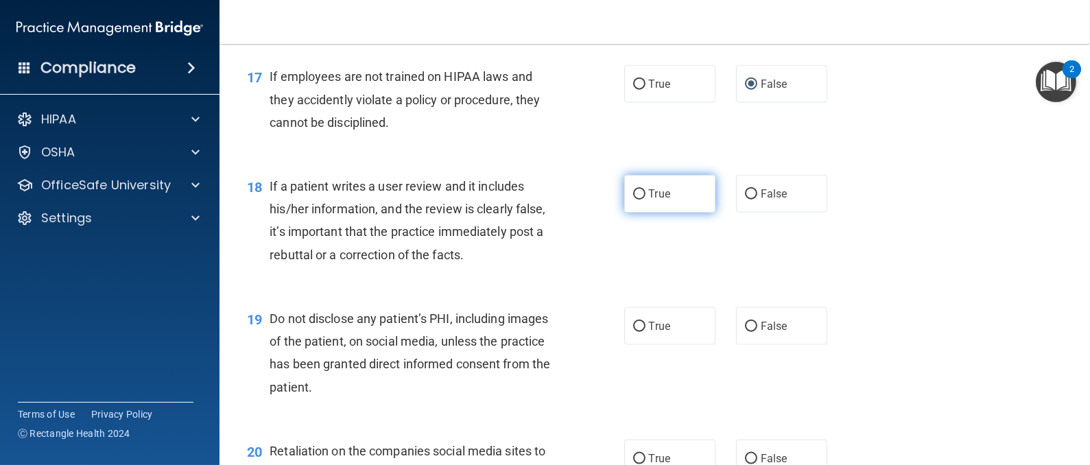
click at [633, 200] on input "True" at bounding box center [639, 194] width 12 height 10
radio input "true"
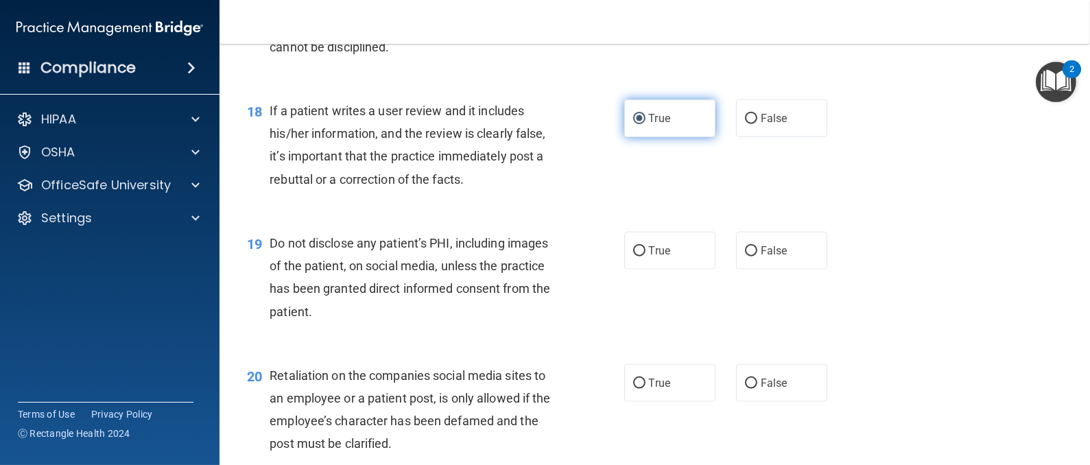
scroll to position [2263, 0]
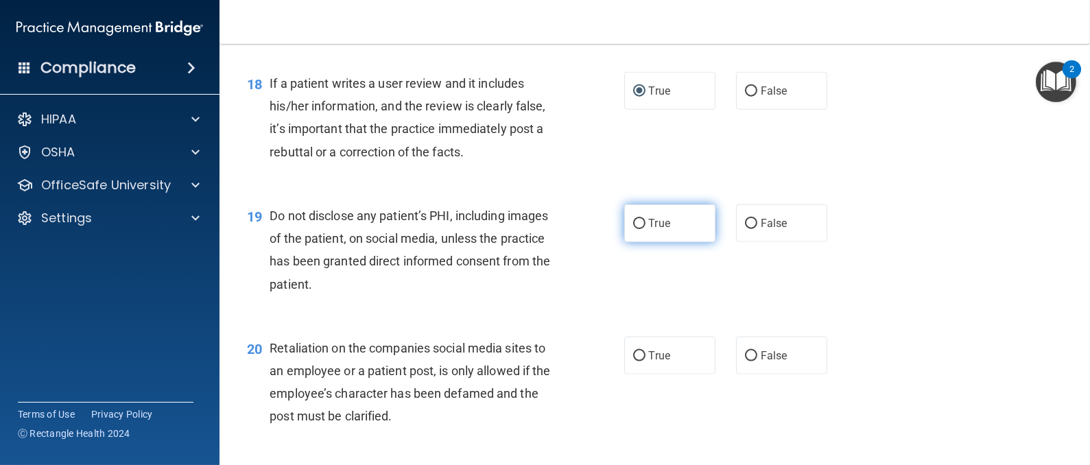
click at [633, 229] on input "True" at bounding box center [639, 224] width 12 height 10
radio input "true"
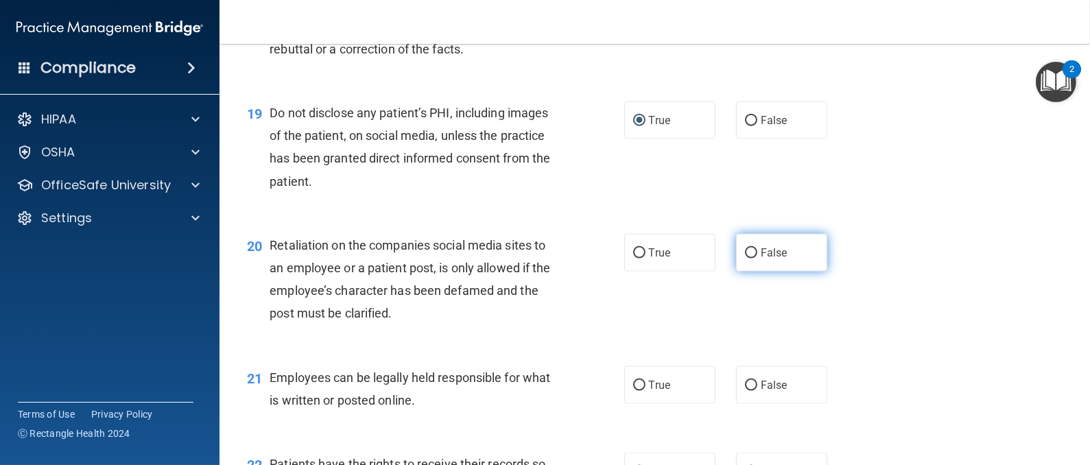
click at [736, 272] on label "False" at bounding box center [781, 253] width 91 height 38
click at [745, 259] on input "False" at bounding box center [751, 253] width 12 height 10
radio input "true"
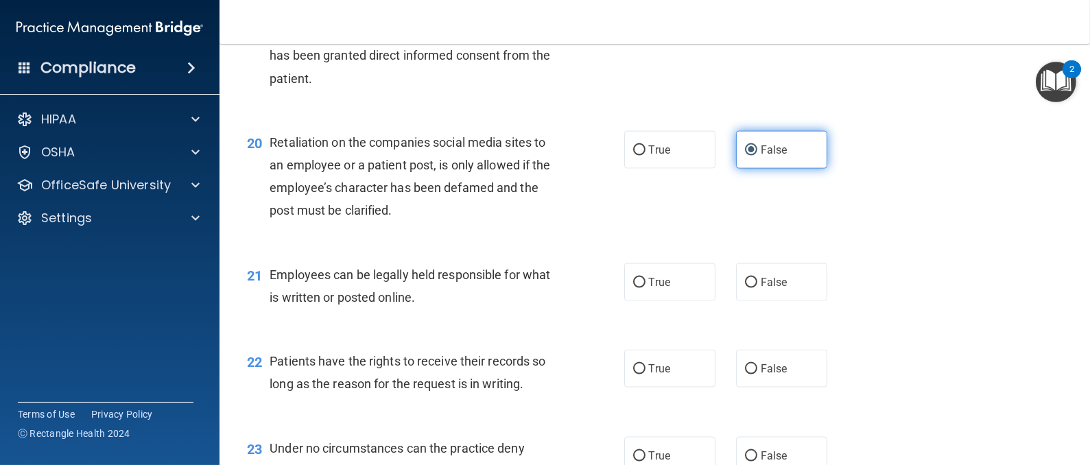
scroll to position [2571, 0]
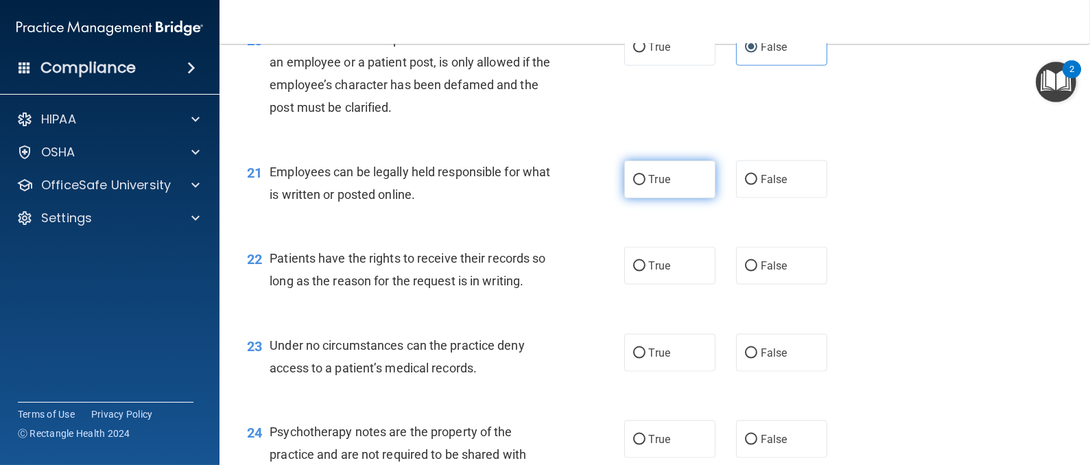
click at [633, 185] on input "True" at bounding box center [639, 180] width 12 height 10
radio input "true"
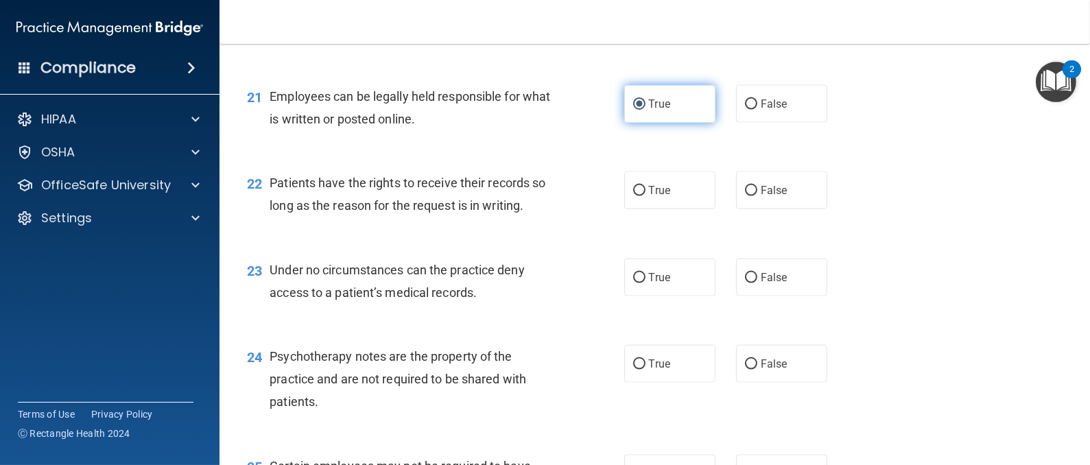
scroll to position [2674, 0]
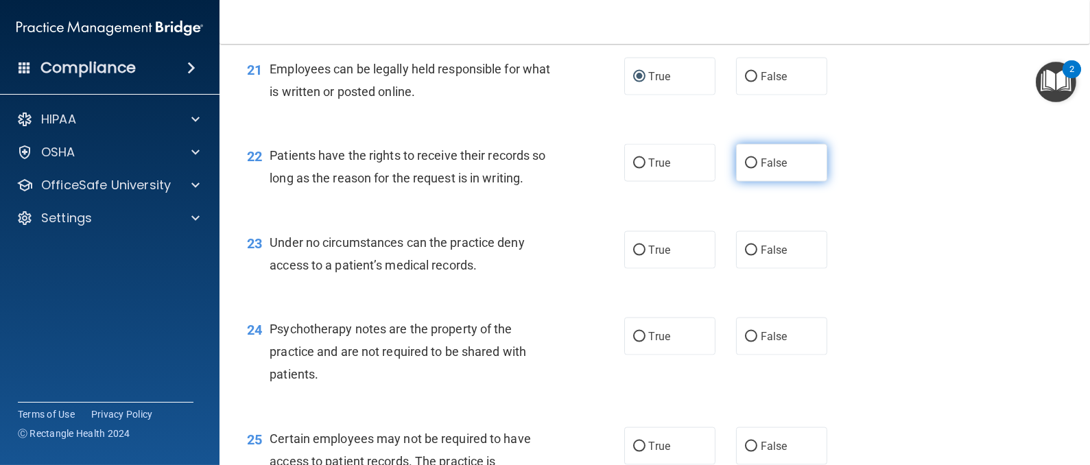
click at [745, 169] on input "False" at bounding box center [751, 163] width 12 height 10
radio input "true"
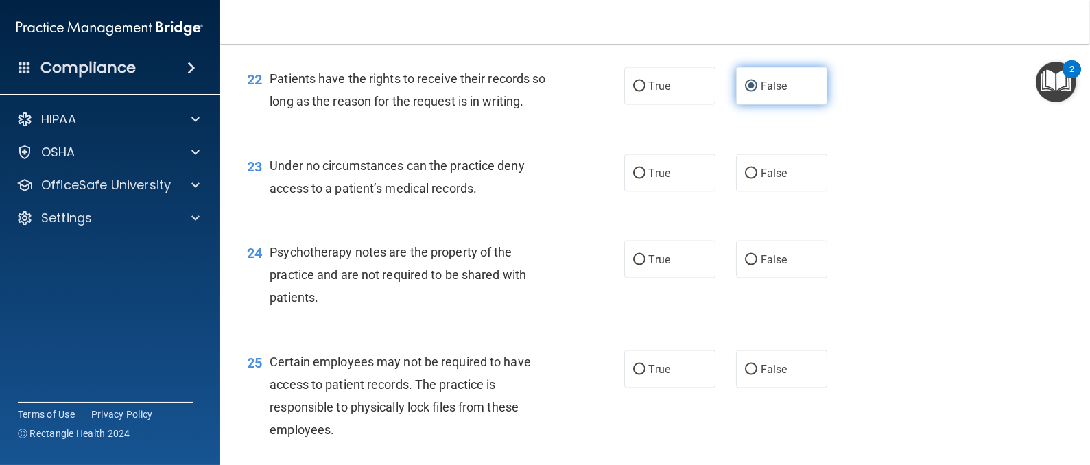
scroll to position [2777, 0]
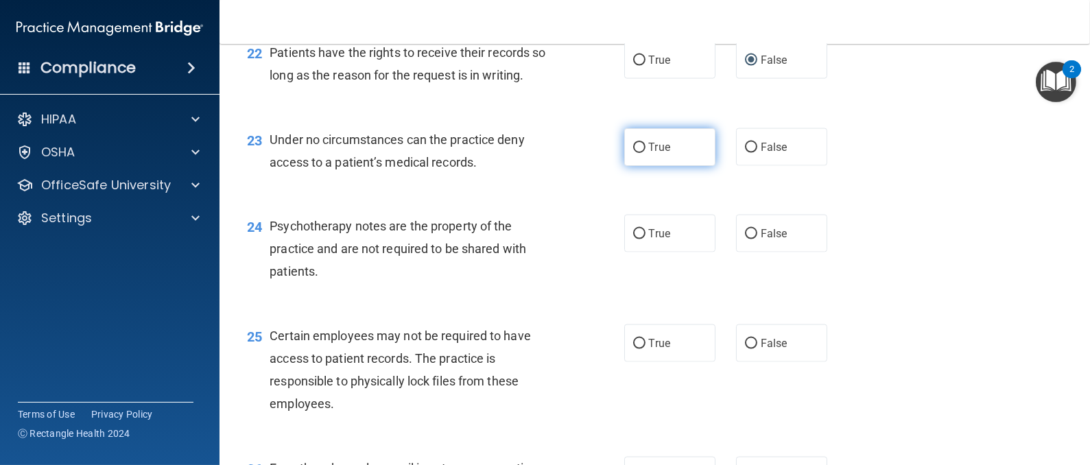
click at [633, 153] on input "True" at bounding box center [639, 148] width 12 height 10
radio input "true"
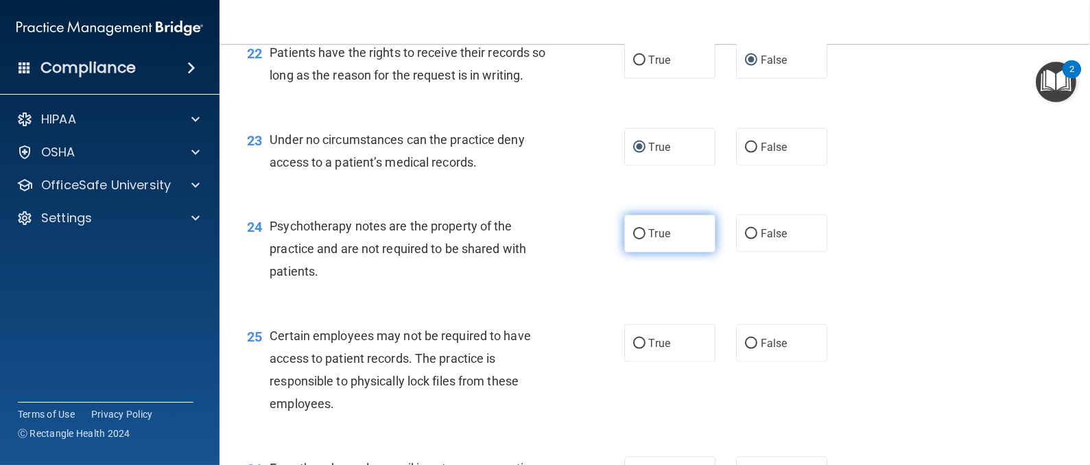
click at [633, 239] on input "True" at bounding box center [639, 234] width 12 height 10
radio input "true"
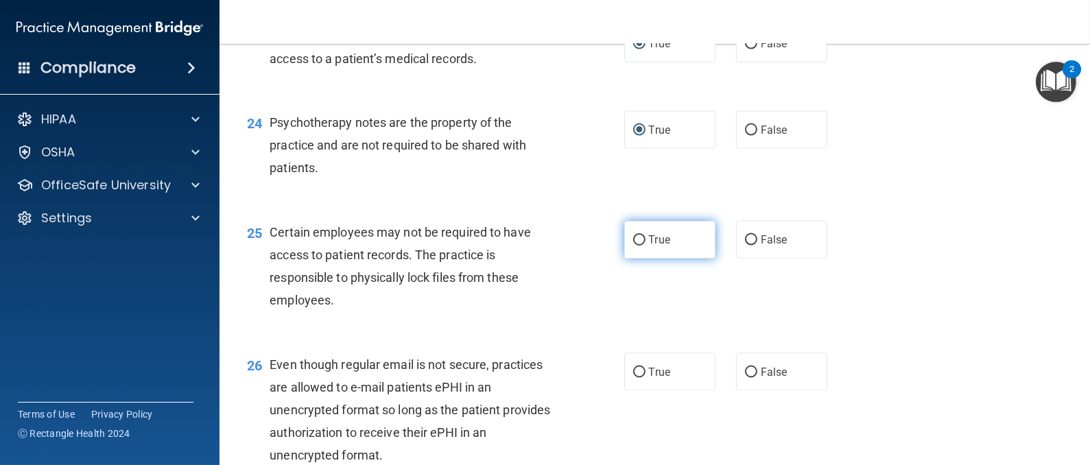
scroll to position [2983, 0]
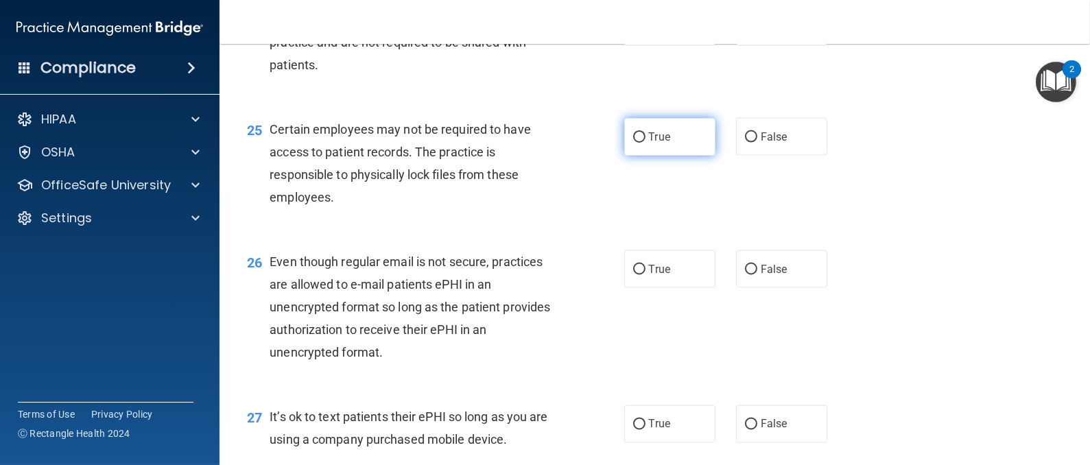
click at [633, 143] on input "True" at bounding box center [639, 137] width 12 height 10
radio input "true"
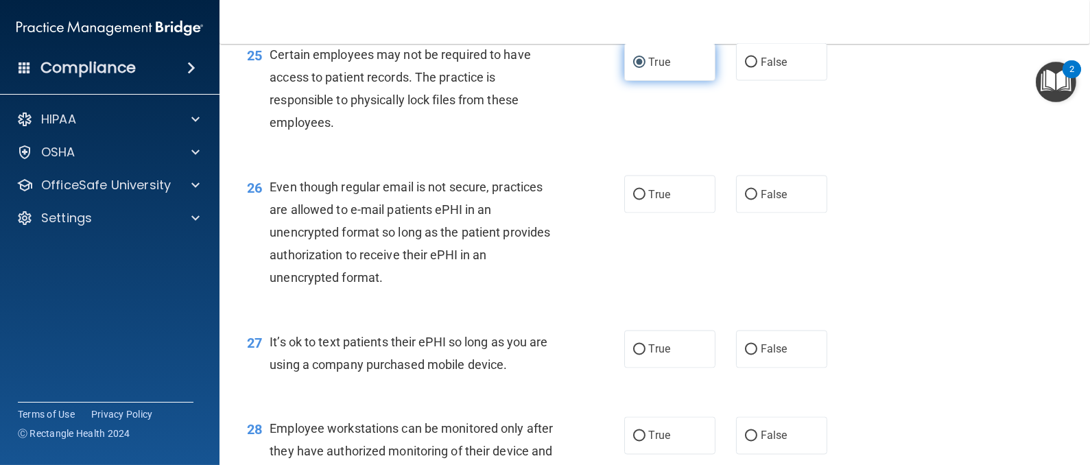
scroll to position [3086, 0]
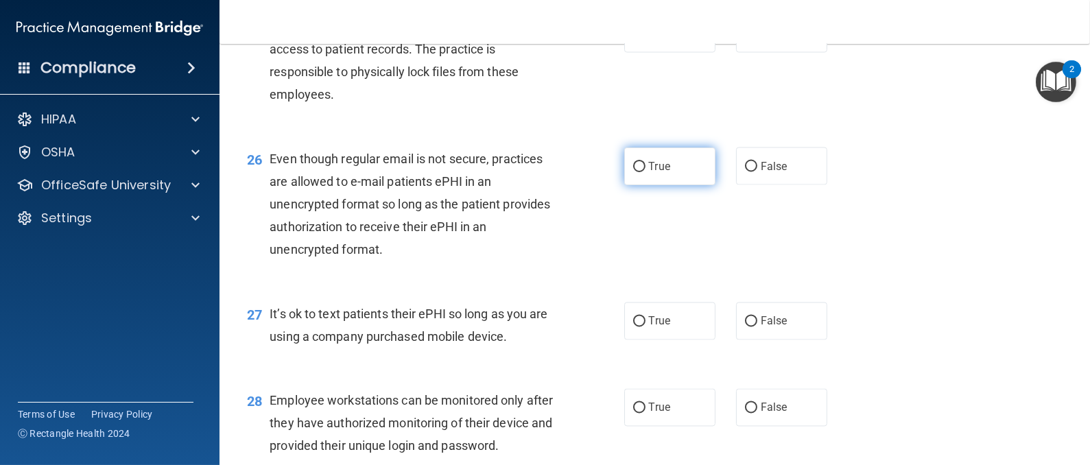
click at [633, 172] on input "True" at bounding box center [639, 167] width 12 height 10
radio input "true"
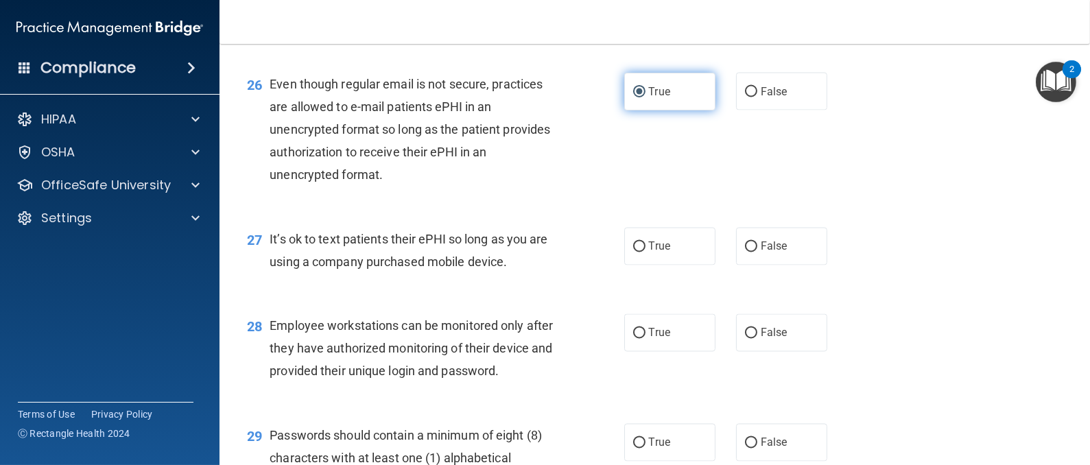
scroll to position [3189, 0]
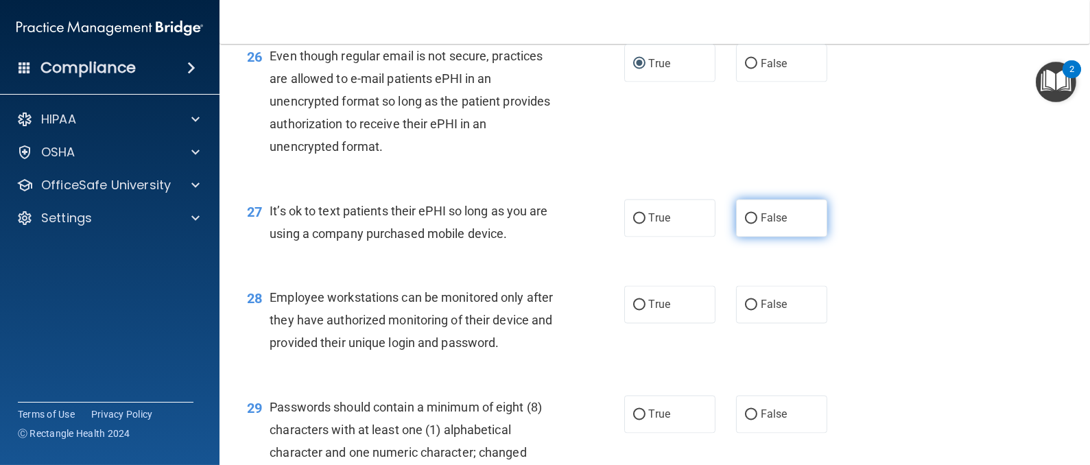
click at [745, 224] on input "False" at bounding box center [751, 219] width 12 height 10
radio input "true"
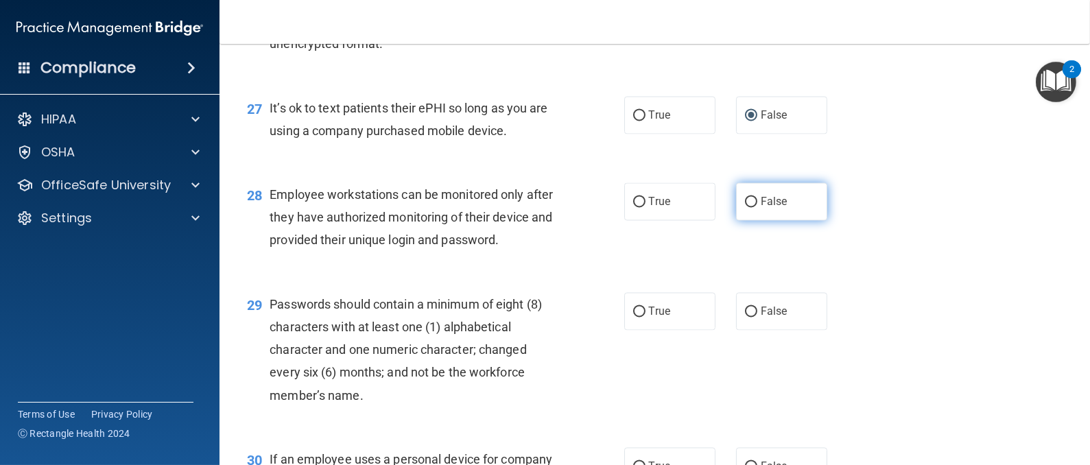
click at [745, 208] on input "False" at bounding box center [751, 203] width 12 height 10
radio input "true"
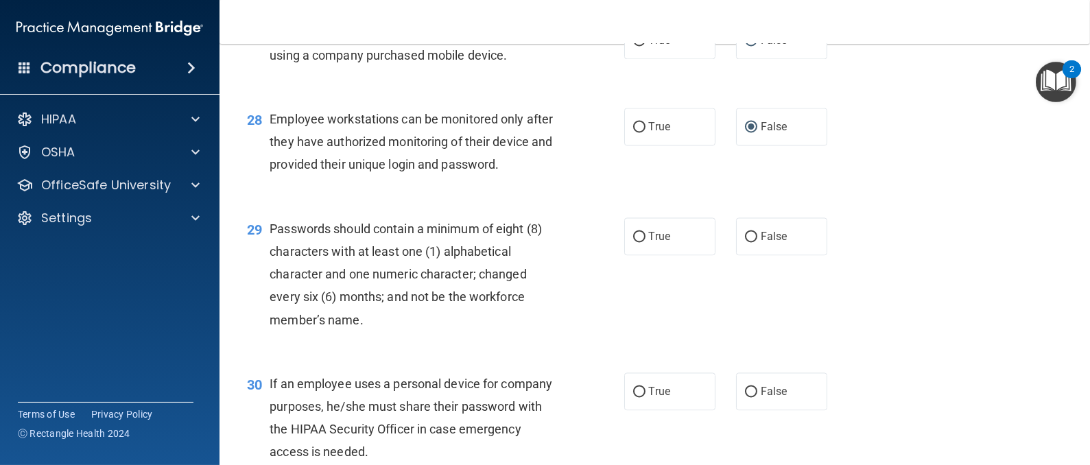
scroll to position [3395, 0]
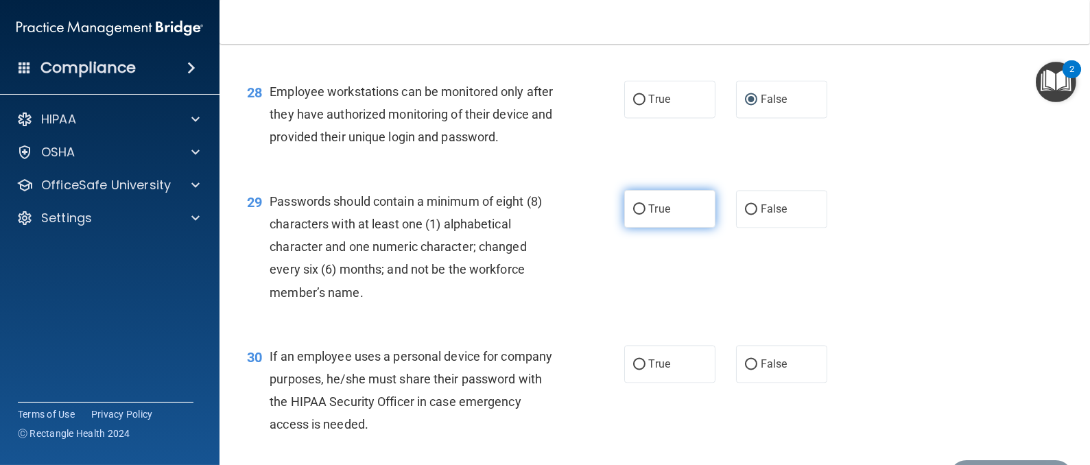
click at [633, 215] on input "True" at bounding box center [639, 209] width 12 height 10
radio input "true"
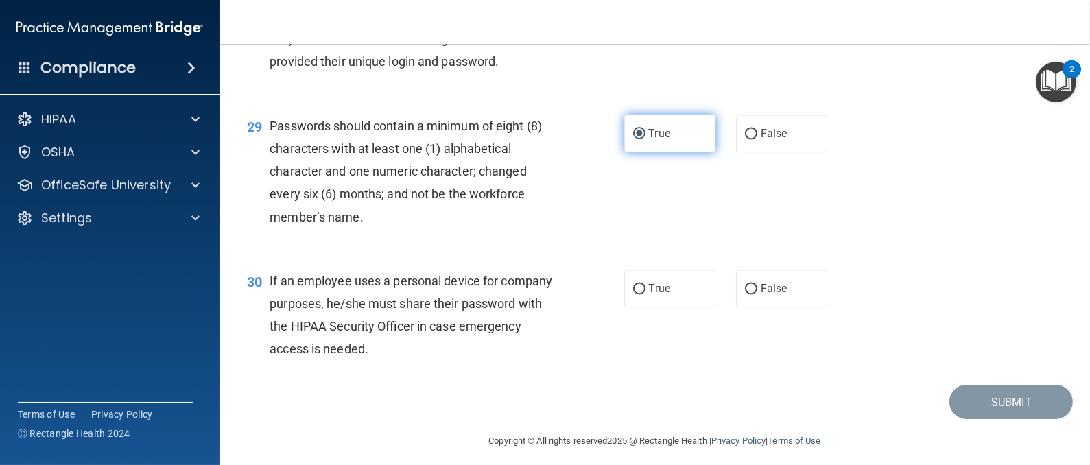
scroll to position [3498, 0]
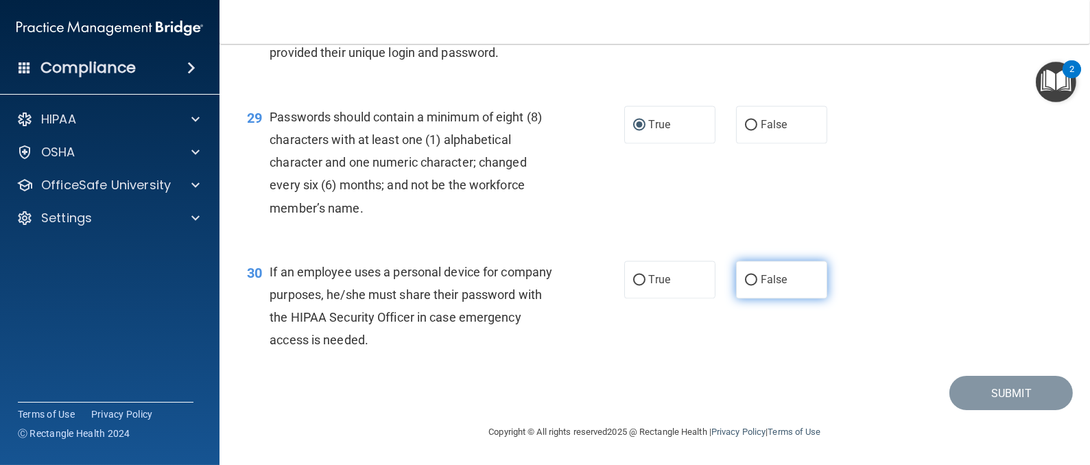
click at [745, 285] on input "False" at bounding box center [751, 280] width 12 height 10
radio input "true"
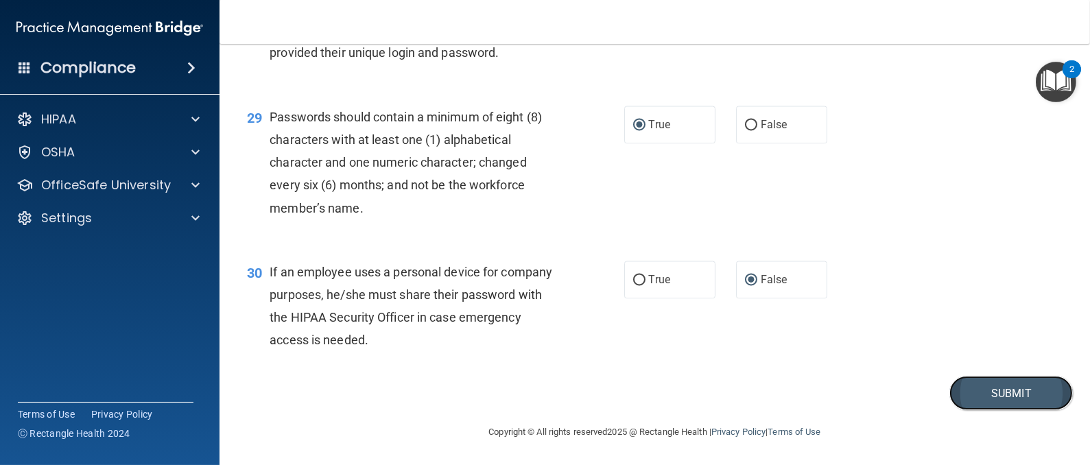
click at [1008, 411] on button "Submit" at bounding box center [1010, 393] width 123 height 35
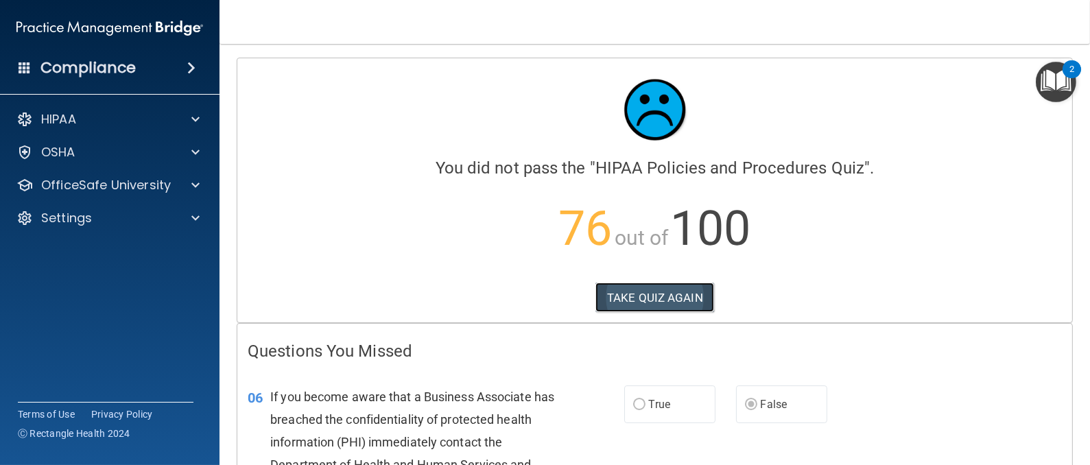
click at [626, 304] on button "TAKE QUIZ AGAIN" at bounding box center [654, 298] width 119 height 30
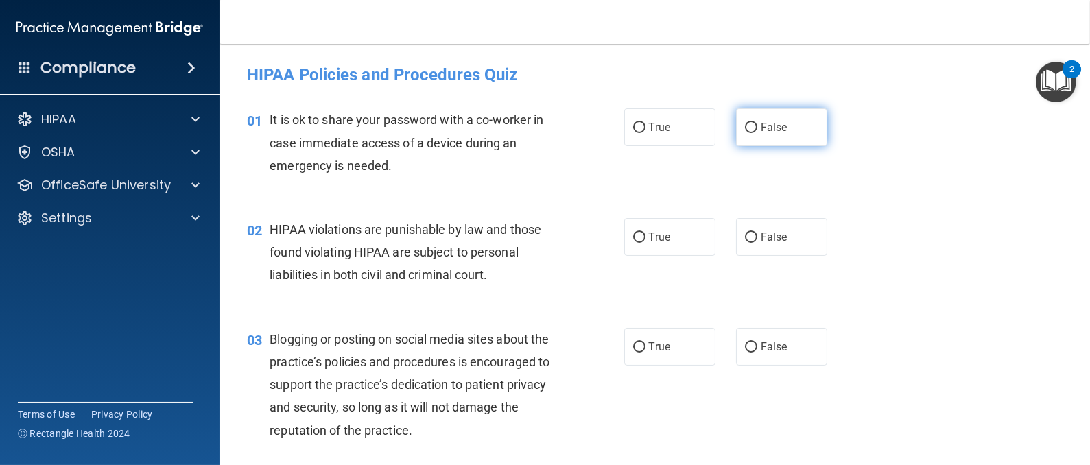
click at [745, 123] on input "False" at bounding box center [751, 128] width 12 height 10
radio input "true"
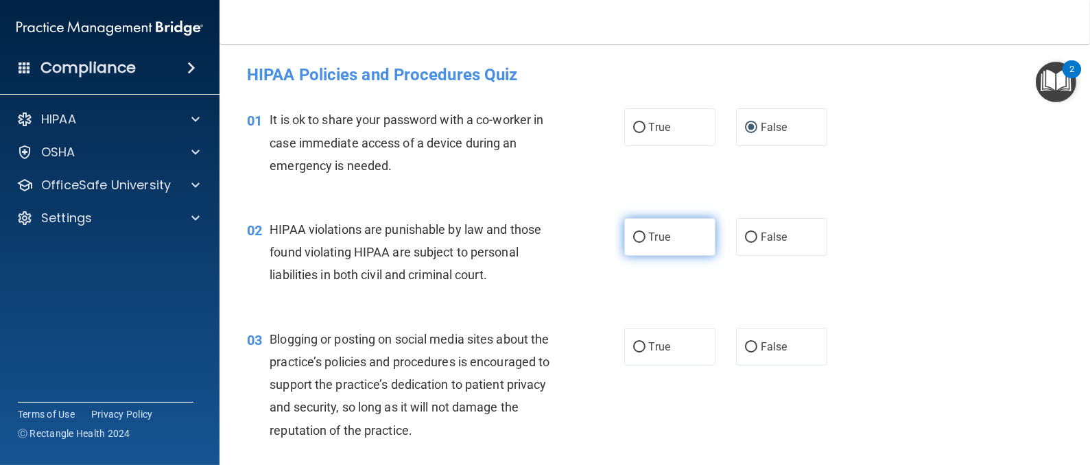
click at [633, 239] on input "True" at bounding box center [639, 238] width 12 height 10
radio input "true"
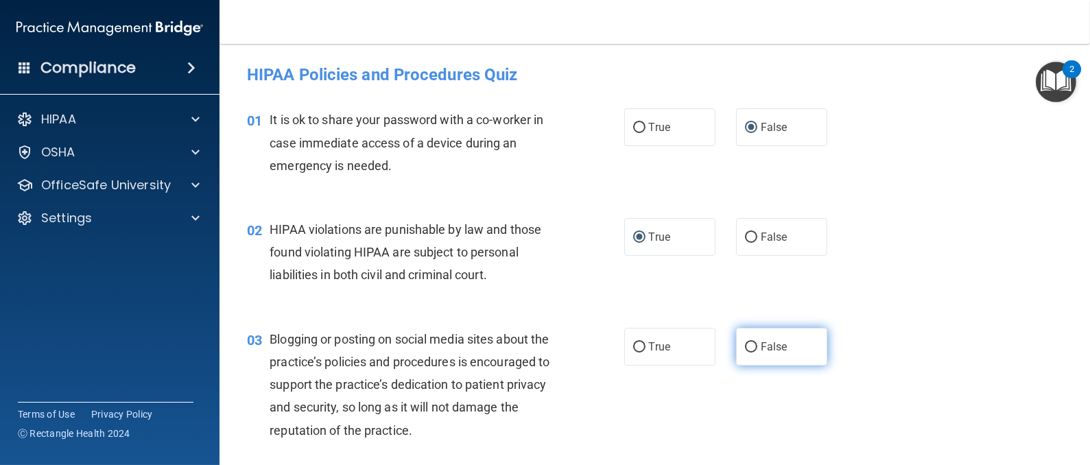
click at [745, 342] on input "False" at bounding box center [751, 347] width 12 height 10
radio input "true"
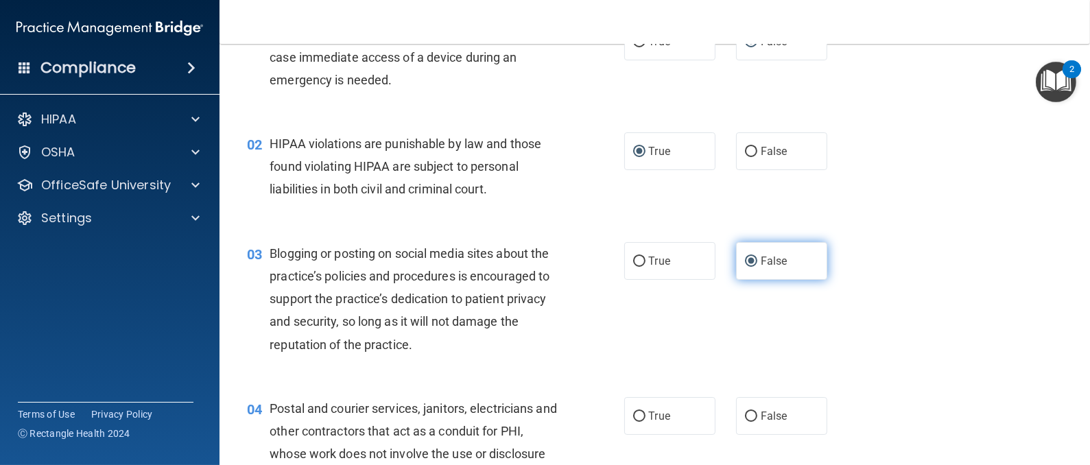
scroll to position [206, 0]
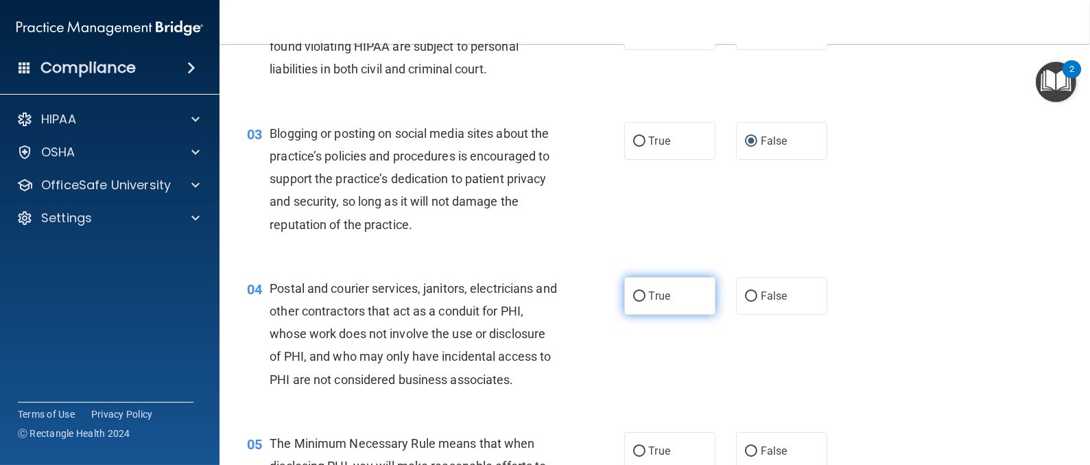
click at [633, 294] on input "True" at bounding box center [639, 296] width 12 height 10
radio input "true"
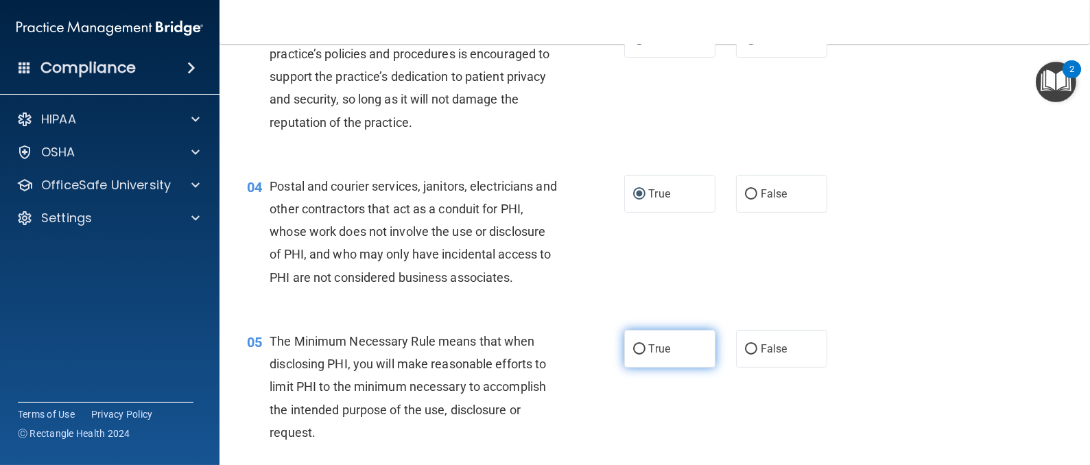
click at [633, 345] on input "True" at bounding box center [639, 349] width 12 height 10
radio input "true"
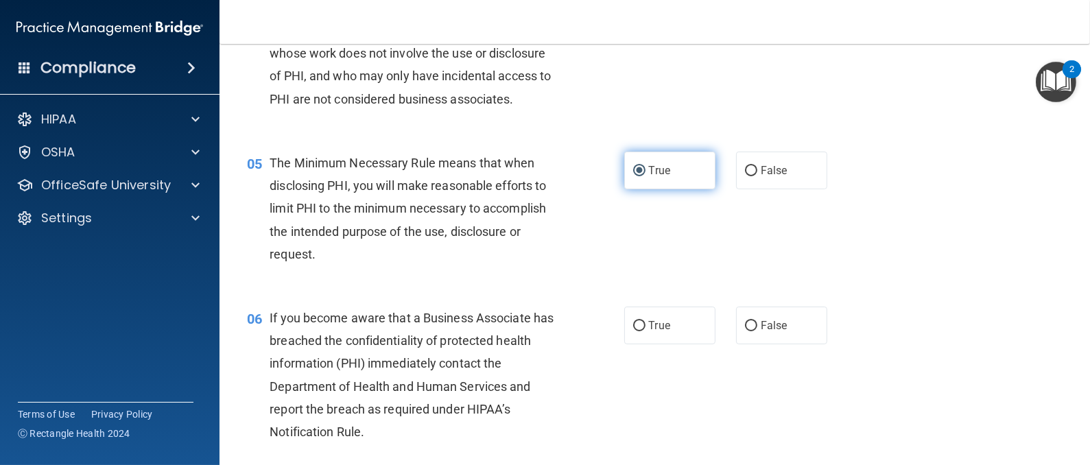
scroll to position [514, 0]
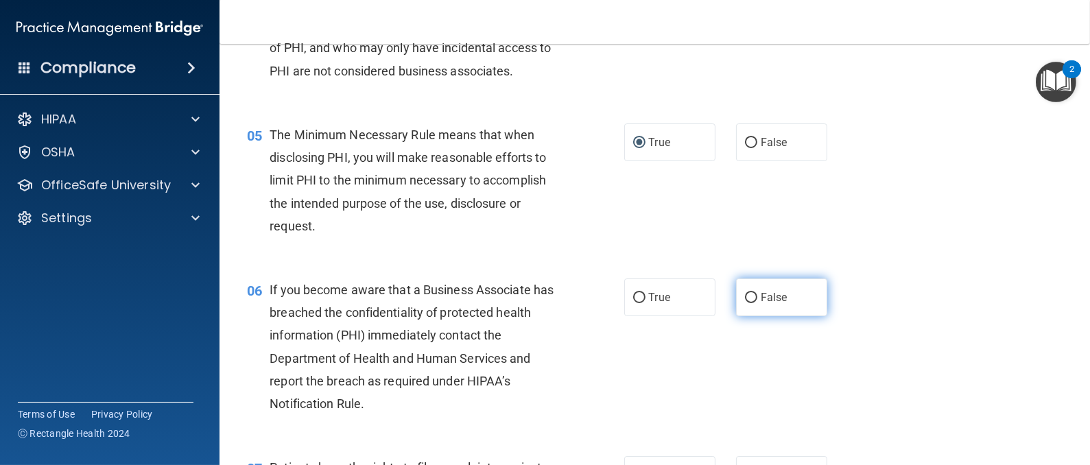
click at [745, 297] on input "False" at bounding box center [751, 298] width 12 height 10
radio input "true"
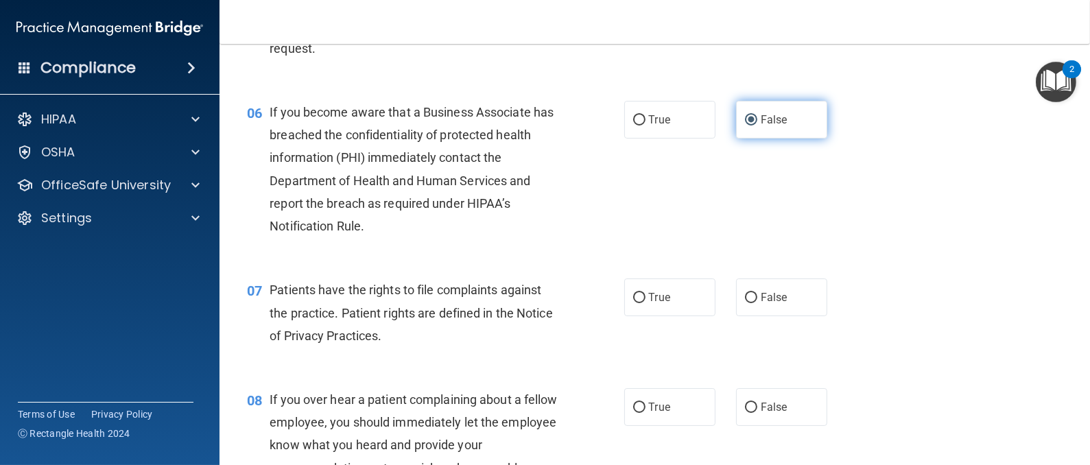
scroll to position [720, 0]
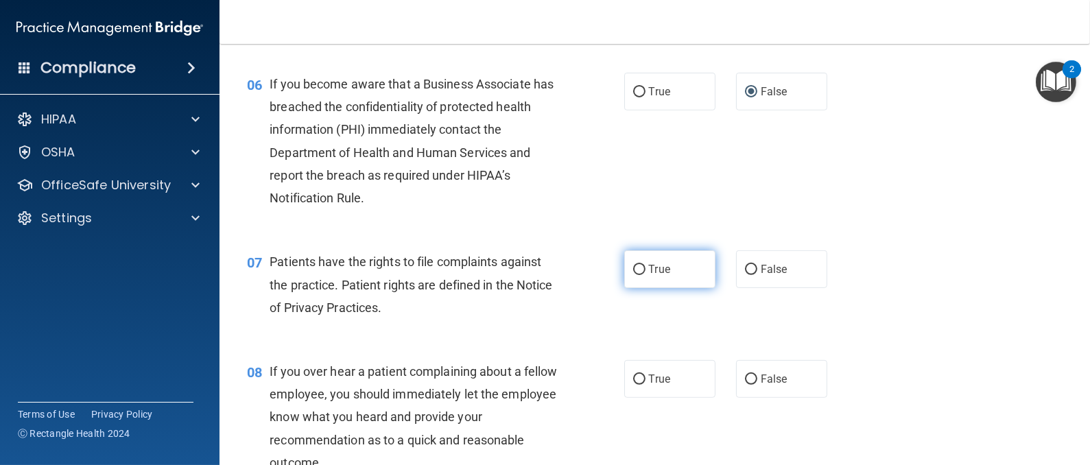
click at [633, 270] on input "True" at bounding box center [639, 270] width 12 height 10
radio input "true"
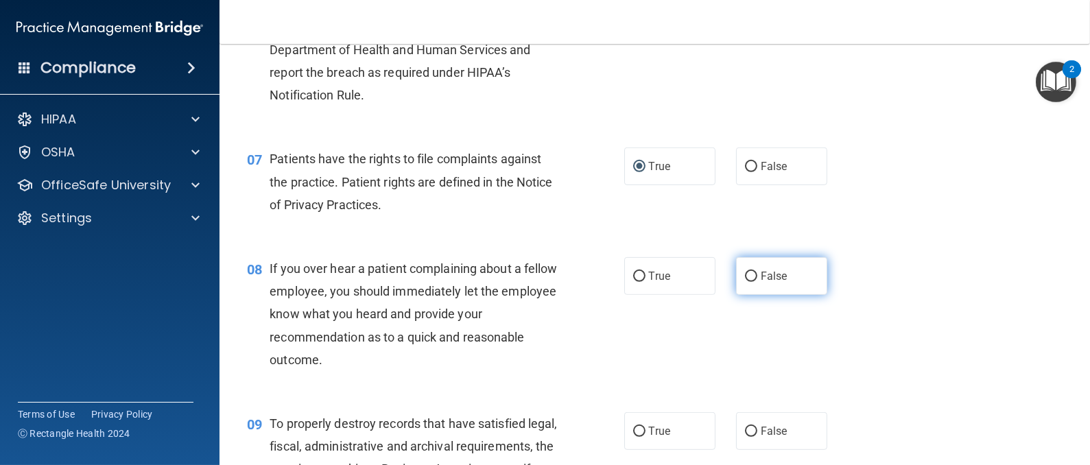
click at [745, 274] on input "False" at bounding box center [751, 277] width 12 height 10
radio input "true"
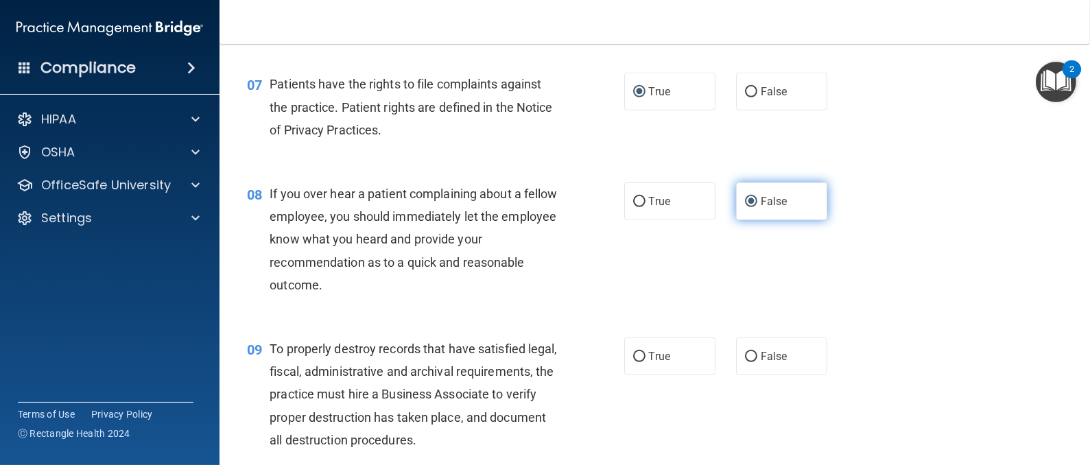
scroll to position [926, 0]
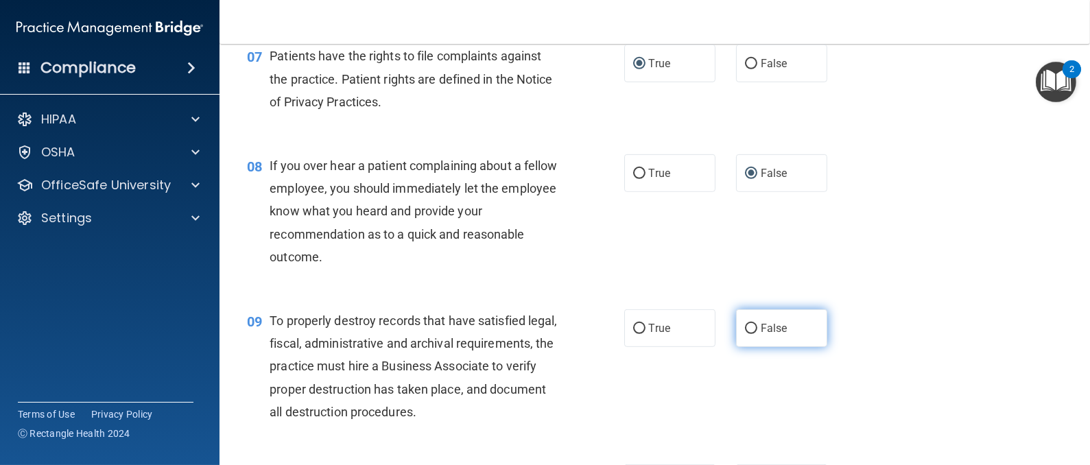
click at [736, 331] on label "False" at bounding box center [781, 328] width 91 height 38
click at [745, 331] on input "False" at bounding box center [751, 329] width 12 height 10
radio input "true"
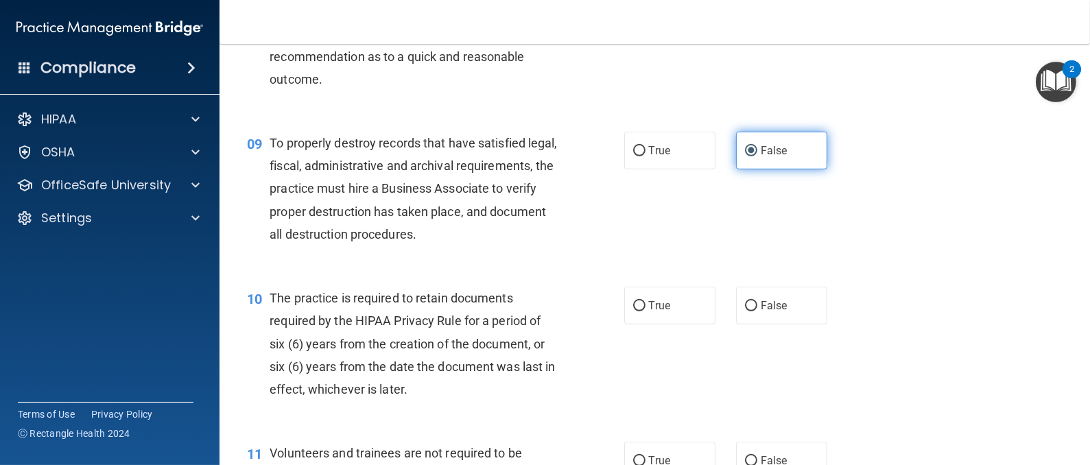
scroll to position [1131, 0]
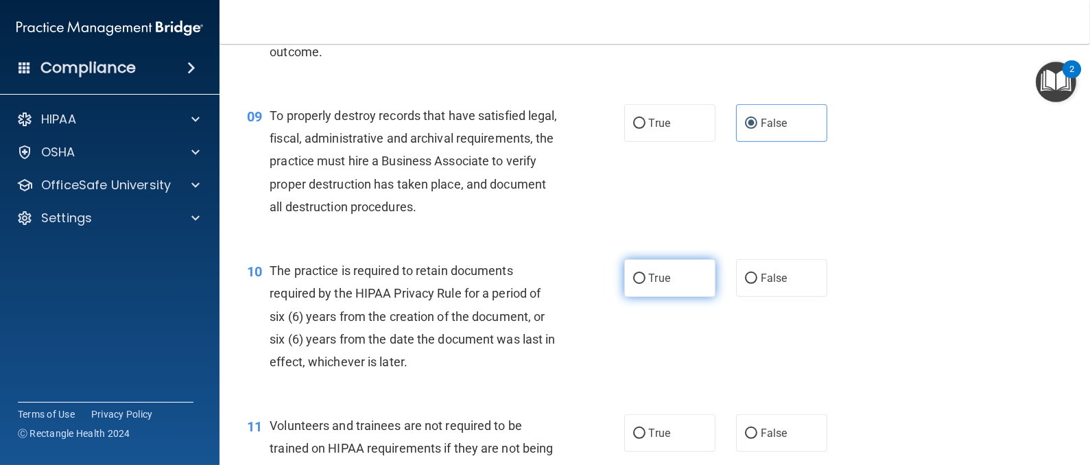
click at [633, 278] on input "True" at bounding box center [639, 279] width 12 height 10
radio input "true"
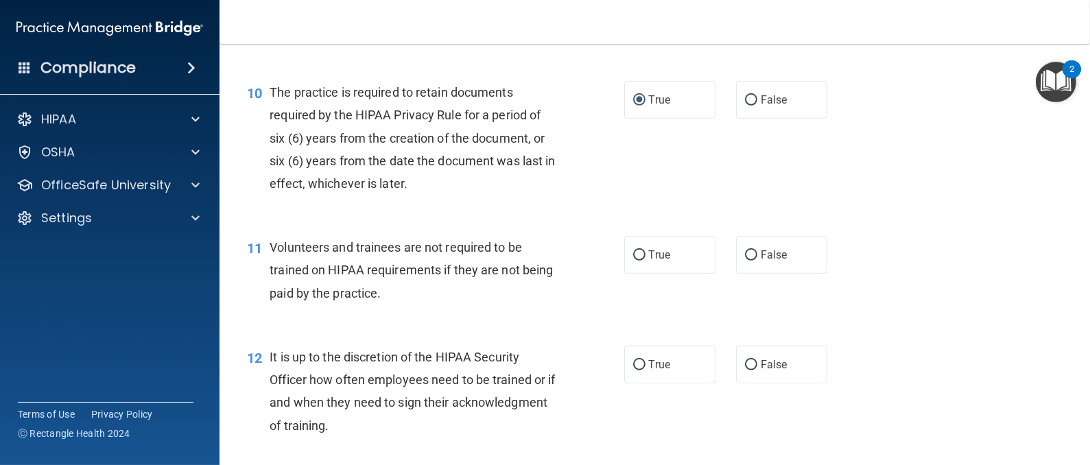
scroll to position [1337, 0]
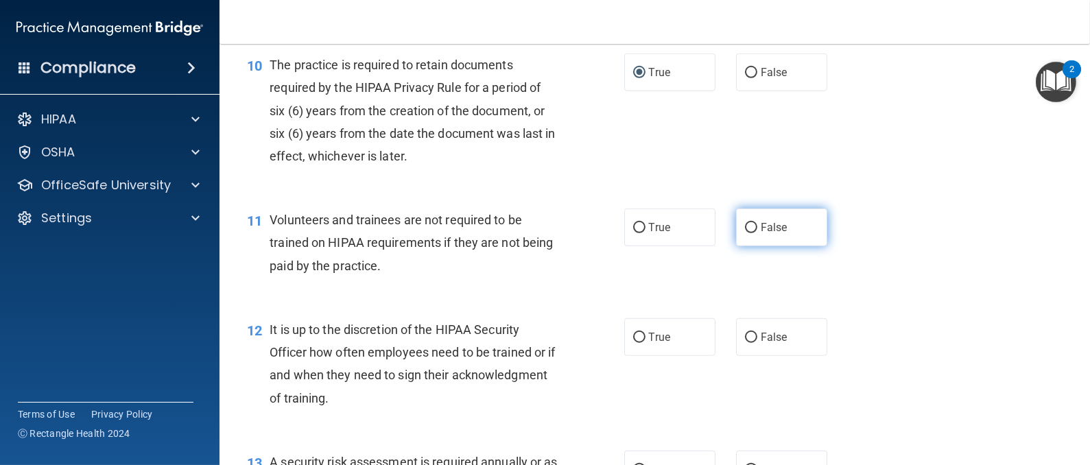
click at [745, 227] on input "False" at bounding box center [751, 228] width 12 height 10
radio input "true"
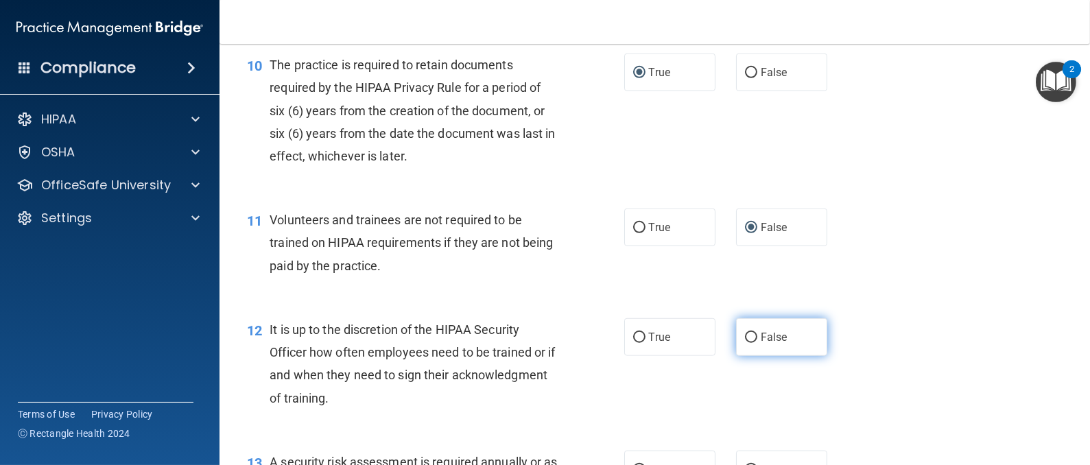
click at [736, 334] on label "False" at bounding box center [781, 337] width 91 height 38
click at [745, 334] on input "False" at bounding box center [751, 338] width 12 height 10
radio input "true"
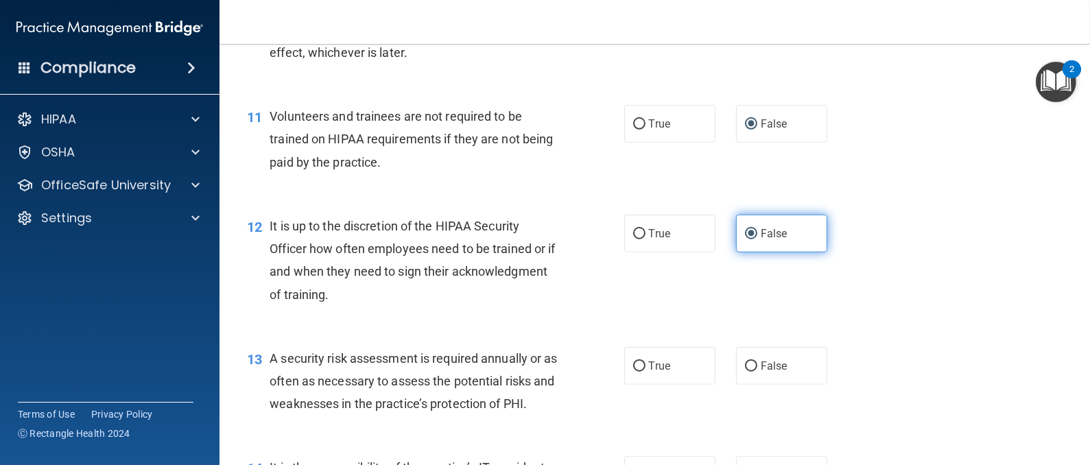
scroll to position [1543, 0]
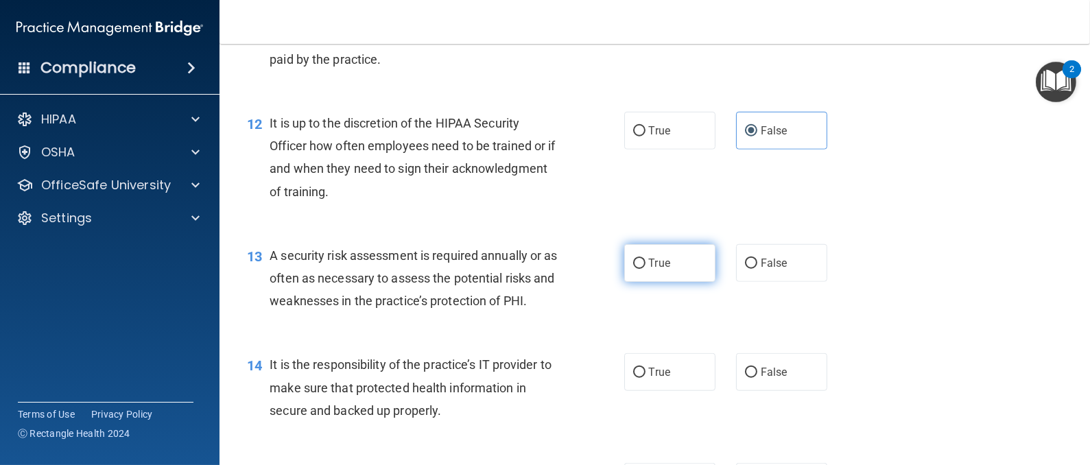
click at [633, 267] on input "True" at bounding box center [639, 264] width 12 height 10
radio input "true"
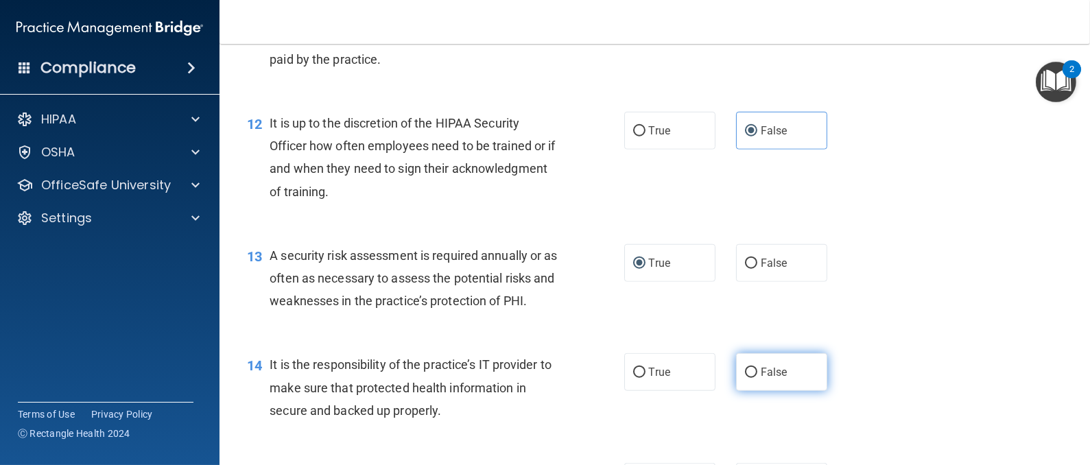
click at [745, 378] on input "False" at bounding box center [751, 373] width 12 height 10
radio input "true"
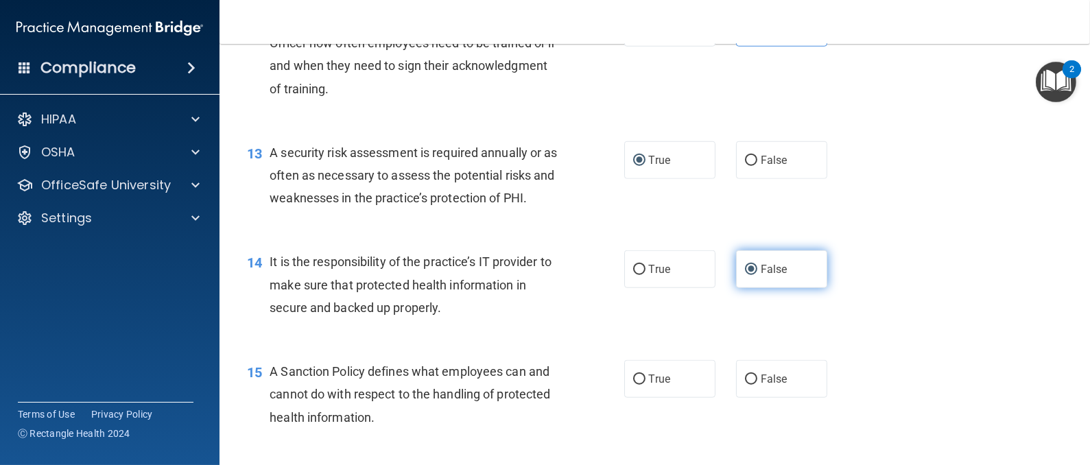
scroll to position [1749, 0]
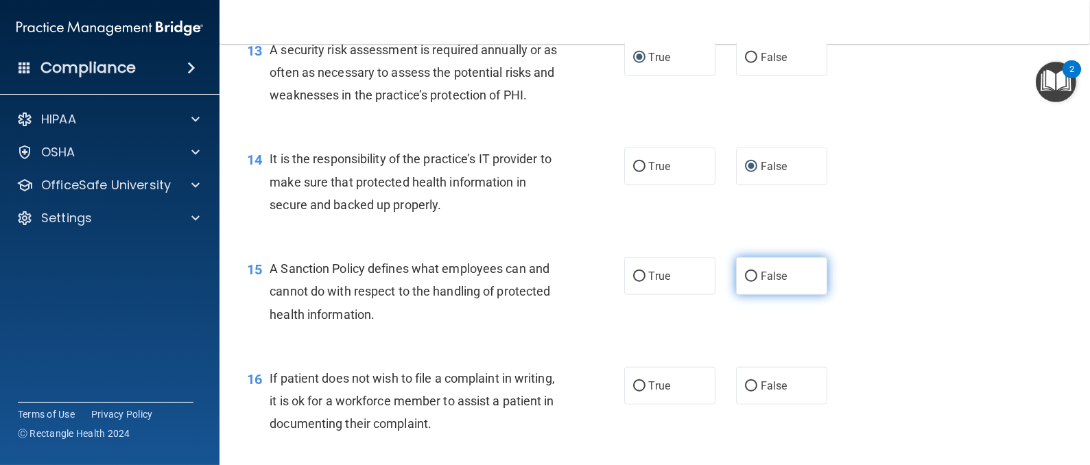
click at [746, 282] on input "False" at bounding box center [751, 277] width 12 height 10
radio input "true"
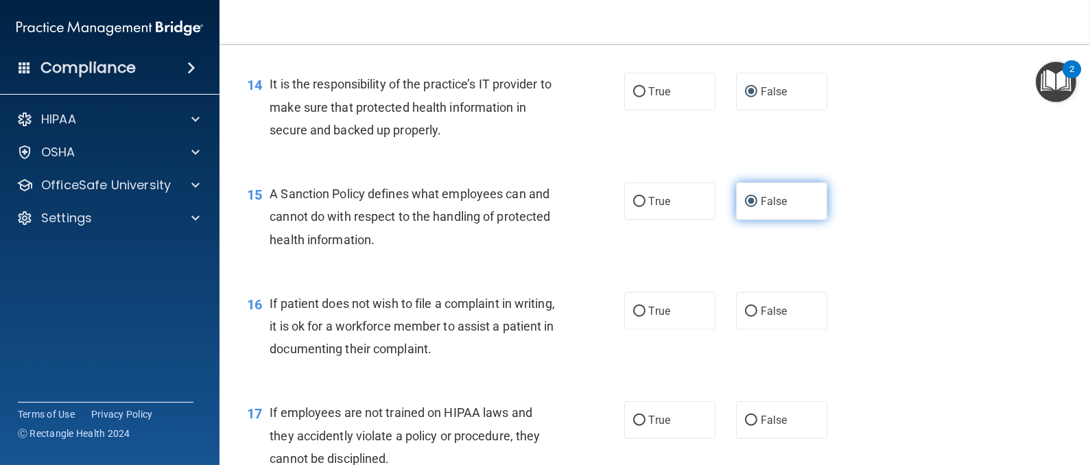
scroll to position [1852, 0]
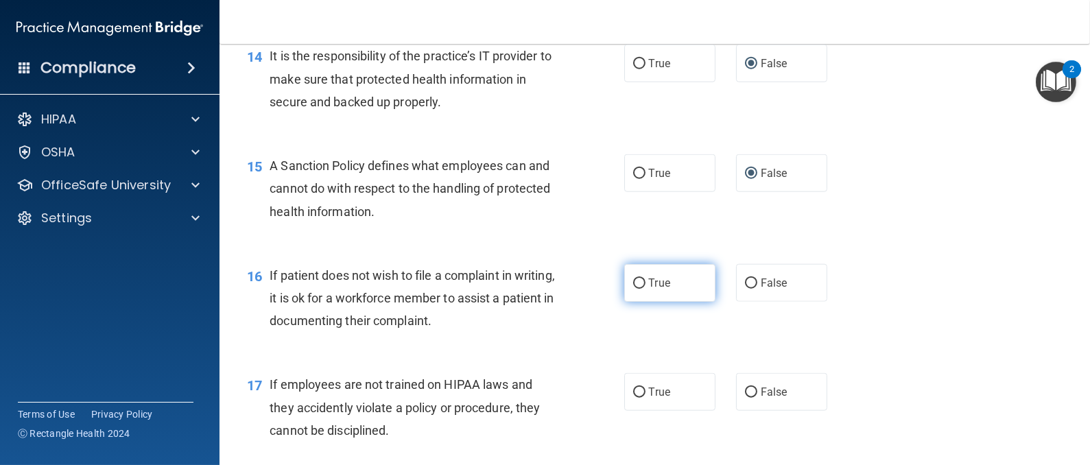
click at [637, 289] on input "True" at bounding box center [639, 283] width 12 height 10
radio input "true"
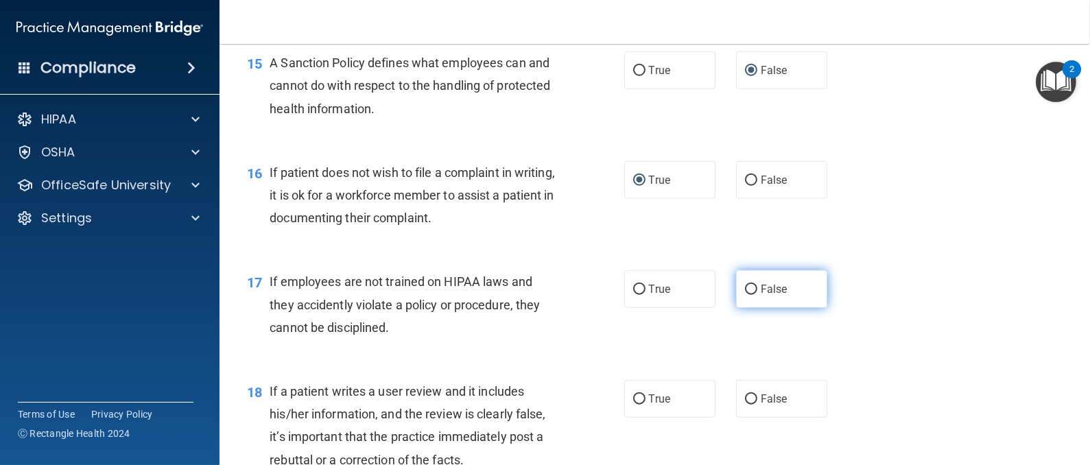
click at [736, 308] on label "False" at bounding box center [781, 289] width 91 height 38
click at [745, 295] on input "False" at bounding box center [751, 290] width 12 height 10
radio input "true"
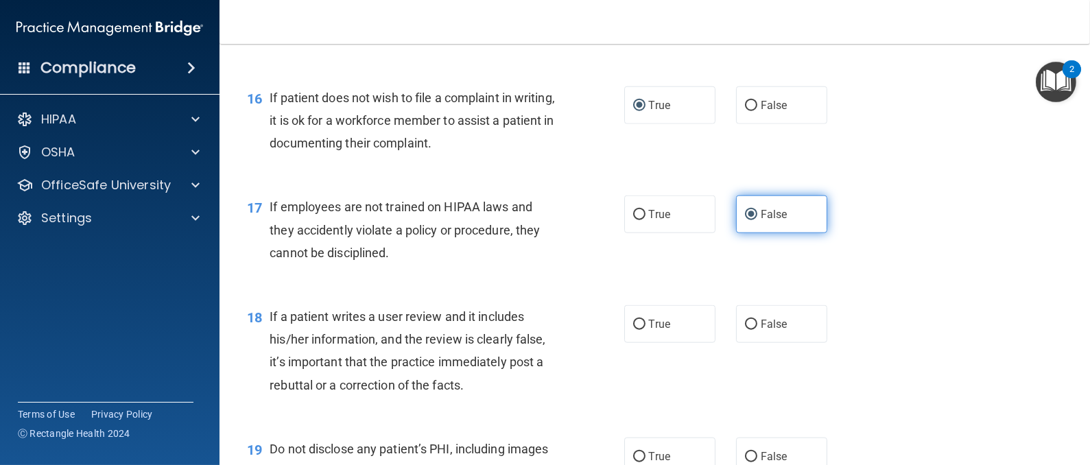
scroll to position [2058, 0]
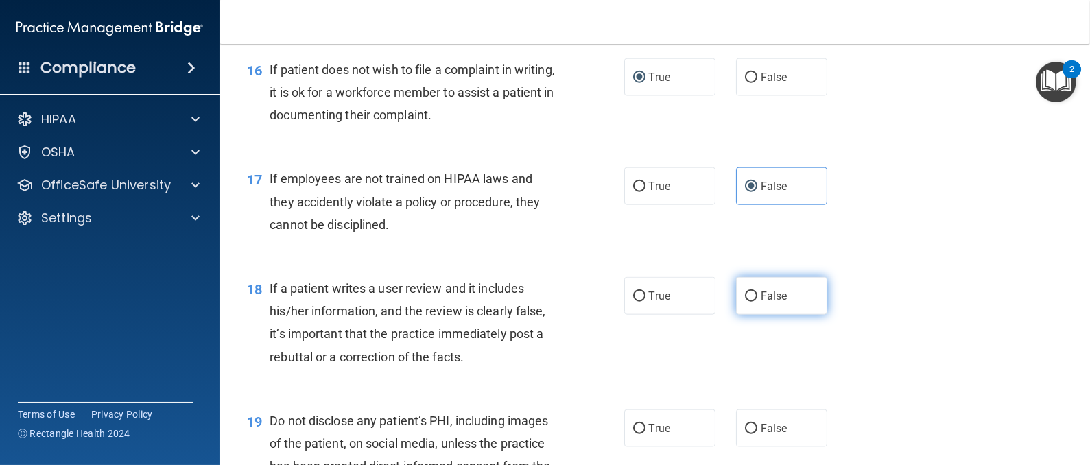
click at [745, 302] on input "False" at bounding box center [751, 296] width 12 height 10
radio input "true"
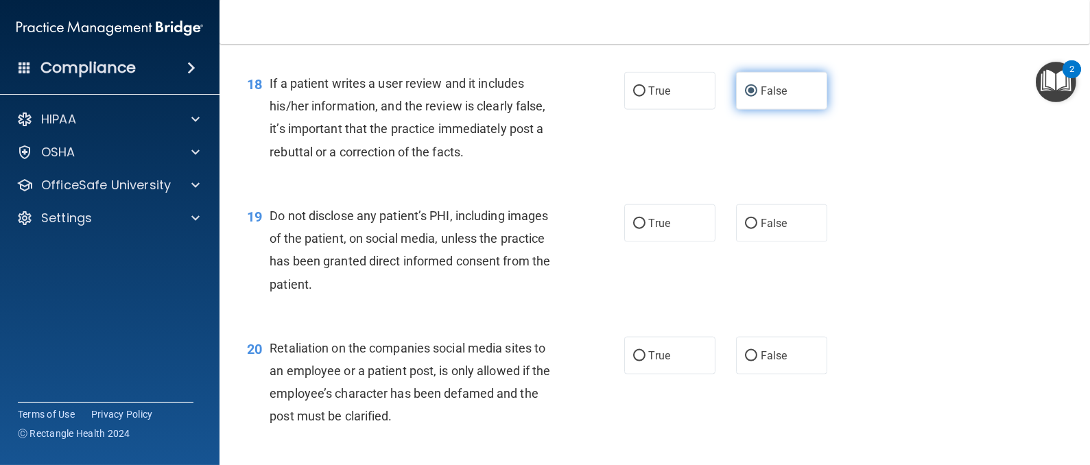
scroll to position [2366, 0]
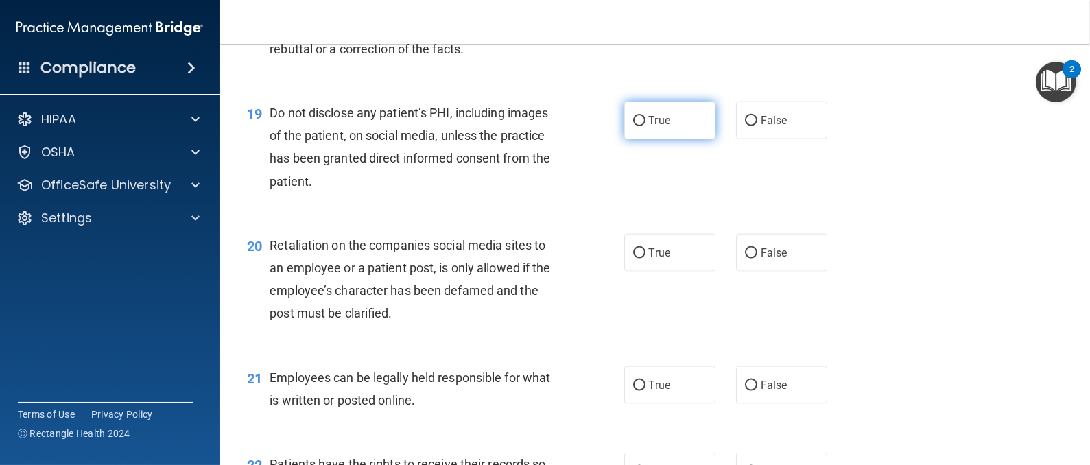
click at [633, 126] on input "True" at bounding box center [639, 121] width 12 height 10
radio input "true"
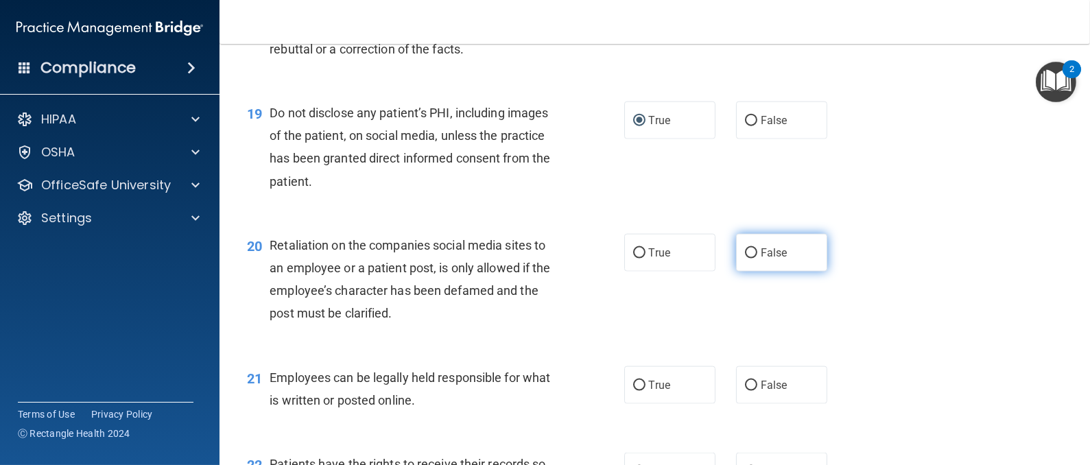
click at [746, 259] on input "False" at bounding box center [751, 253] width 12 height 10
radio input "true"
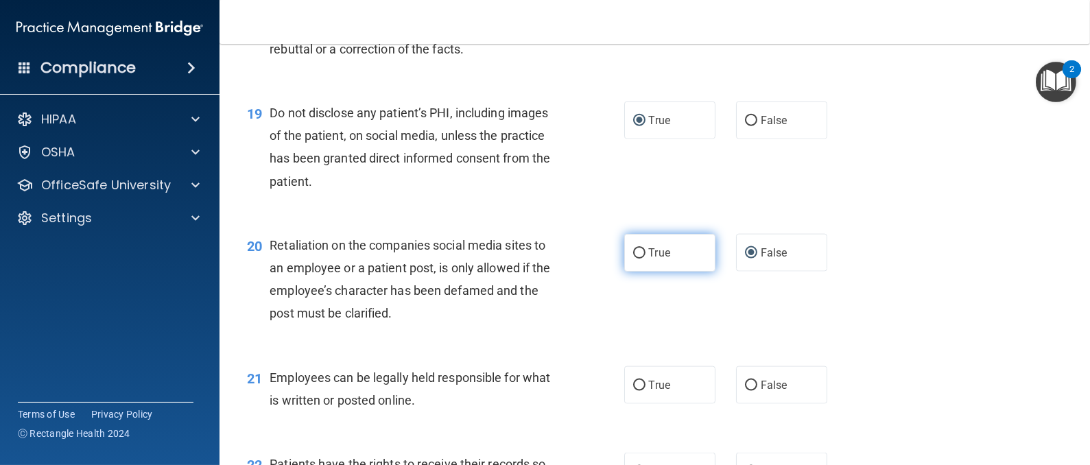
click at [636, 259] on input "True" at bounding box center [639, 253] width 12 height 10
radio input "true"
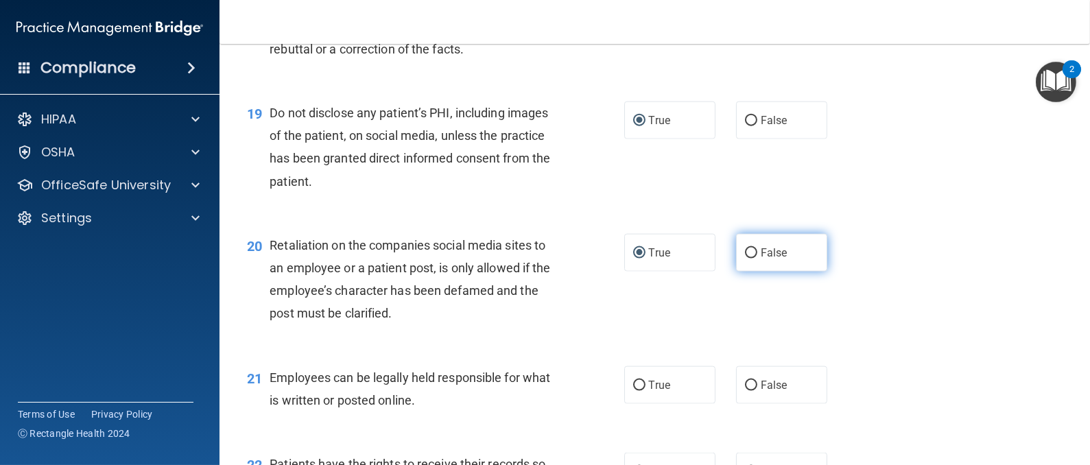
click at [745, 259] on input "False" at bounding box center [751, 253] width 12 height 10
radio input "true"
radio input "false"
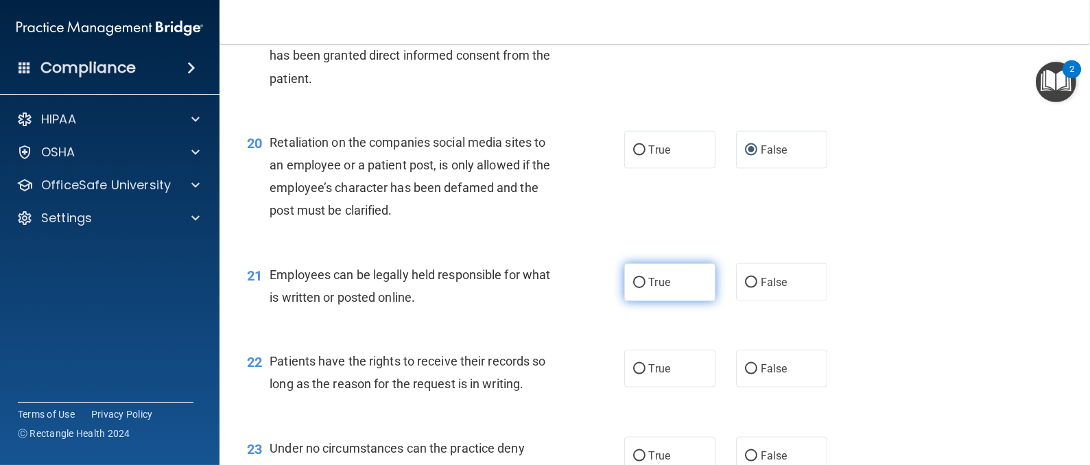
click at [633, 288] on input "True" at bounding box center [639, 283] width 12 height 10
radio input "true"
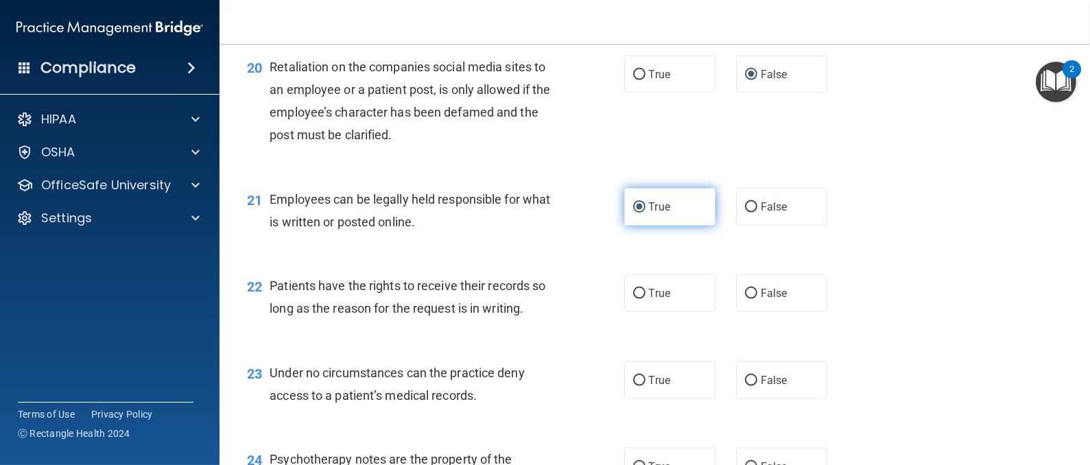
scroll to position [2571, 0]
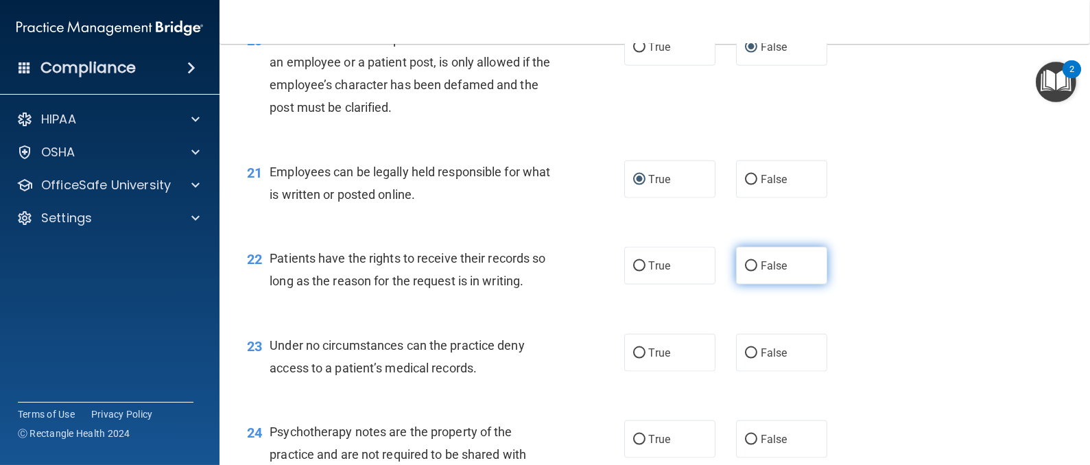
click at [745, 272] on input "False" at bounding box center [751, 266] width 12 height 10
radio input "true"
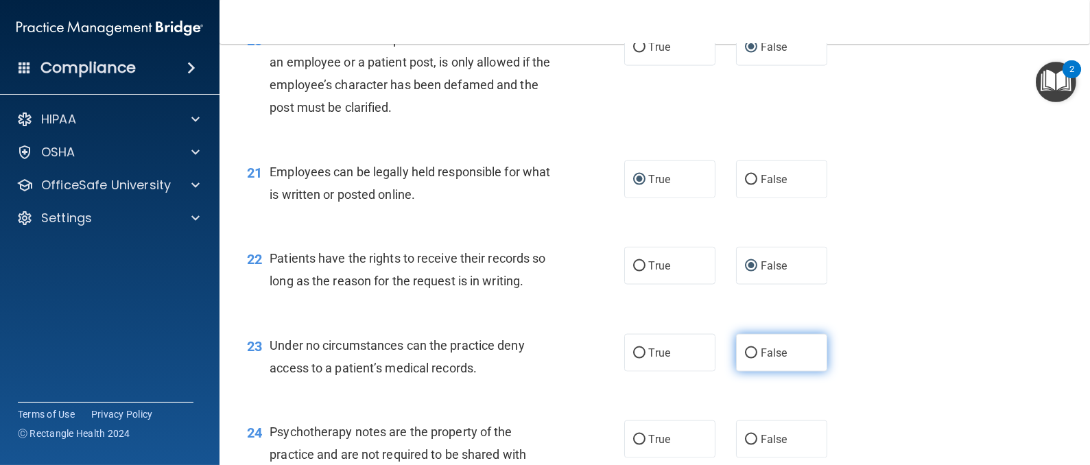
click at [748, 370] on label "False" at bounding box center [781, 353] width 91 height 38
click at [748, 359] on input "False" at bounding box center [751, 353] width 12 height 10
radio input "true"
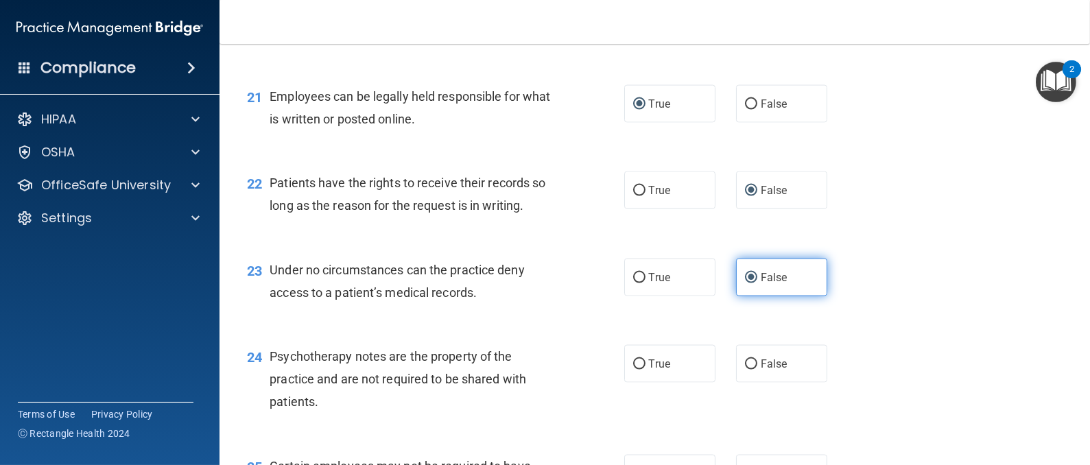
scroll to position [2674, 0]
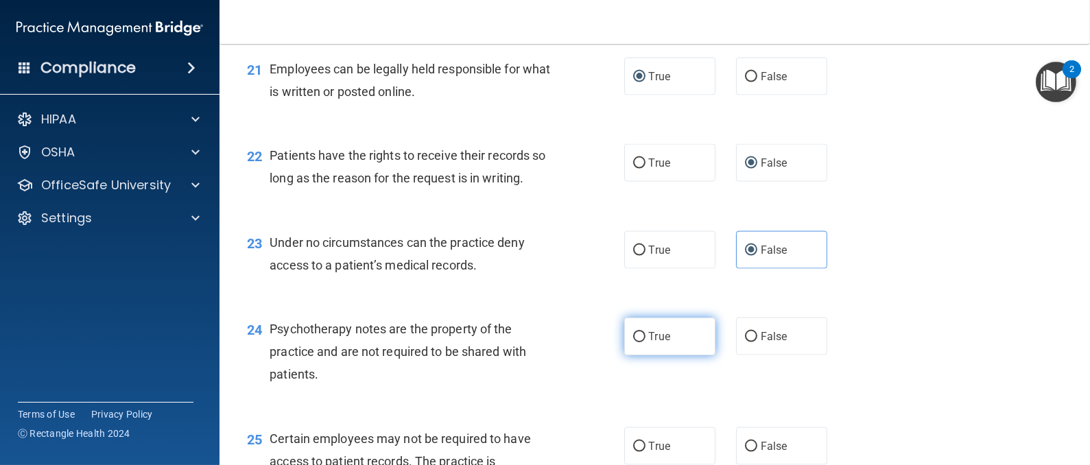
click at [634, 342] on input "True" at bounding box center [639, 337] width 12 height 10
radio input "true"
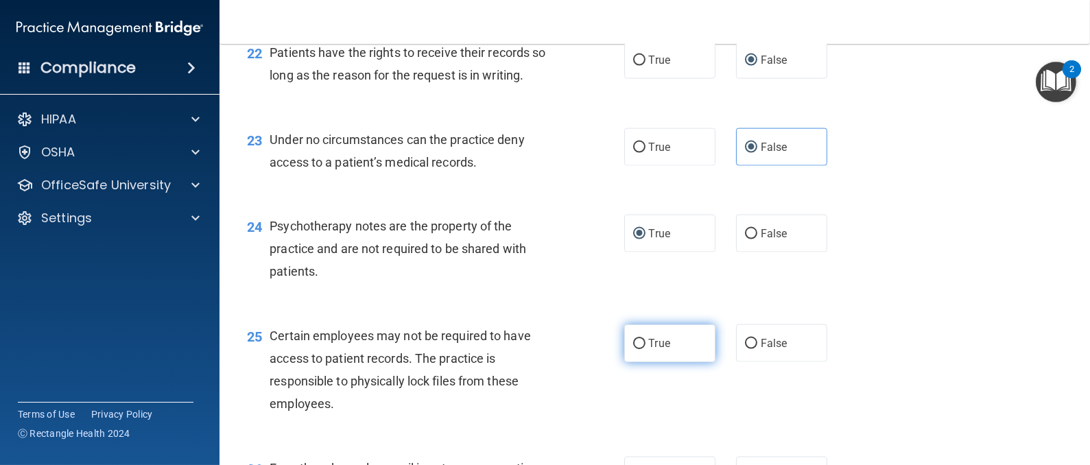
click at [633, 349] on input "True" at bounding box center [639, 344] width 12 height 10
radio input "true"
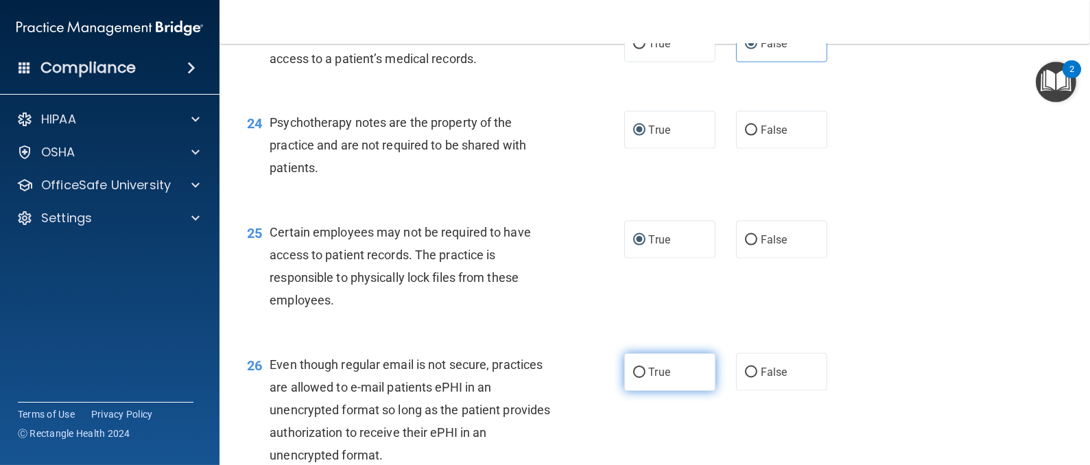
click at [633, 378] on input "True" at bounding box center [639, 373] width 12 height 10
radio input "true"
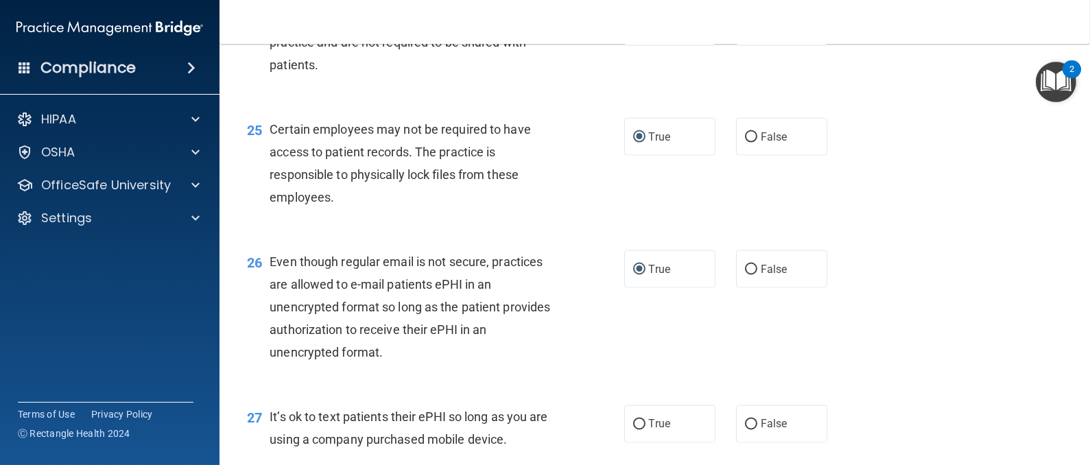
scroll to position [3086, 0]
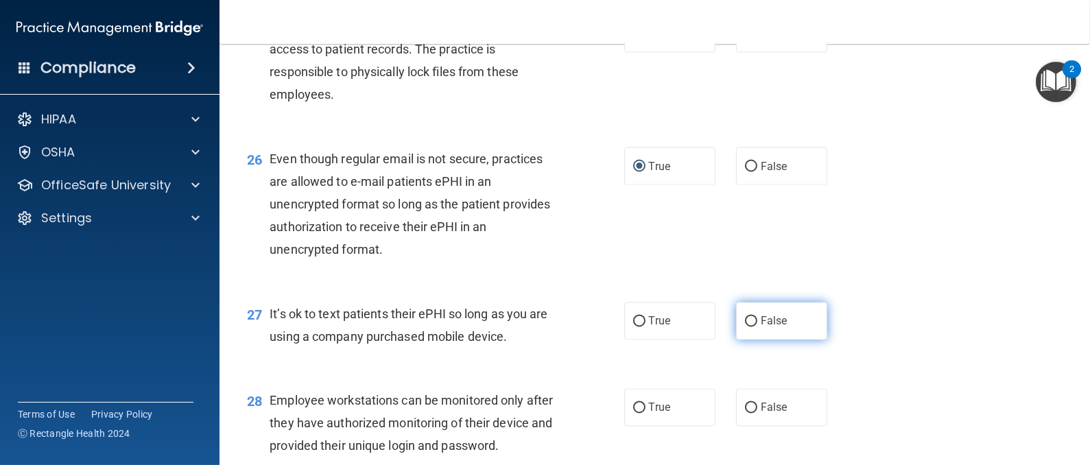
click at [745, 327] on input "False" at bounding box center [751, 322] width 12 height 10
radio input "true"
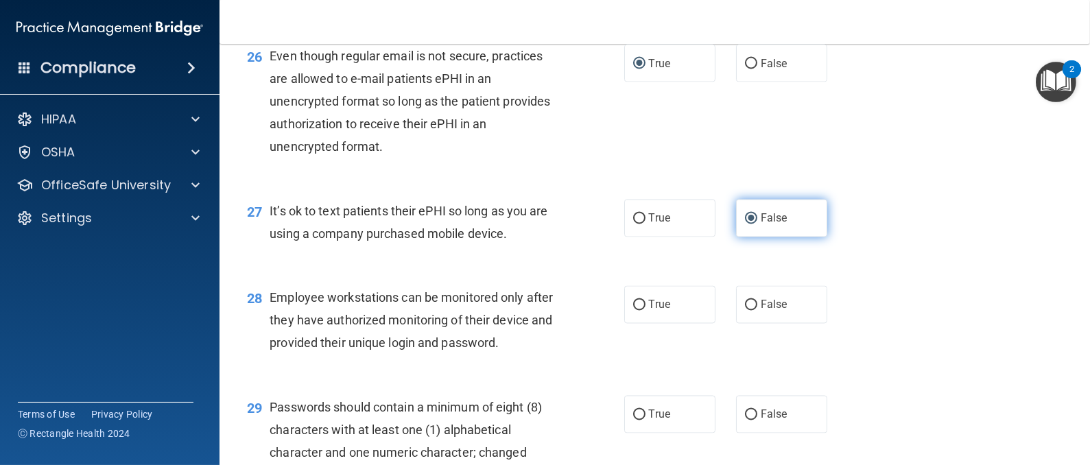
scroll to position [3292, 0]
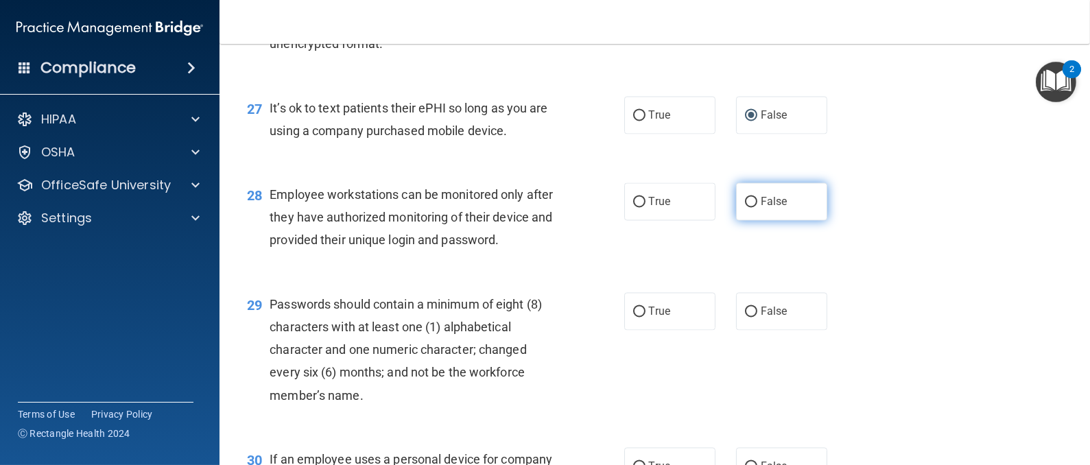
click at [761, 209] on span "False" at bounding box center [774, 201] width 27 height 13
click at [756, 208] on input "False" at bounding box center [751, 203] width 12 height 10
radio input "true"
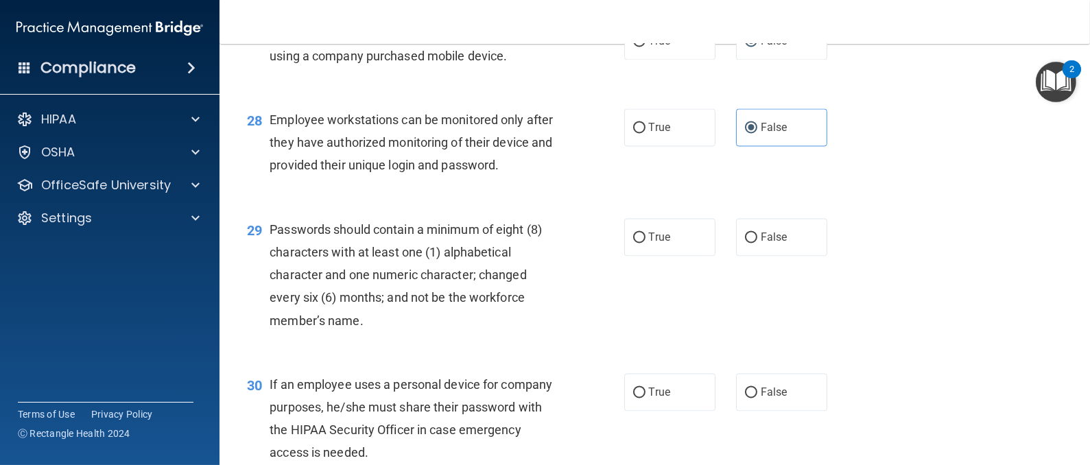
scroll to position [3395, 0]
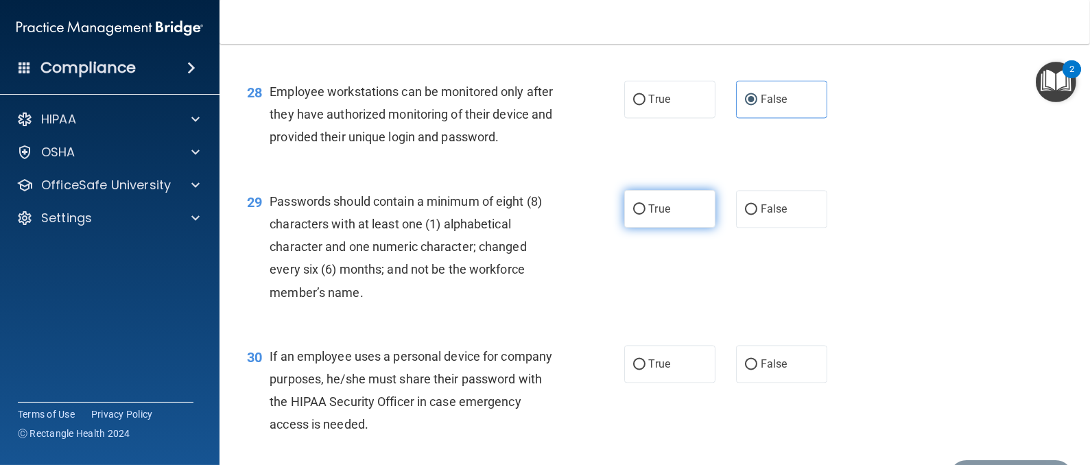
click at [649, 215] on span "True" at bounding box center [659, 208] width 21 height 13
click at [640, 215] on input "True" at bounding box center [639, 209] width 12 height 10
radio input "true"
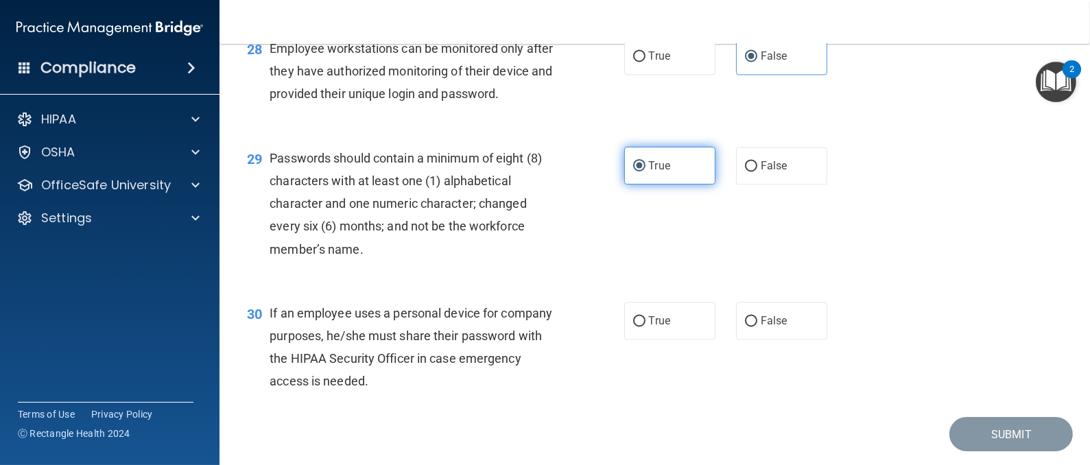
scroll to position [3498, 0]
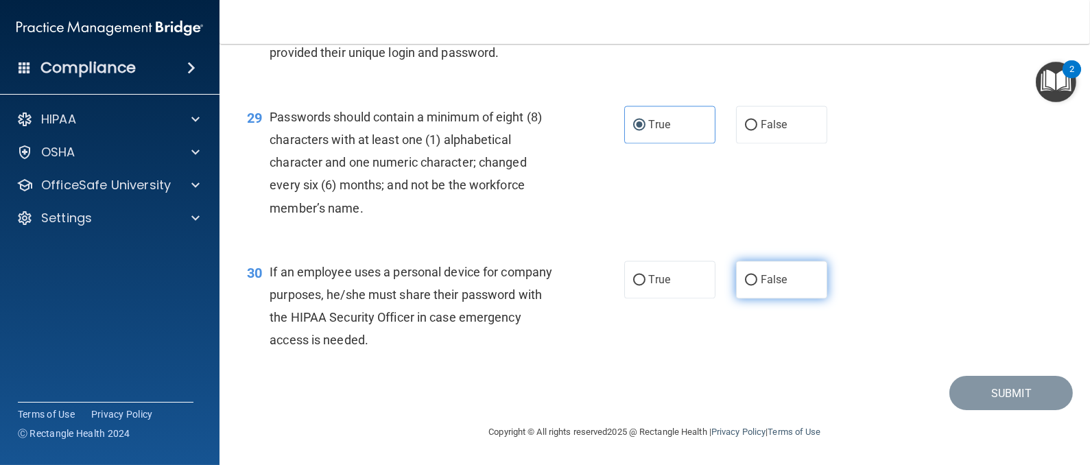
click at [746, 285] on input "False" at bounding box center [751, 280] width 12 height 10
radio input "true"
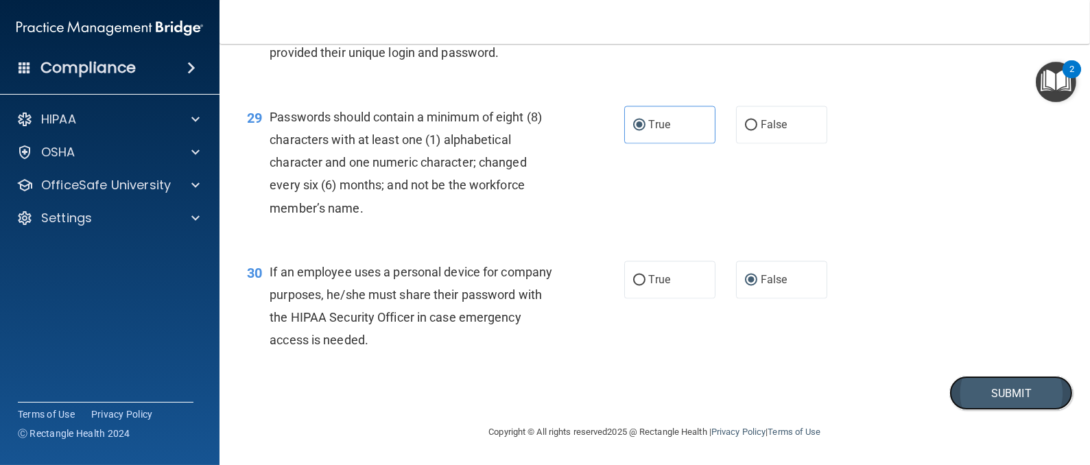
click at [994, 411] on button "Submit" at bounding box center [1010, 393] width 123 height 35
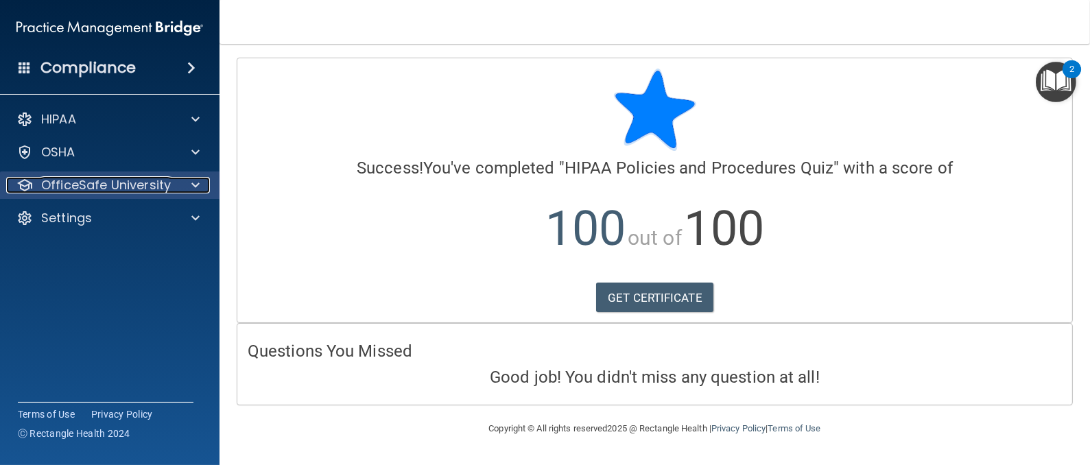
click at [196, 184] on span at bounding box center [195, 185] width 8 height 16
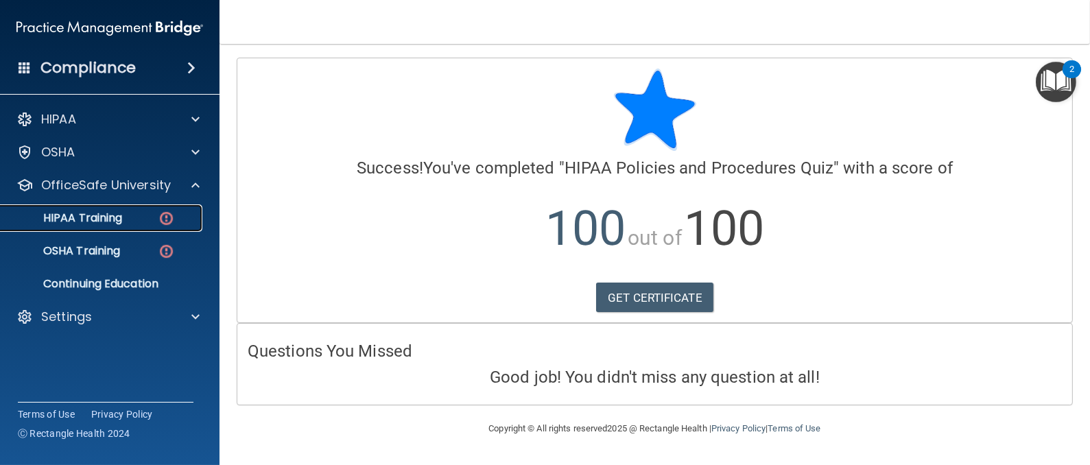
click at [64, 222] on p "HIPAA Training" at bounding box center [65, 218] width 113 height 14
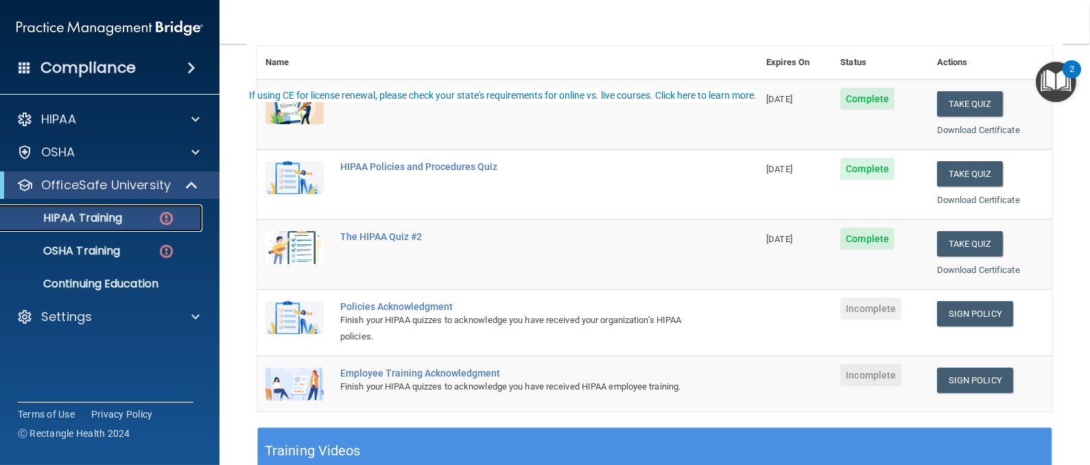
scroll to position [206, 0]
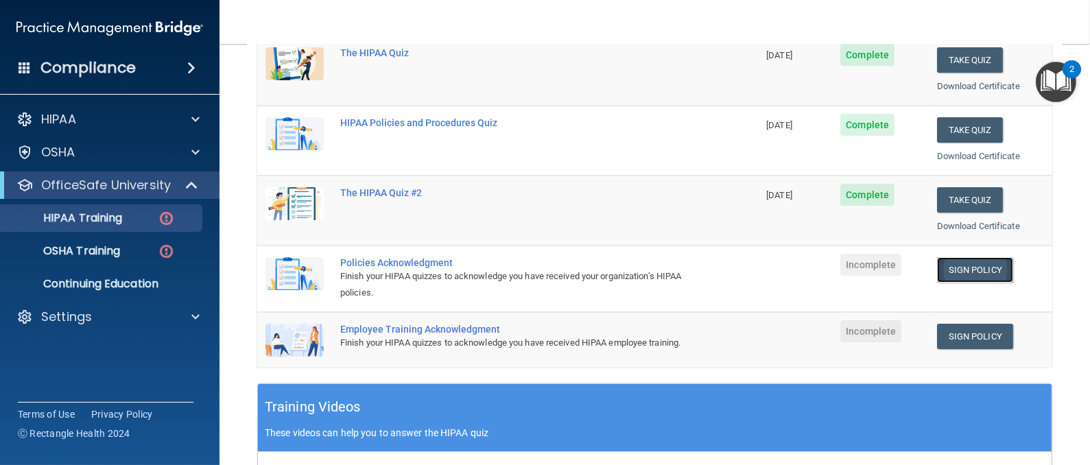
click at [937, 265] on link "Sign Policy" at bounding box center [975, 269] width 76 height 25
click at [949, 263] on link "Sign Policy" at bounding box center [975, 269] width 76 height 25
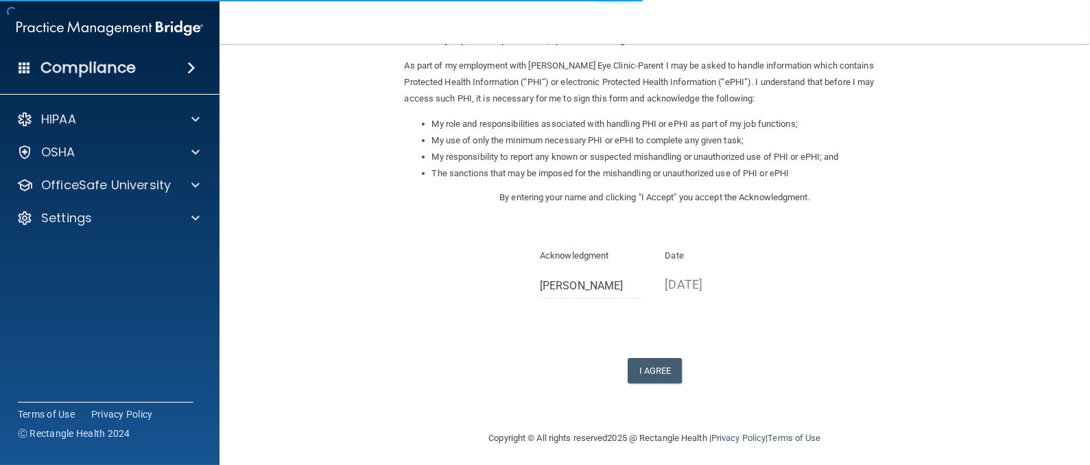
scroll to position [163, 0]
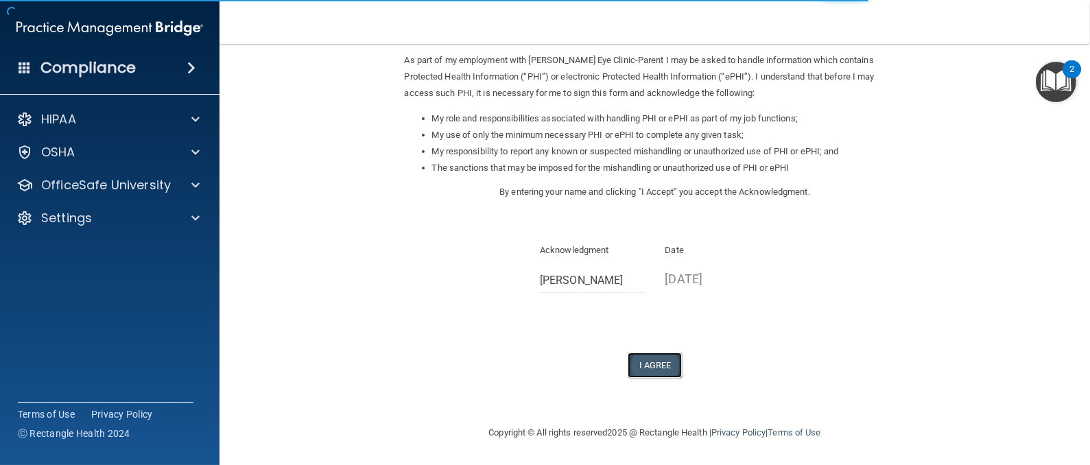
click at [630, 364] on button "I Agree" at bounding box center [655, 365] width 55 height 25
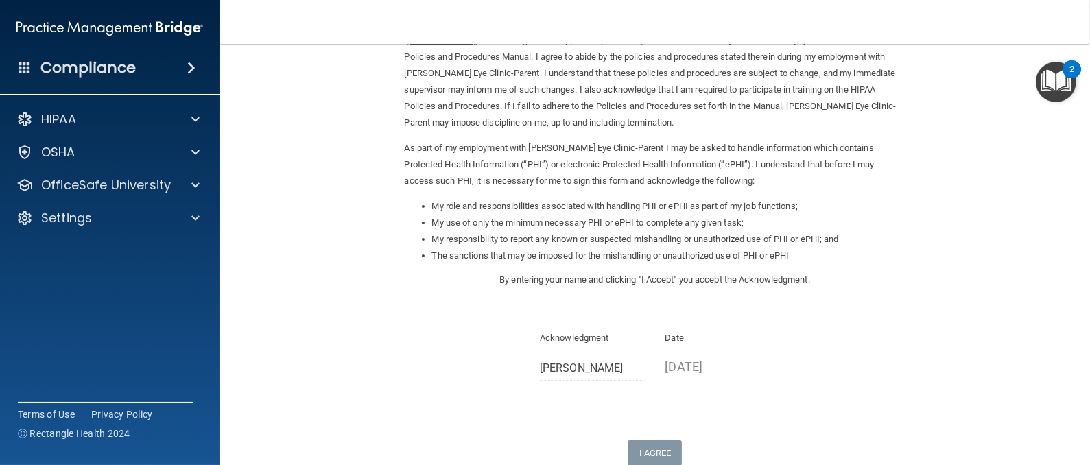
scroll to position [103, 0]
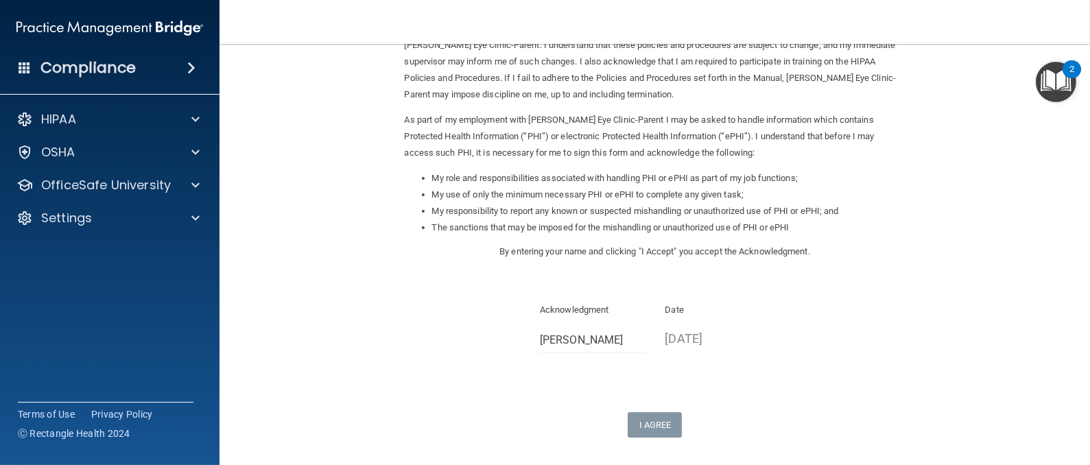
click at [564, 309] on p "Acknowledgment" at bounding box center [592, 310] width 105 height 16
click at [536, 254] on p "By entering your name and clicking "I Accept" you accept the Acknowledgment." at bounding box center [655, 251] width 501 height 16
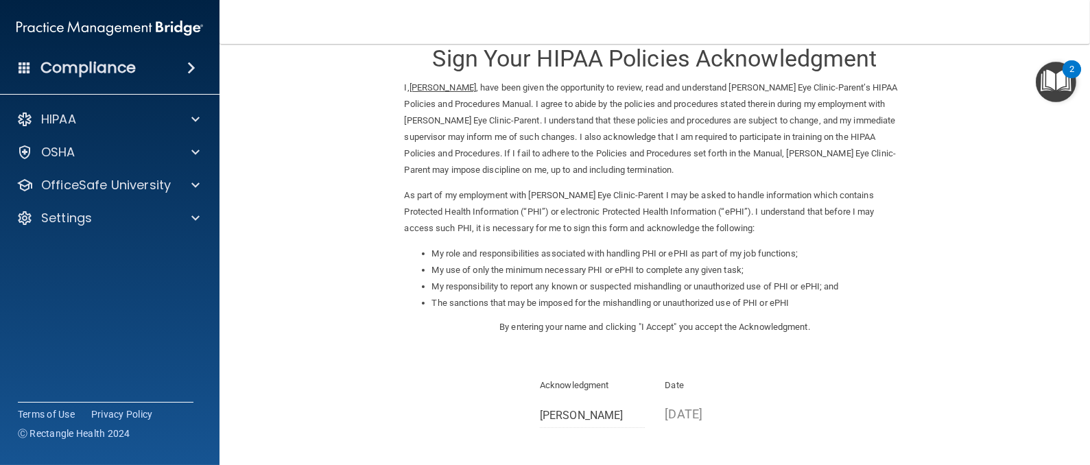
scroll to position [0, 0]
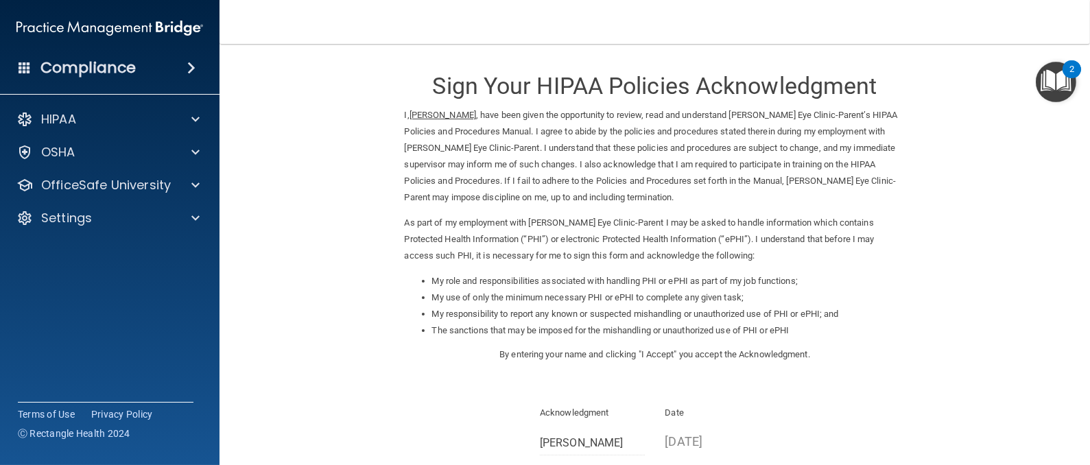
click at [562, 355] on p "By entering your name and clicking "I Accept" you accept the Acknowledgment." at bounding box center [655, 354] width 501 height 16
click at [557, 378] on div "Sign Your HIPAA Policies Acknowledgment I, Salena Richardson , have been given …" at bounding box center [655, 299] width 501 height 483
click at [661, 354] on p "By entering your name and clicking "I Accept" you accept the Acknowledgment." at bounding box center [655, 354] width 501 height 16
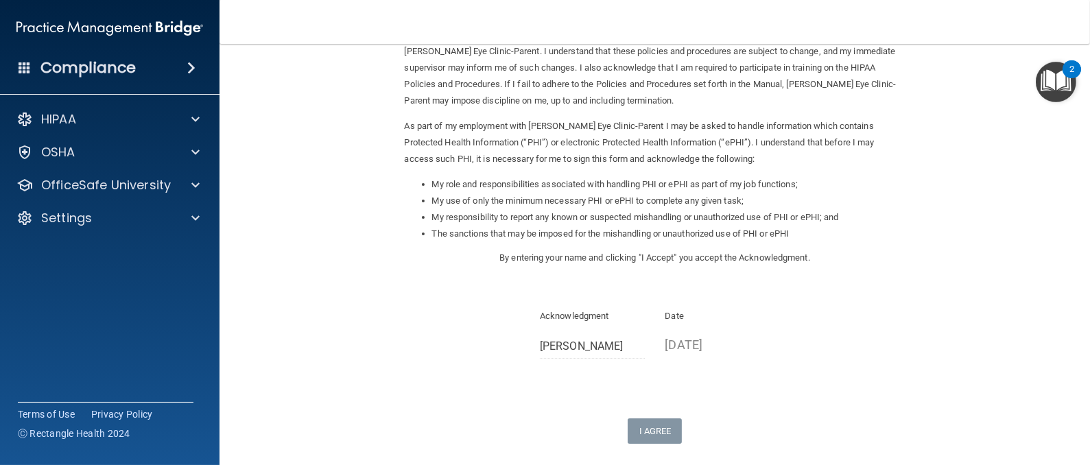
scroll to position [10, 0]
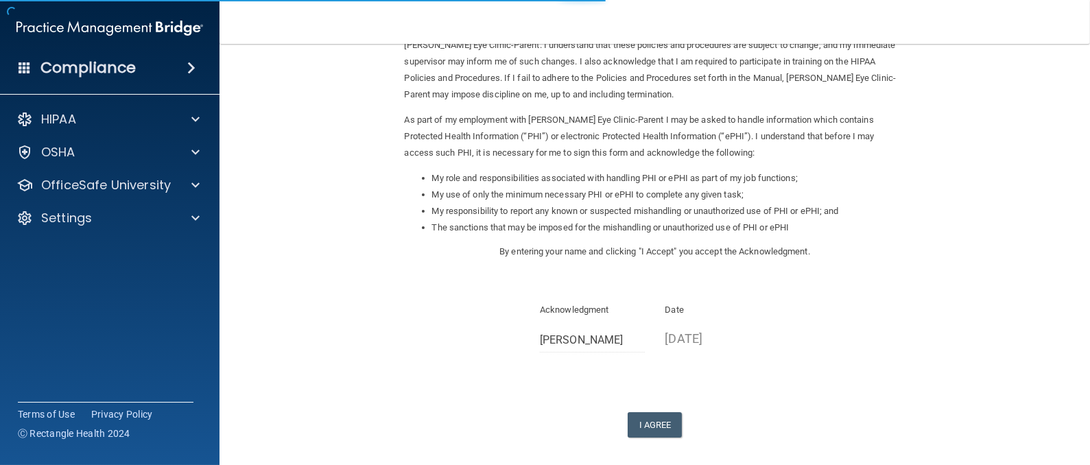
scroll to position [163, 0]
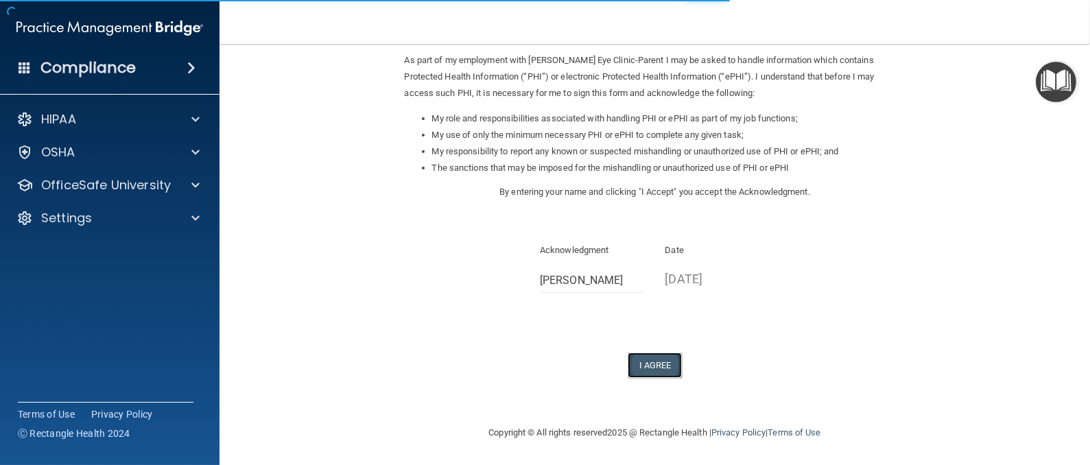
click at [649, 362] on button "I Agree" at bounding box center [655, 365] width 55 height 25
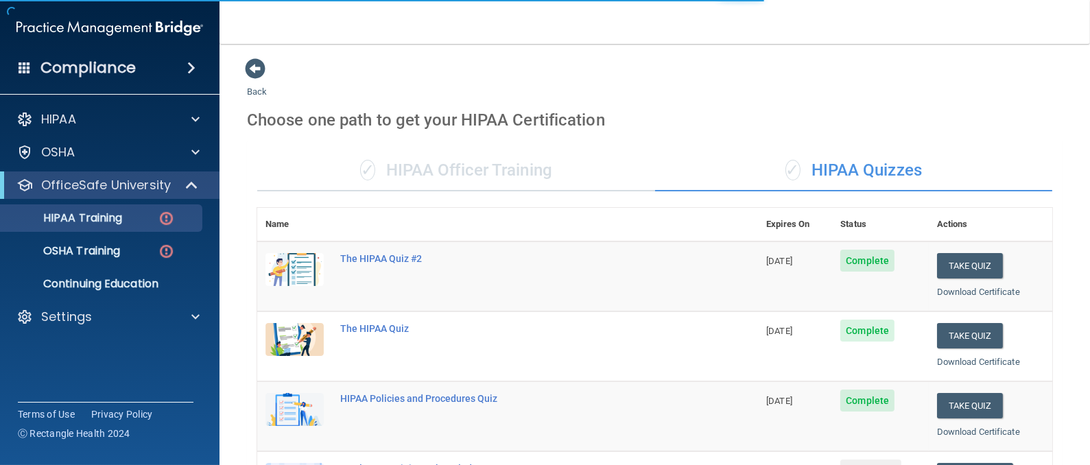
scroll to position [308, 0]
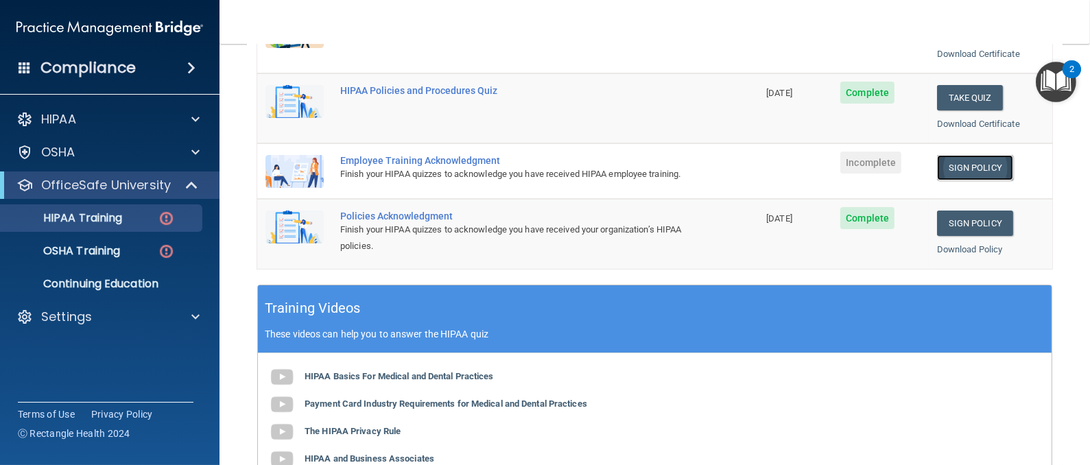
click at [958, 166] on link "Sign Policy" at bounding box center [975, 167] width 76 height 25
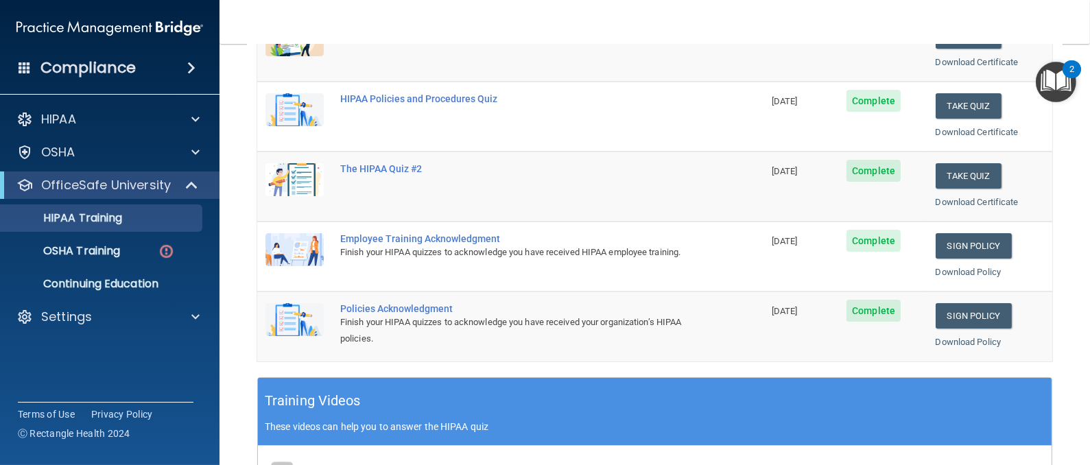
scroll to position [308, 0]
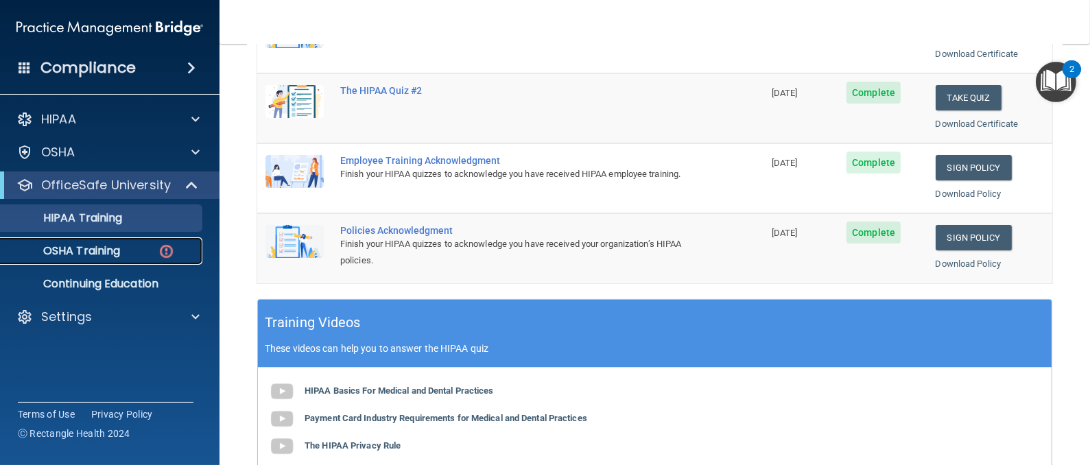
click at [53, 248] on p "OSHA Training" at bounding box center [64, 251] width 111 height 14
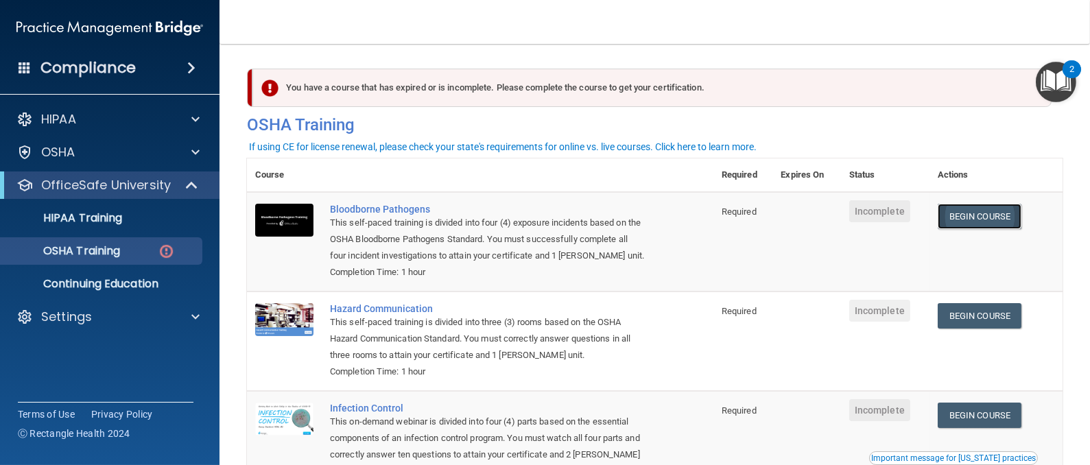
click at [958, 215] on link "Begin Course" at bounding box center [980, 216] width 84 height 25
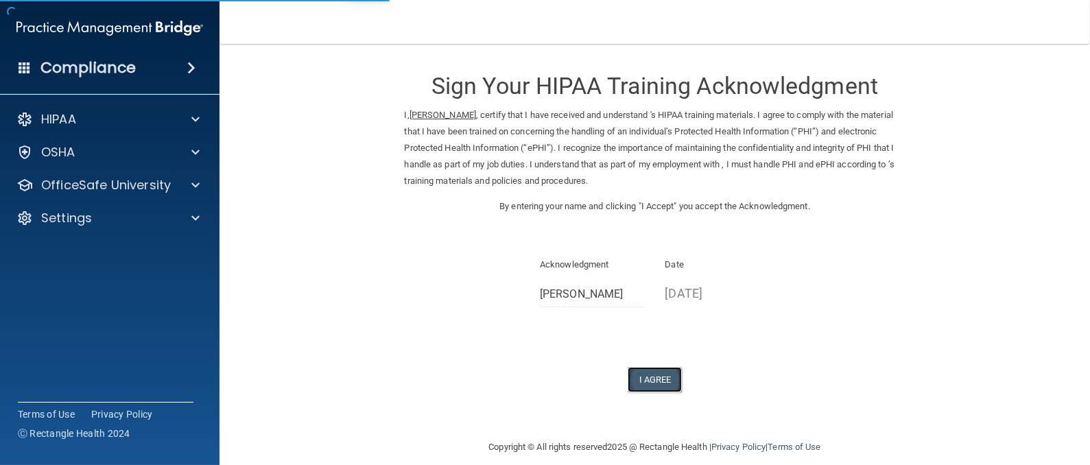
click at [645, 380] on button "I Agree" at bounding box center [655, 379] width 55 height 25
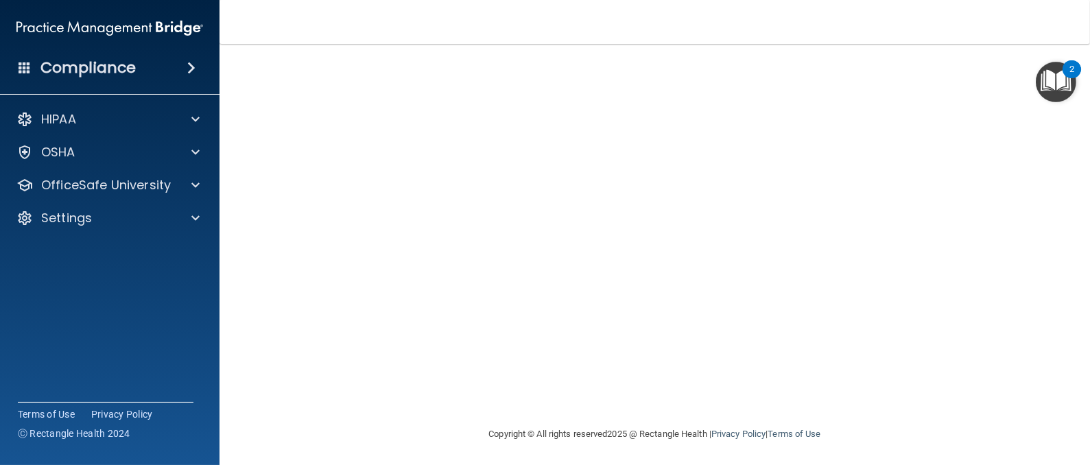
scroll to position [122, 0]
